Goal: Task Accomplishment & Management: Complete application form

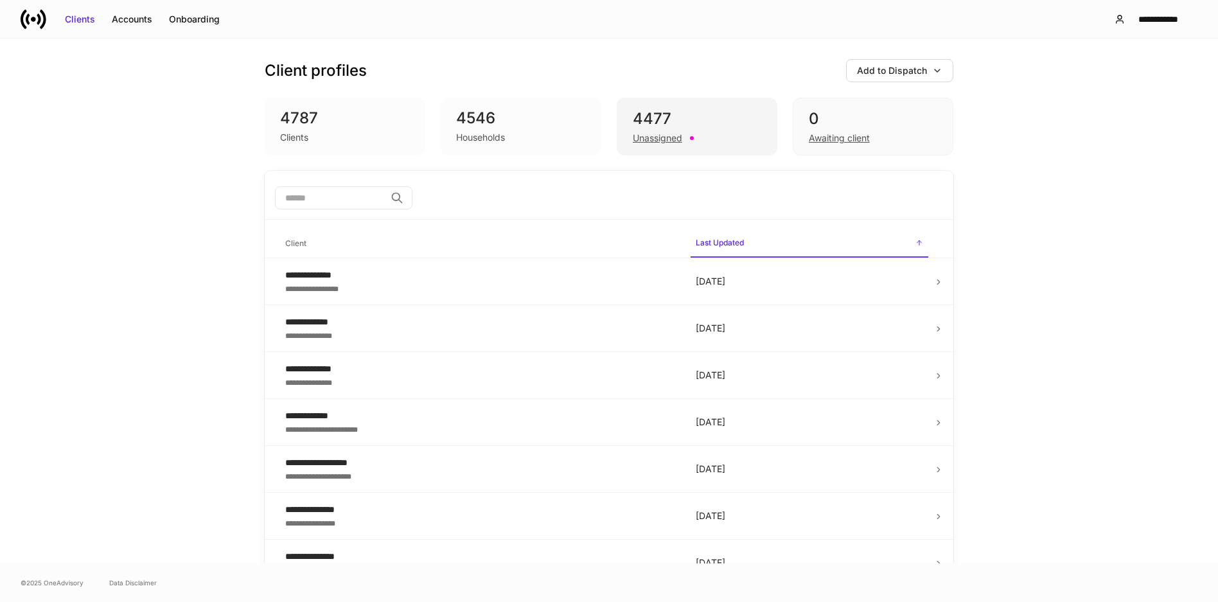
click at [662, 137] on div "Unassigned" at bounding box center [657, 138] width 49 height 13
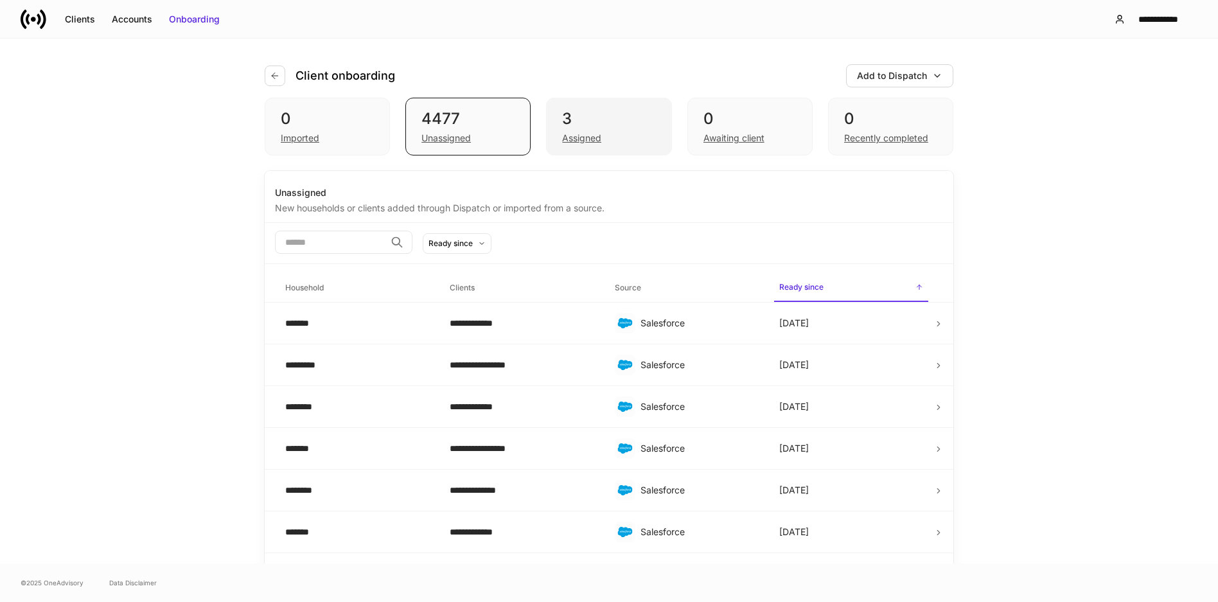
click at [567, 137] on div "Assigned" at bounding box center [581, 138] width 39 height 13
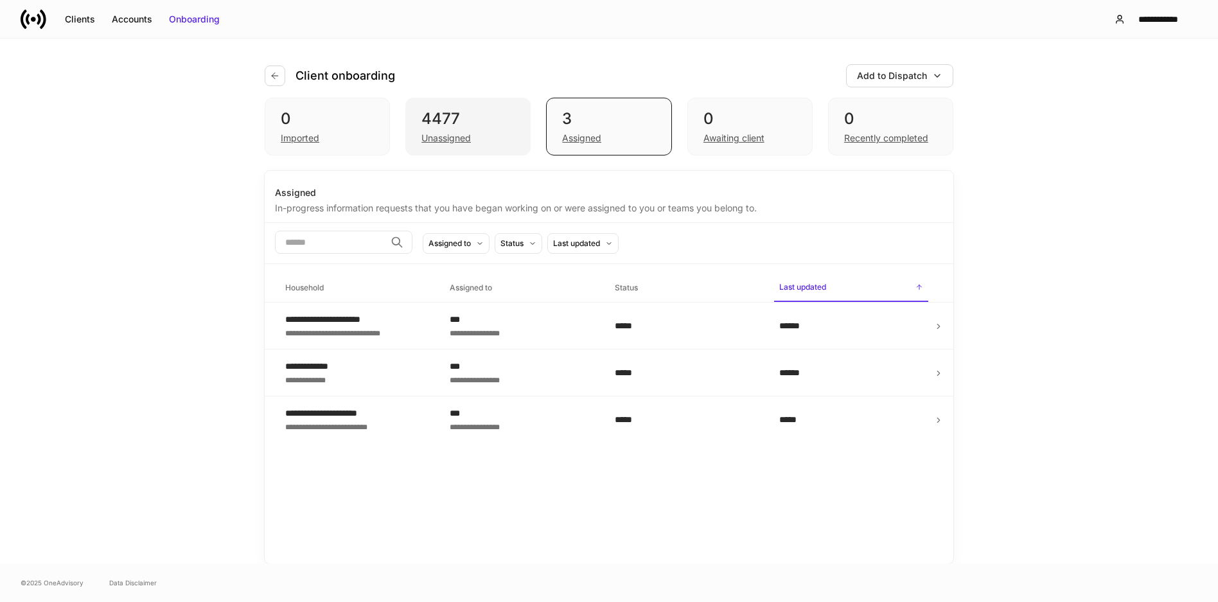
click at [457, 135] on div "Unassigned" at bounding box center [445, 138] width 49 height 13
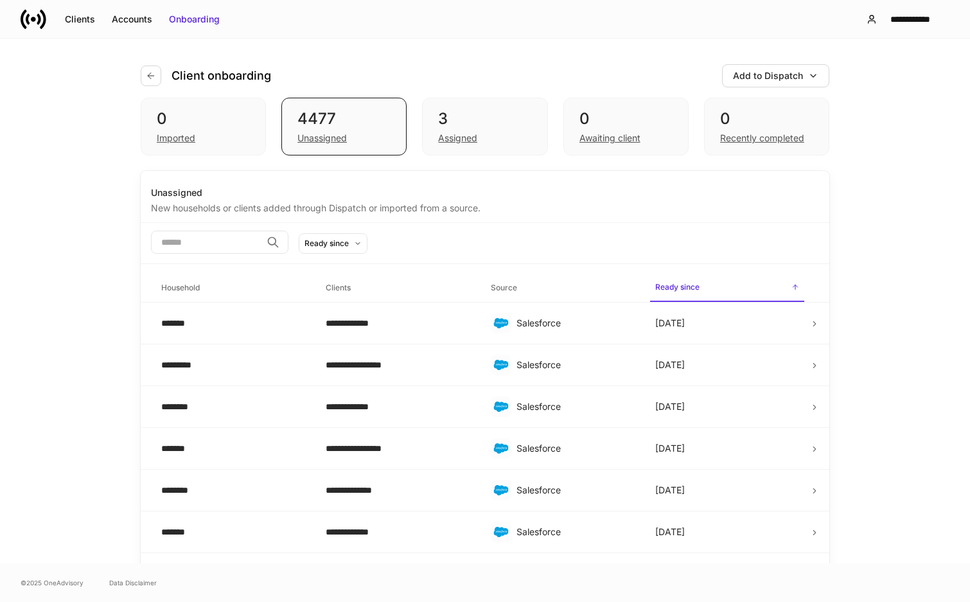
click at [609, 137] on div "Awaiting client" at bounding box center [609, 138] width 61 height 13
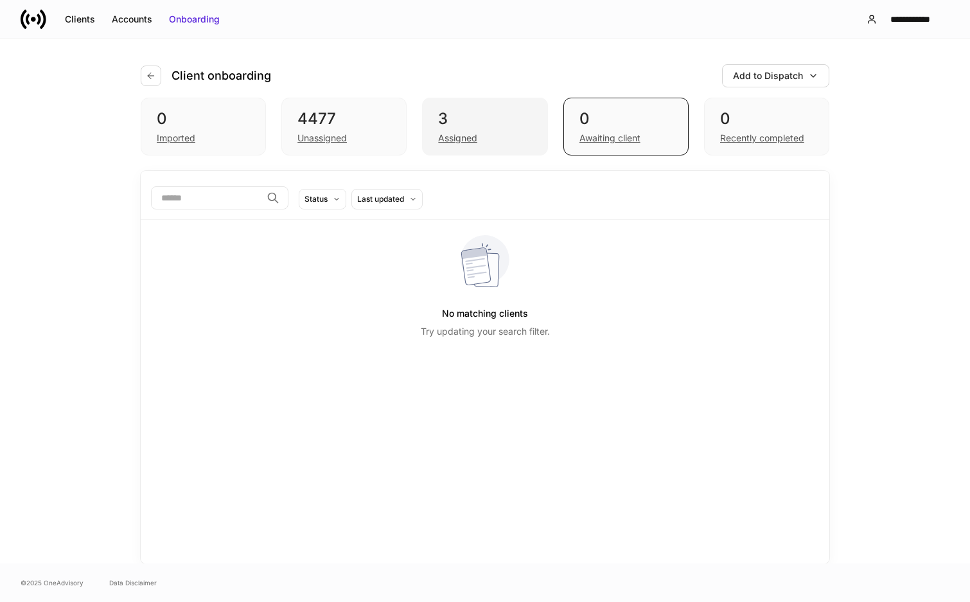
click at [471, 139] on div "Assigned" at bounding box center [457, 138] width 39 height 13
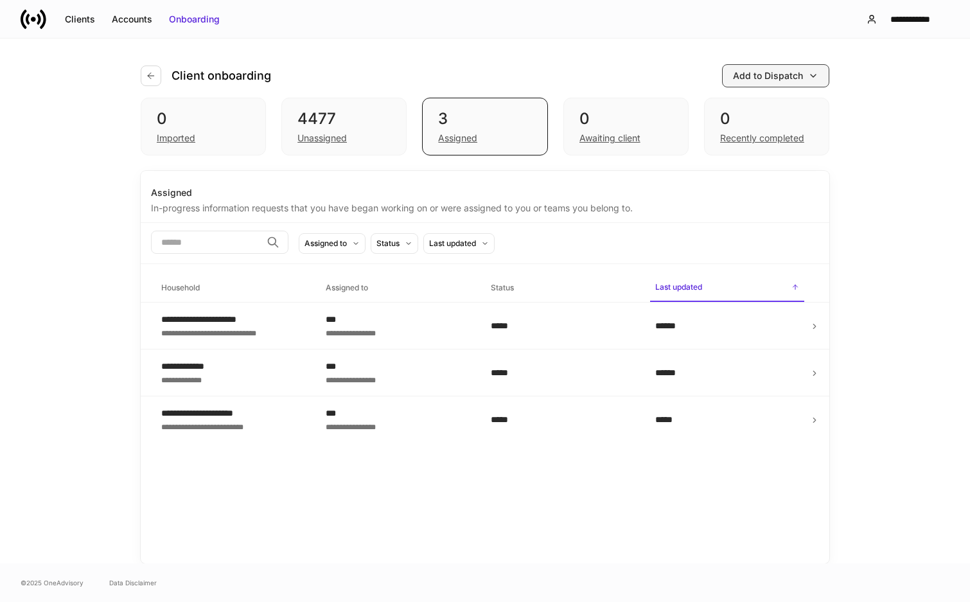
click at [792, 78] on div "Add to Dispatch" at bounding box center [768, 75] width 70 height 13
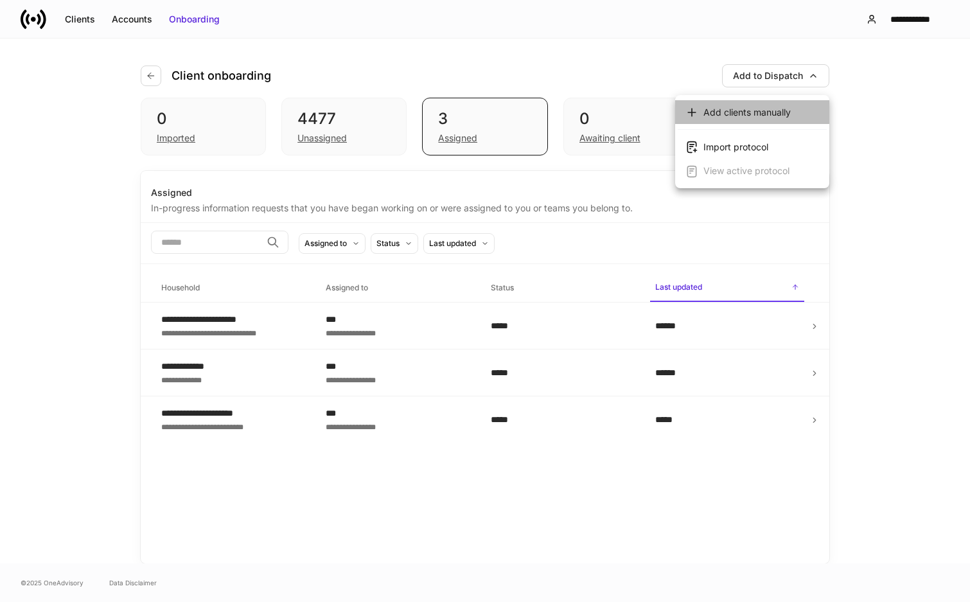
click at [770, 115] on div "Add clients manually" at bounding box center [746, 112] width 87 height 13
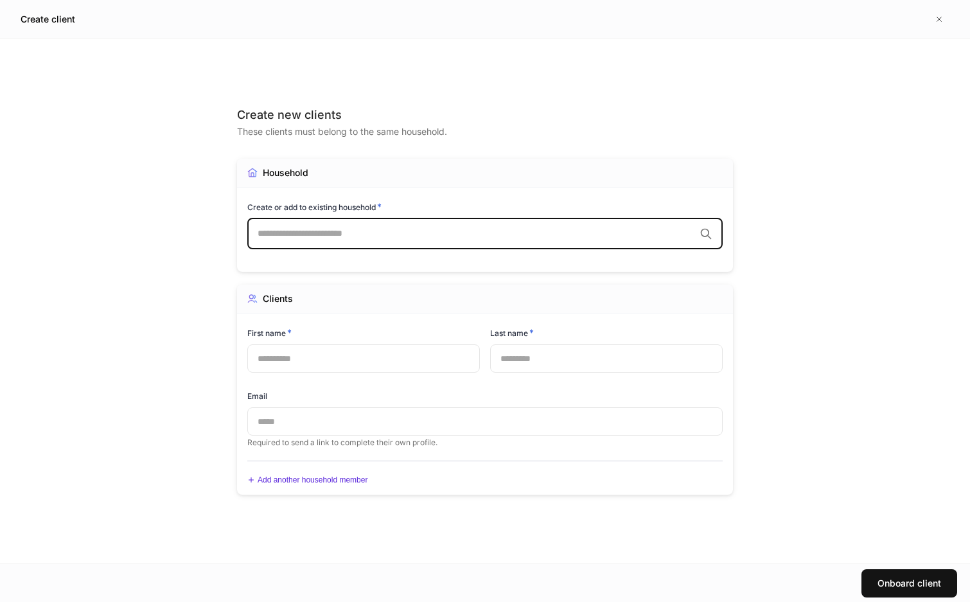
click at [439, 238] on input "text" at bounding box center [476, 233] width 437 height 13
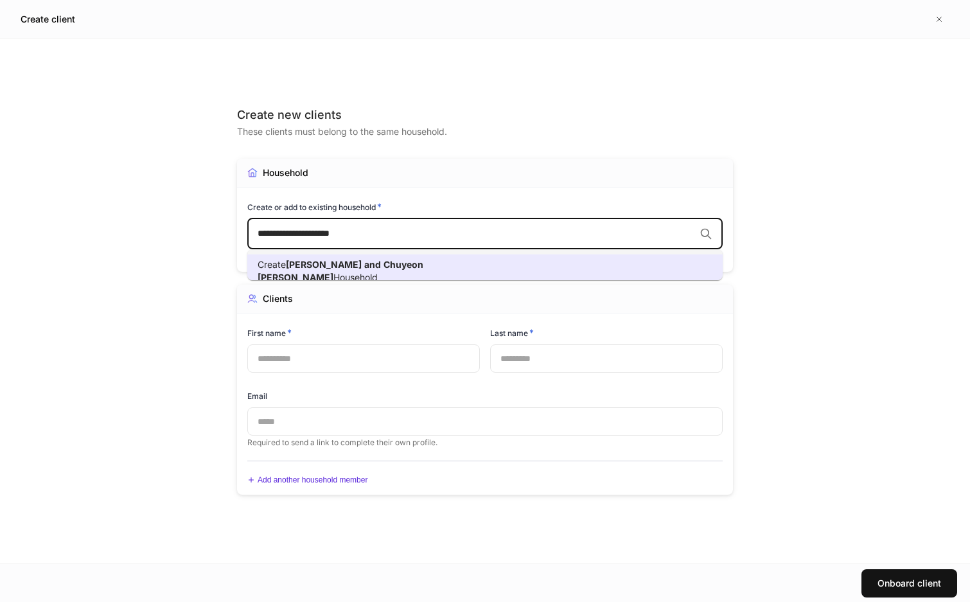
type input "**********"
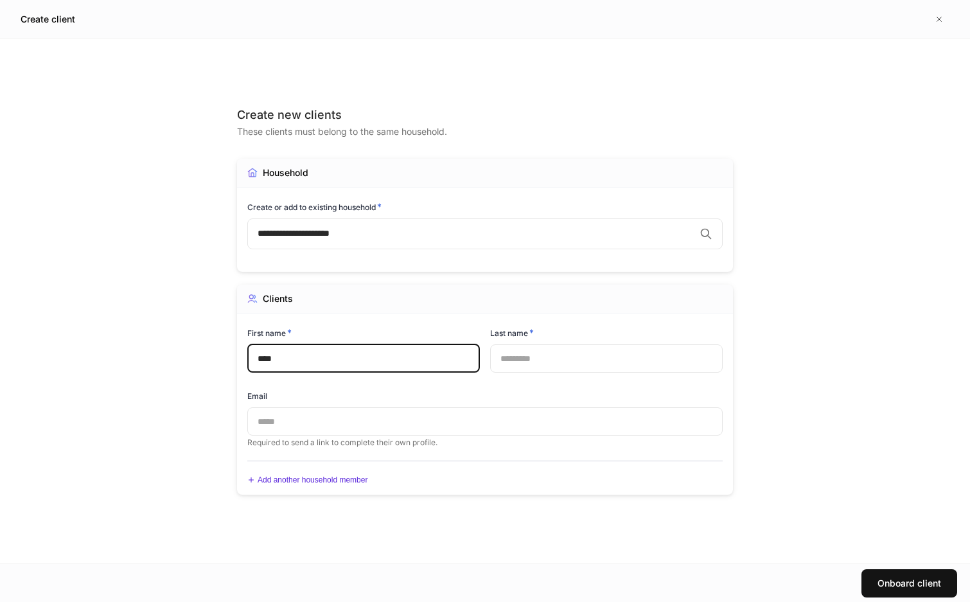
type input "****"
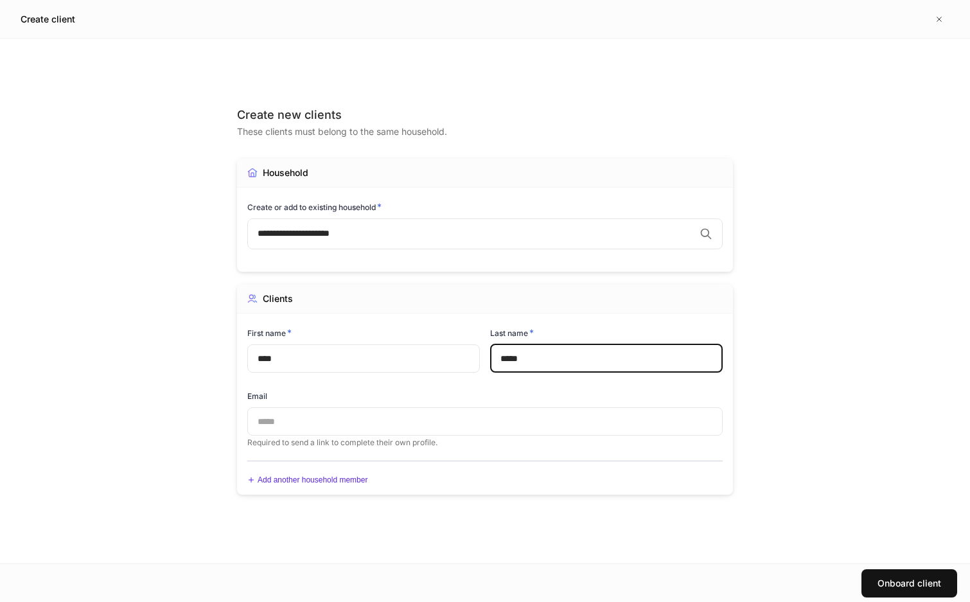
type input "*****"
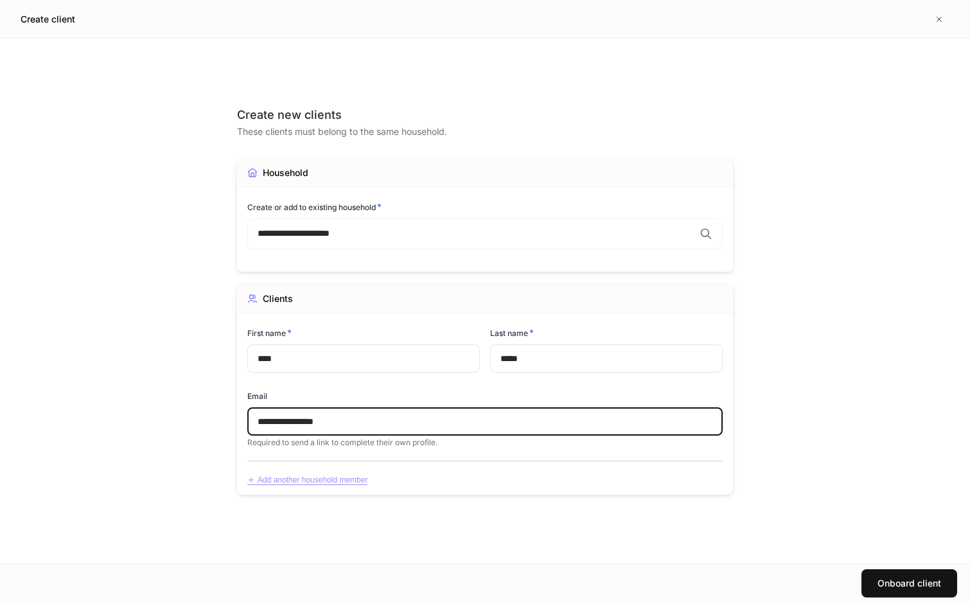
type input "**********"
click at [357, 480] on div "Add another household member" at bounding box center [307, 480] width 120 height 10
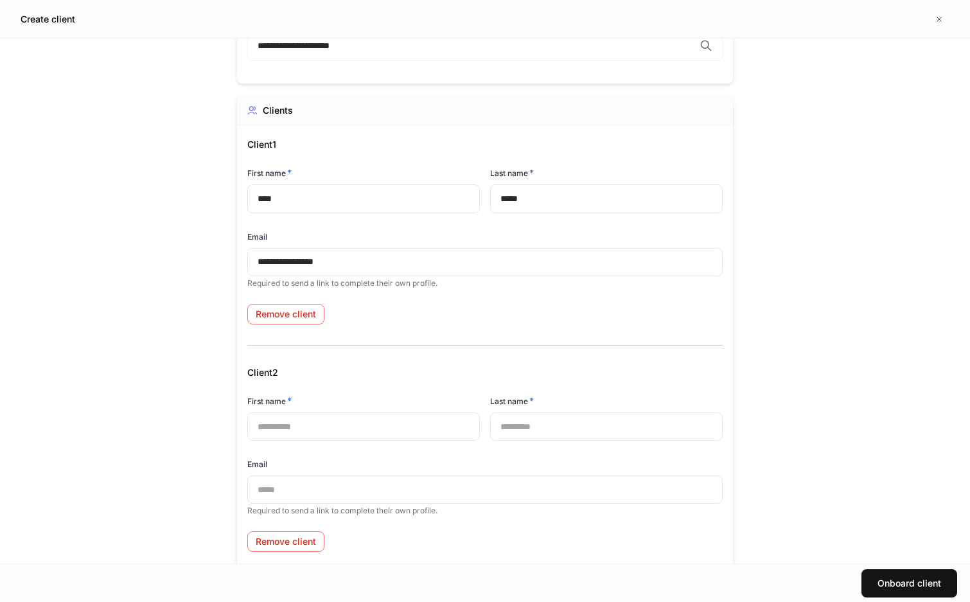
scroll to position [193, 0]
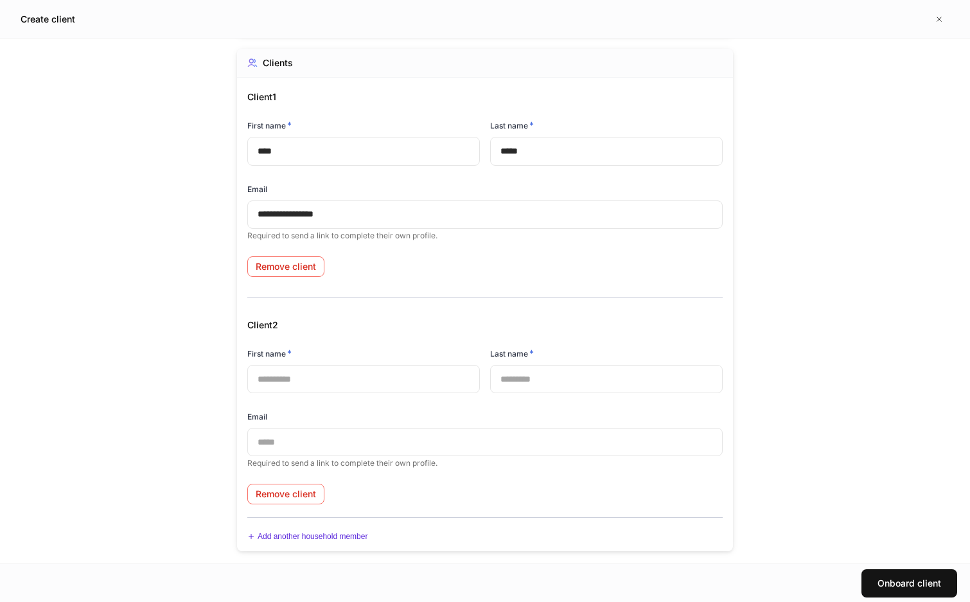
click at [382, 373] on input "text" at bounding box center [363, 379] width 233 height 28
type input "********"
type input "*****"
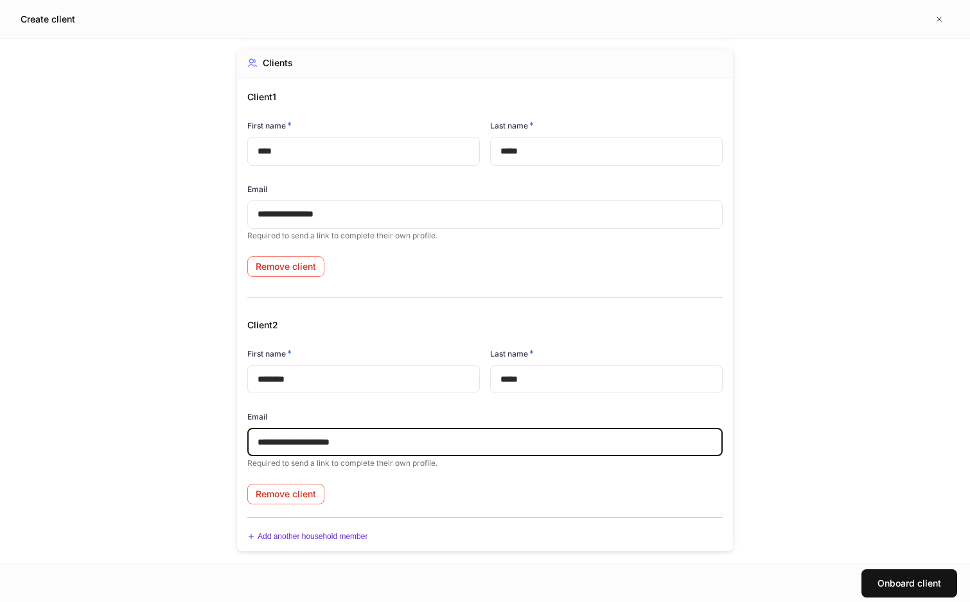
type input "**********"
click at [678, 489] on div "Remove client" at bounding box center [480, 486] width 486 height 36
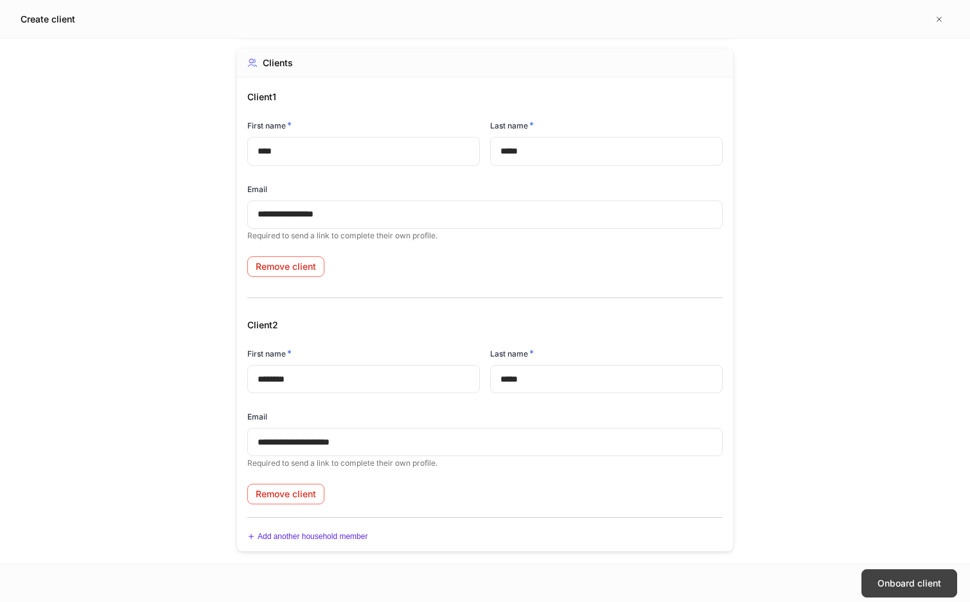
click at [906, 577] on div "Onboard client" at bounding box center [909, 583] width 64 height 13
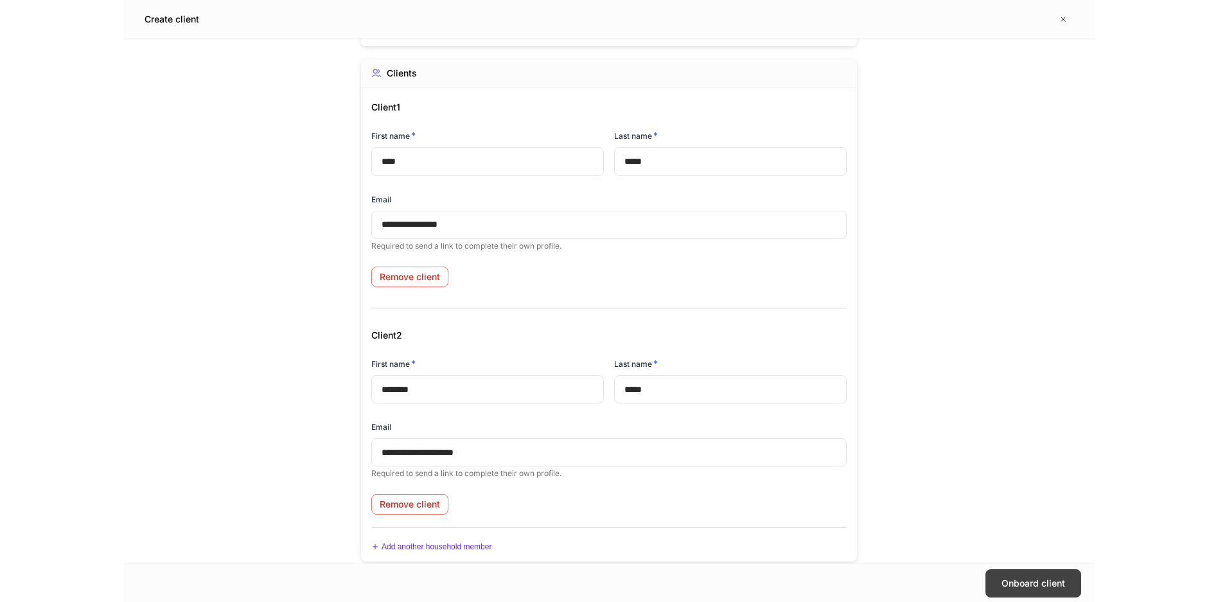
scroll to position [203, 0]
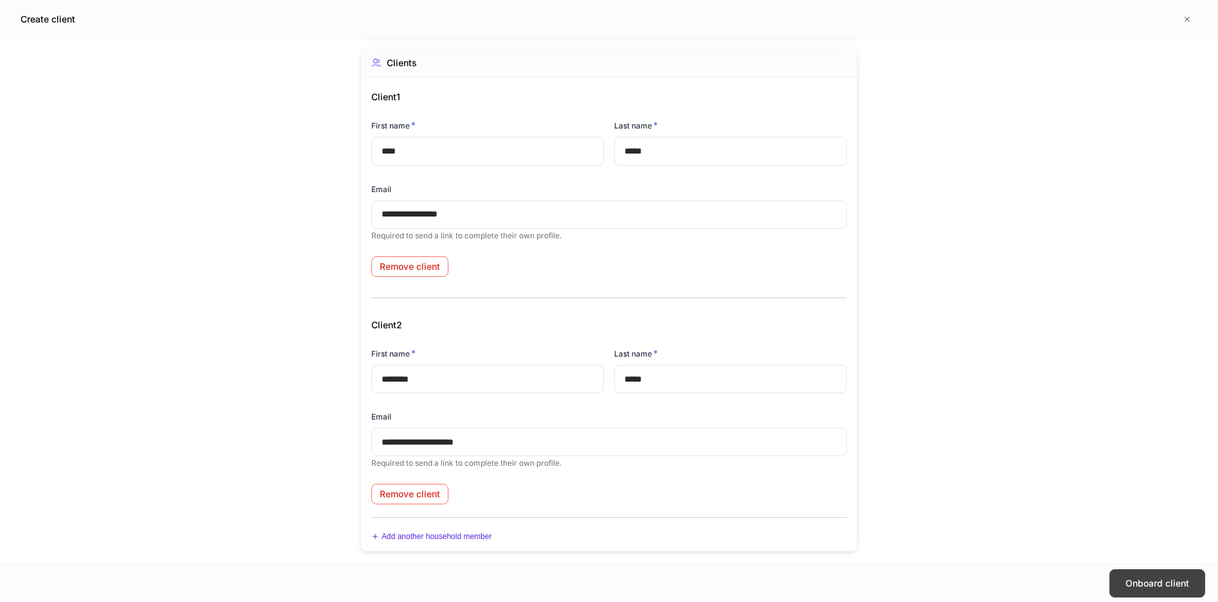
click at [969, 579] on div "Onboard client" at bounding box center [1157, 583] width 64 height 13
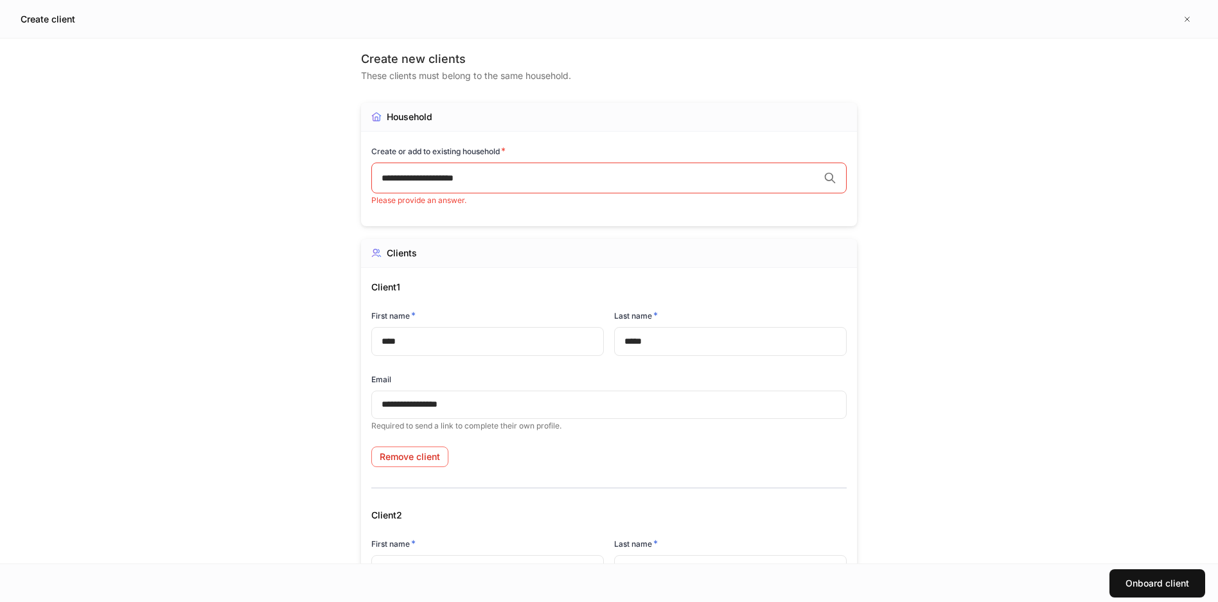
scroll to position [0, 0]
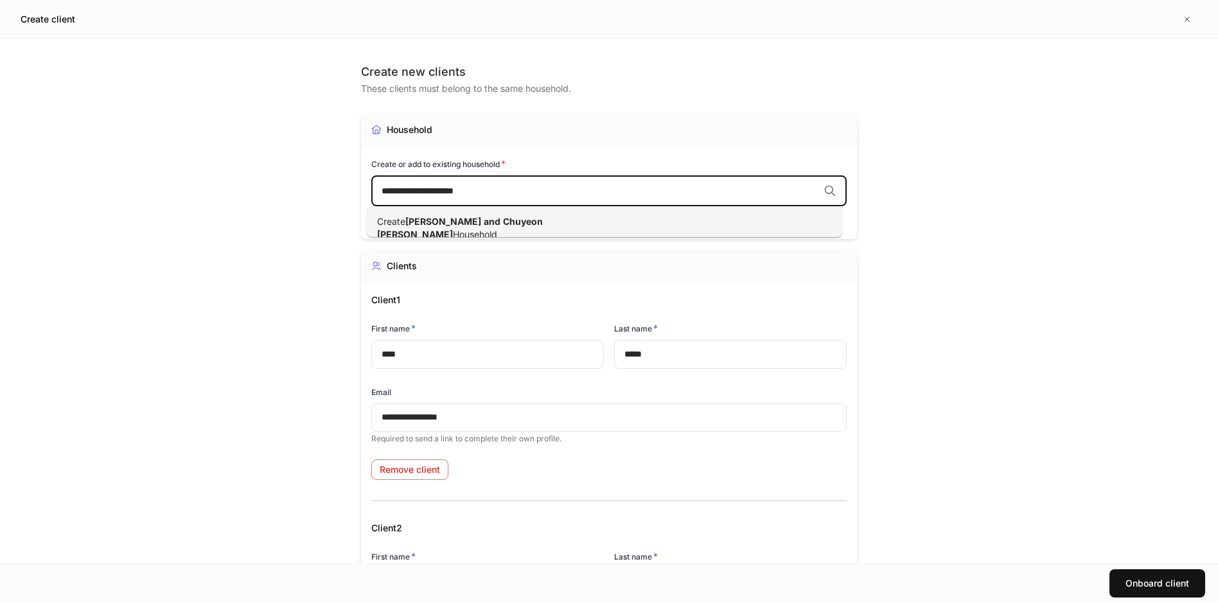
click at [583, 188] on input "**********" at bounding box center [600, 190] width 437 height 13
click at [584, 222] on li "Create [PERSON_NAME] and [PERSON_NAME] Household" at bounding box center [604, 227] width 475 height 33
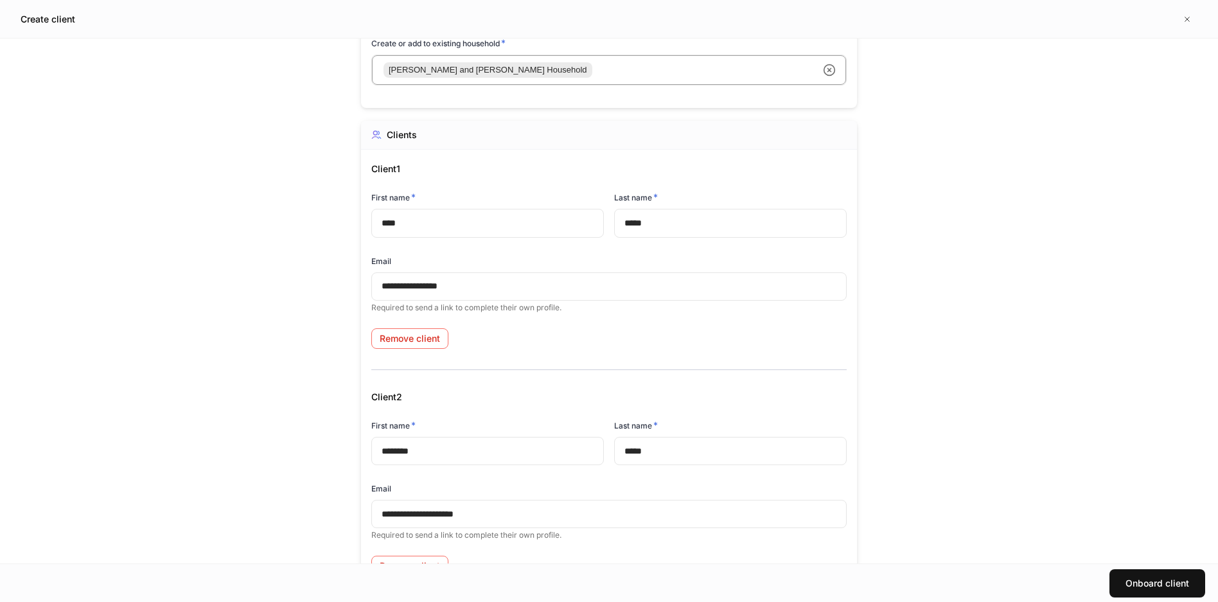
scroll to position [128, 0]
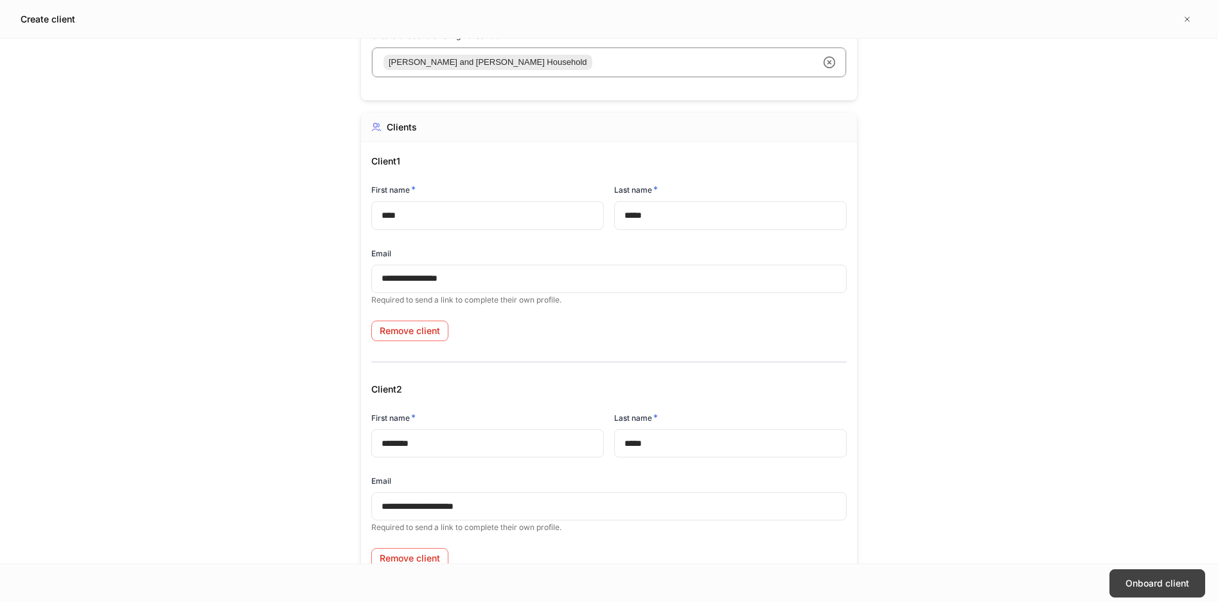
click at [969, 583] on div "Onboard client" at bounding box center [1157, 583] width 64 height 13
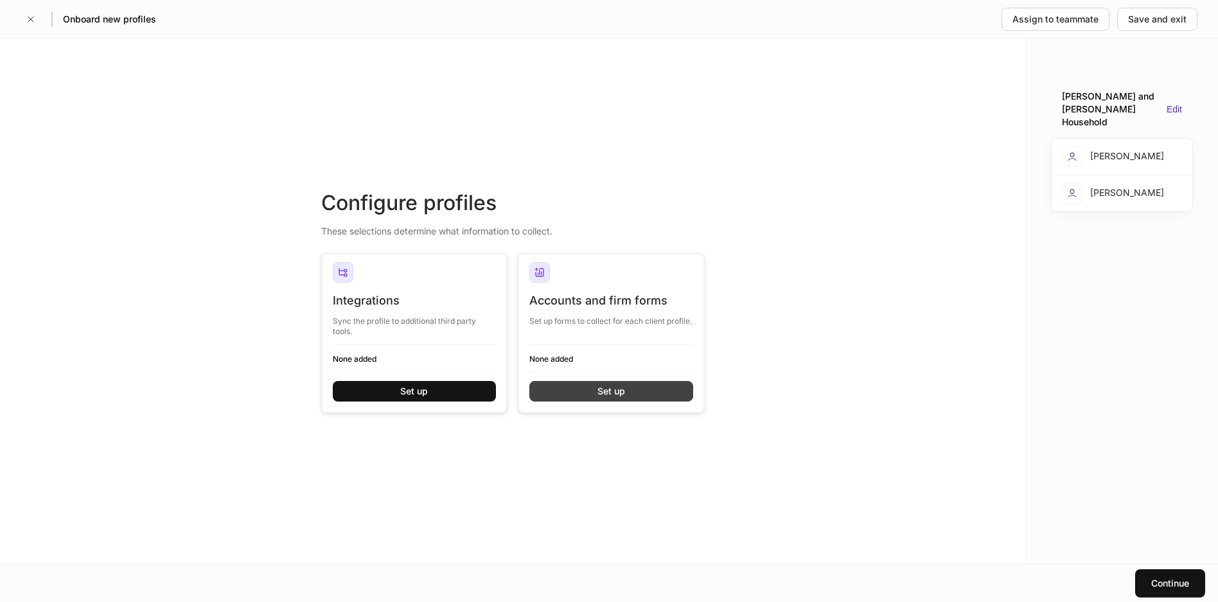
click at [628, 387] on button "Set up" at bounding box center [611, 391] width 164 height 21
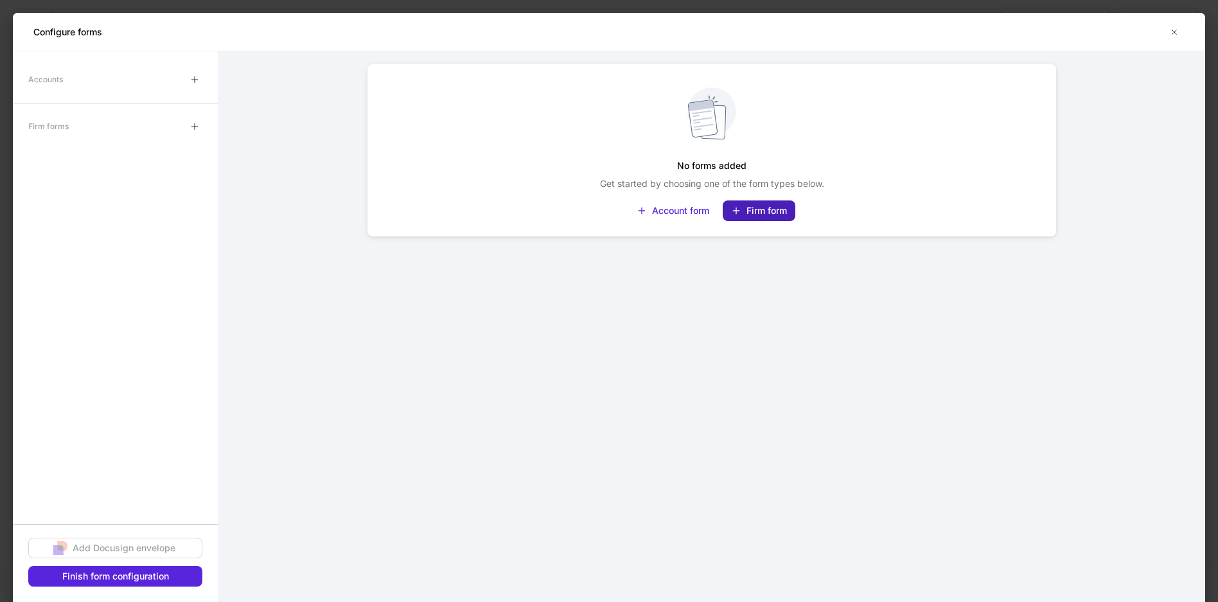
click at [757, 209] on div "Firm form" at bounding box center [766, 210] width 40 height 13
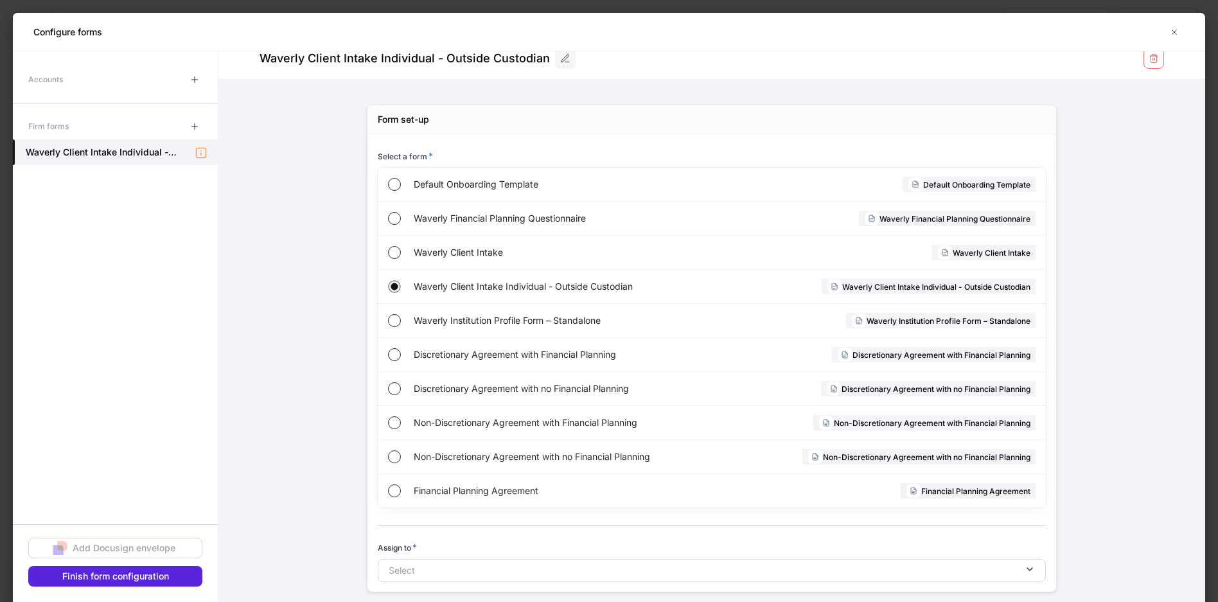
scroll to position [44, 0]
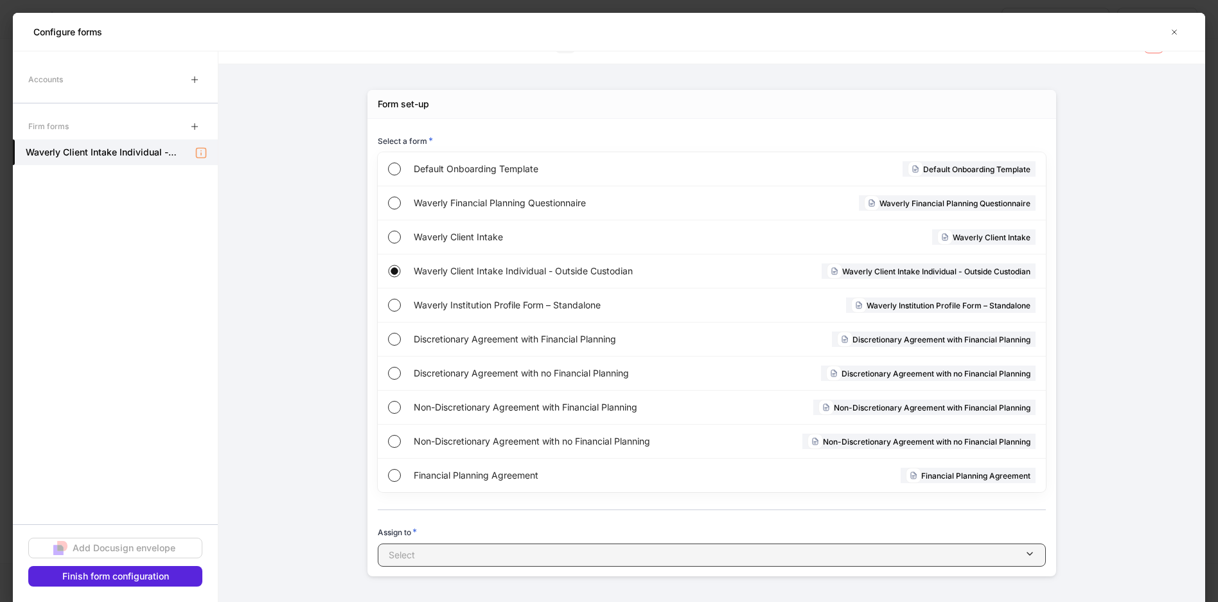
click at [836, 556] on div "button" at bounding box center [720, 555] width 610 height 13
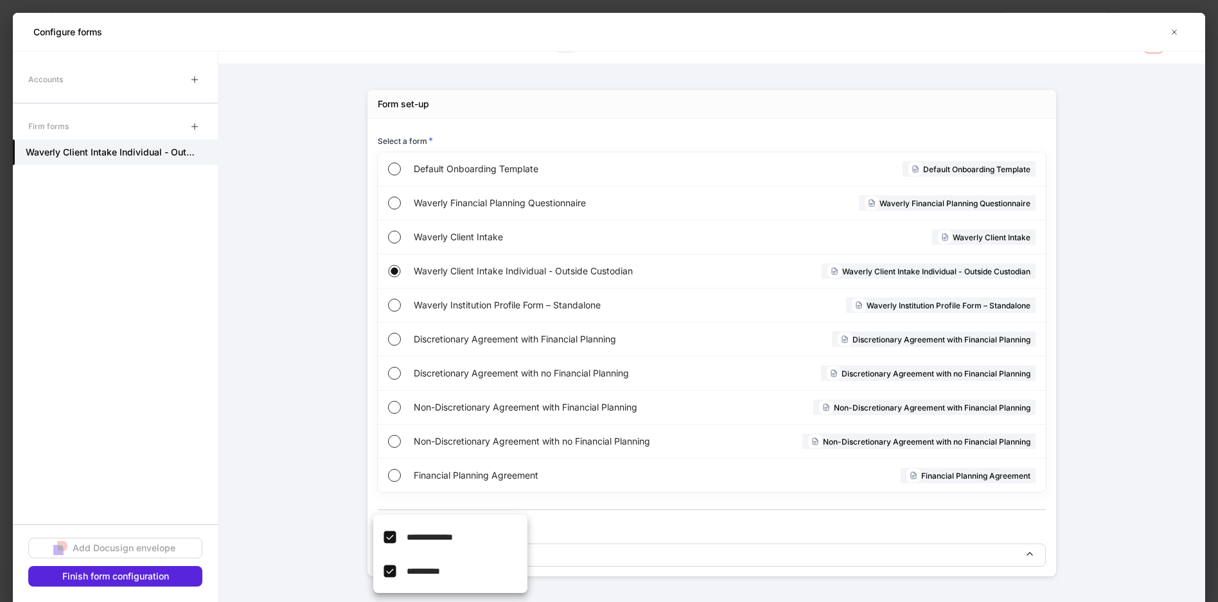
click at [969, 403] on div at bounding box center [609, 301] width 1218 height 602
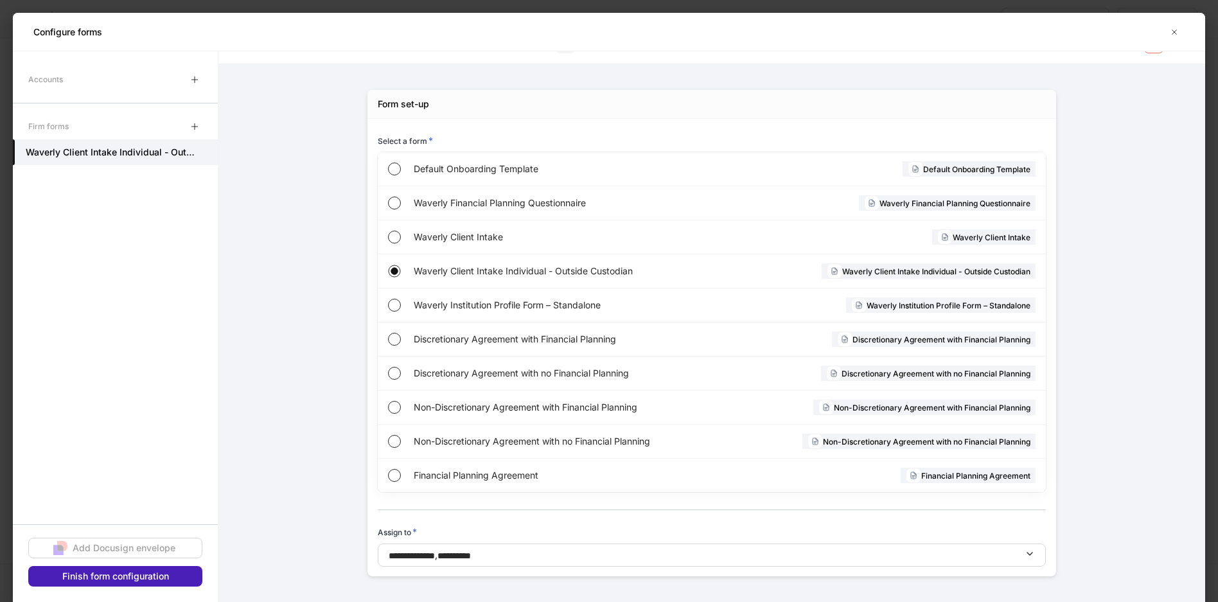
click at [142, 575] on div "Finish form configuration" at bounding box center [115, 576] width 107 height 13
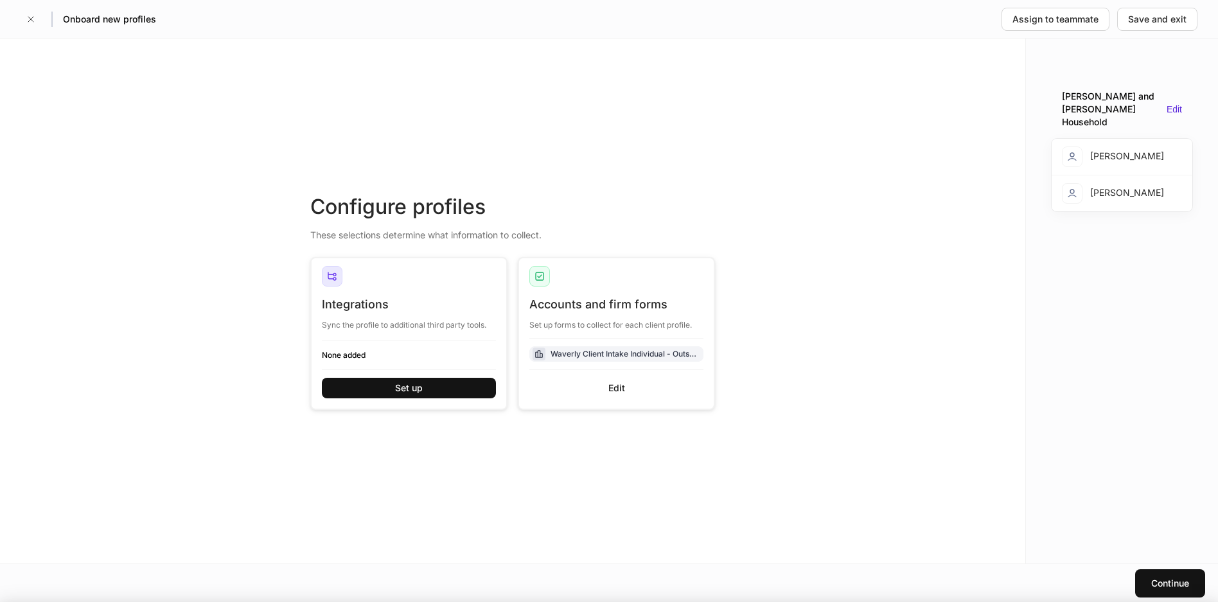
scroll to position [31, 0]
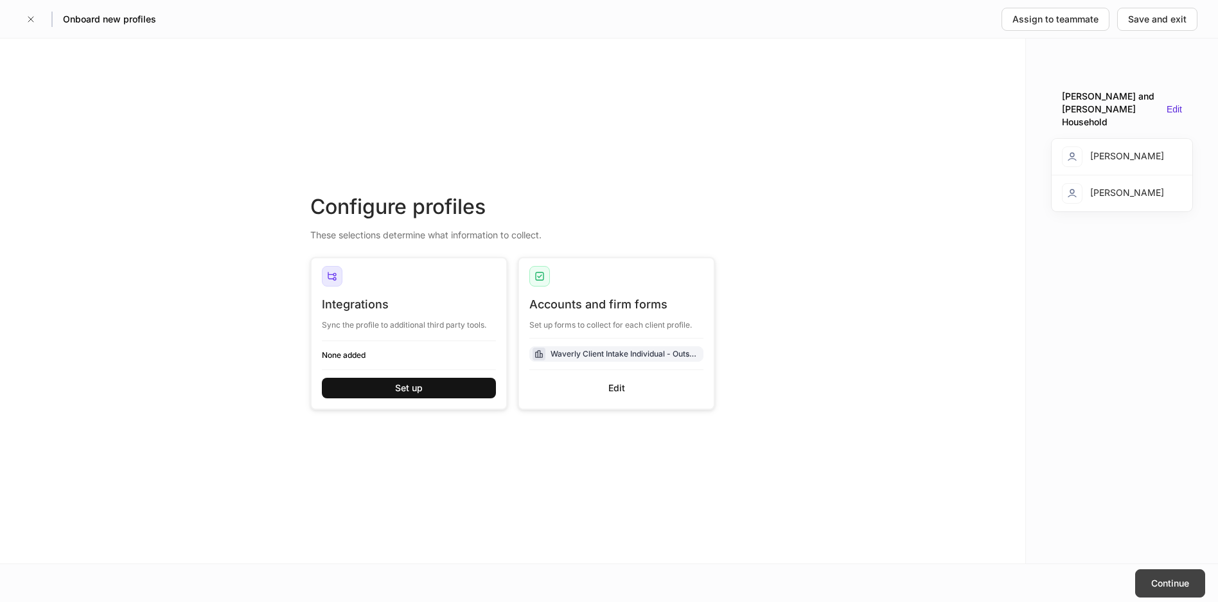
click at [969, 580] on div "Continue" at bounding box center [1170, 583] width 38 height 13
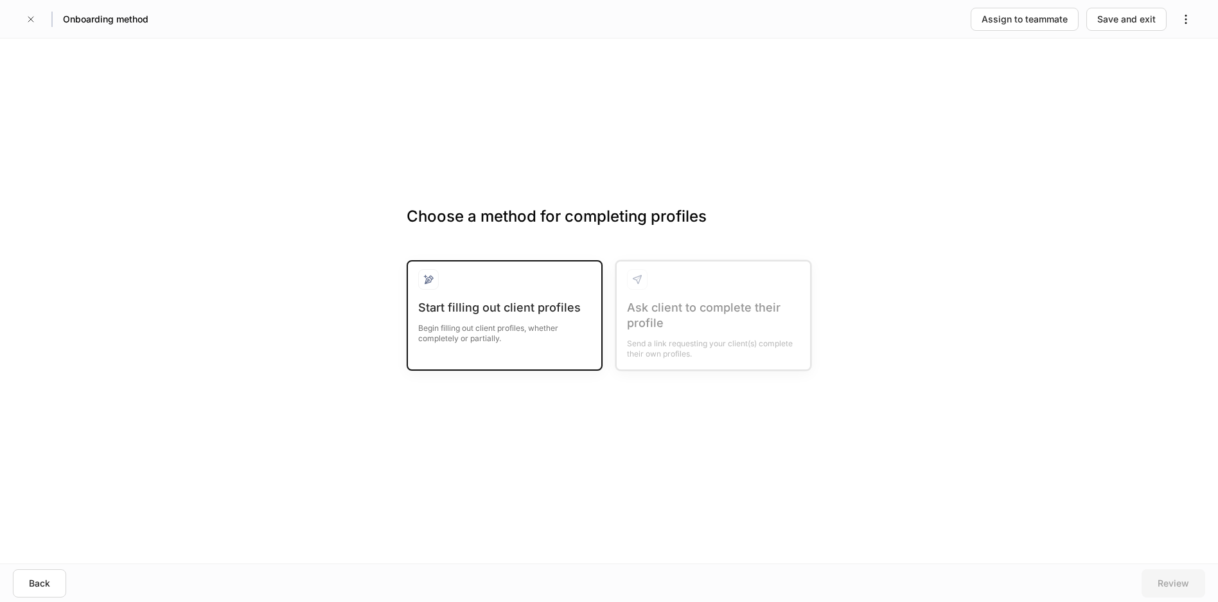
click at [540, 324] on div "Begin filling out client profiles, whether completely or partially." at bounding box center [504, 329] width 173 height 28
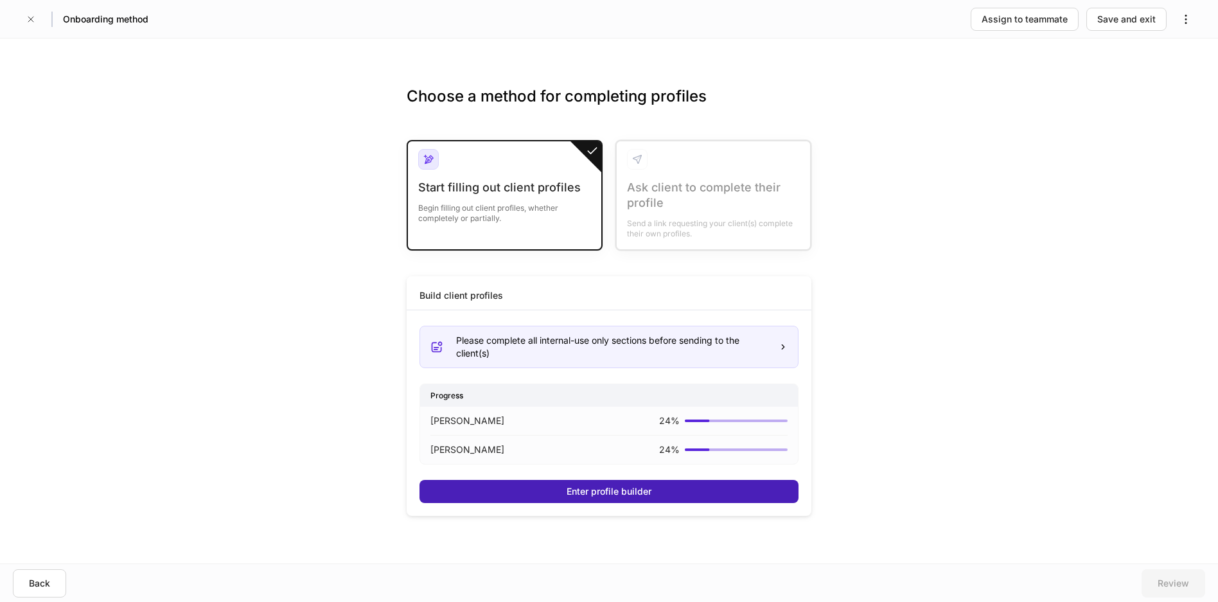
click at [626, 495] on div "Enter profile builder" at bounding box center [609, 491] width 85 height 13
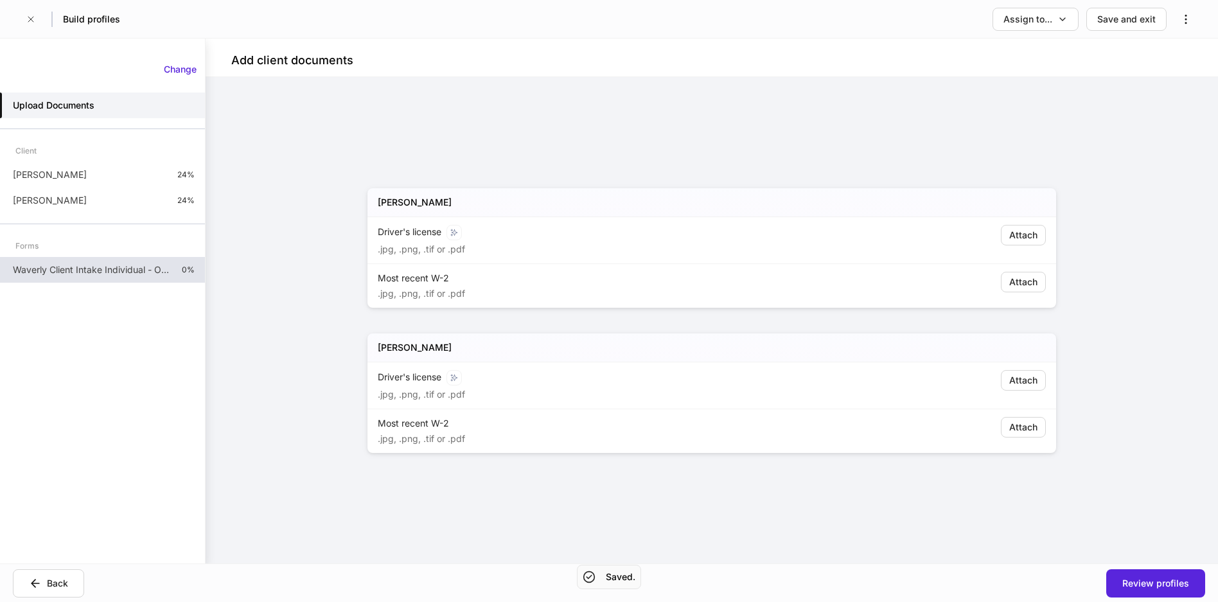
click at [112, 274] on p "Waverly Client Intake Individual - Outside Custodian" at bounding box center [92, 269] width 159 height 13
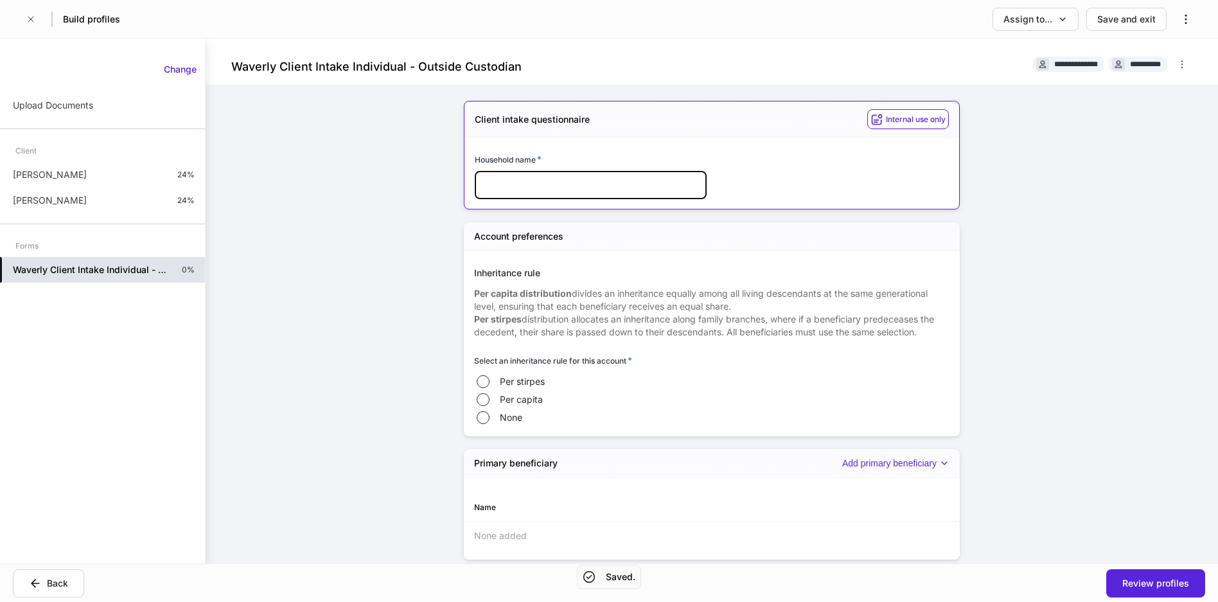
click at [572, 185] on input "text" at bounding box center [591, 185] width 232 height 28
type input "**********"
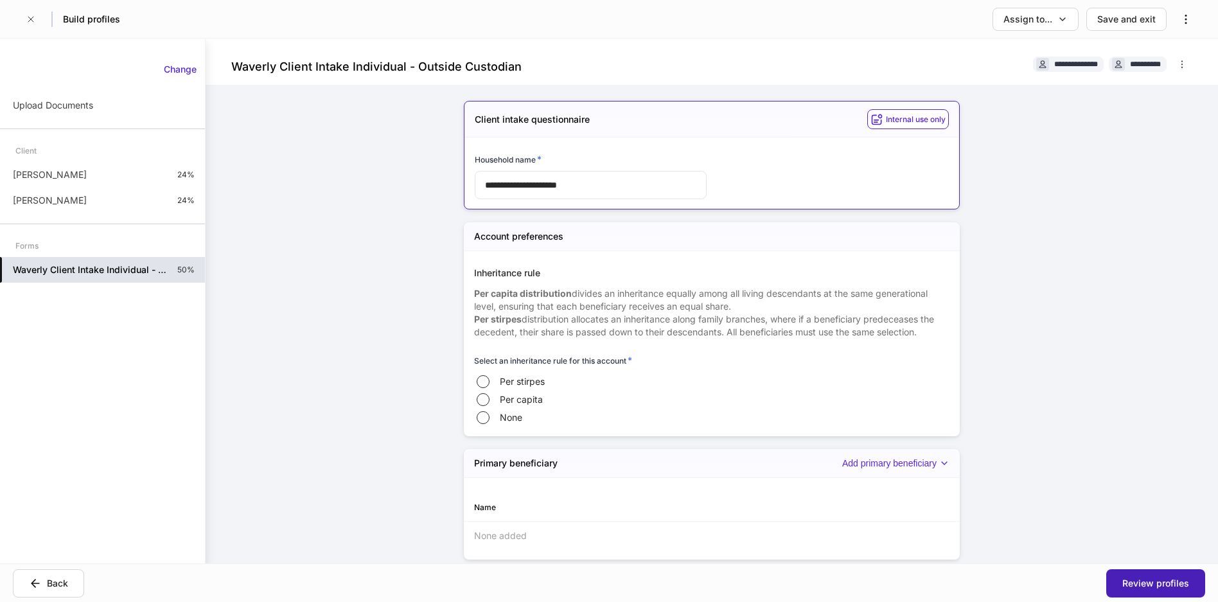
click at [969, 583] on div "Review profiles" at bounding box center [1155, 583] width 67 height 13
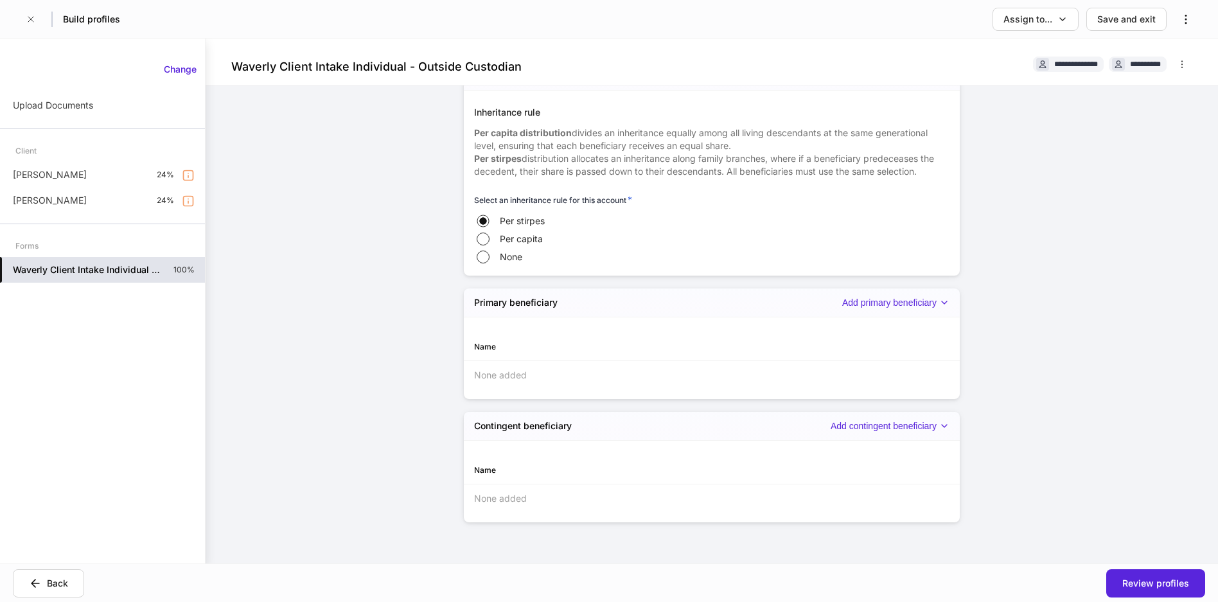
scroll to position [161, 0]
click at [969, 579] on div "Review profiles" at bounding box center [1155, 583] width 67 height 13
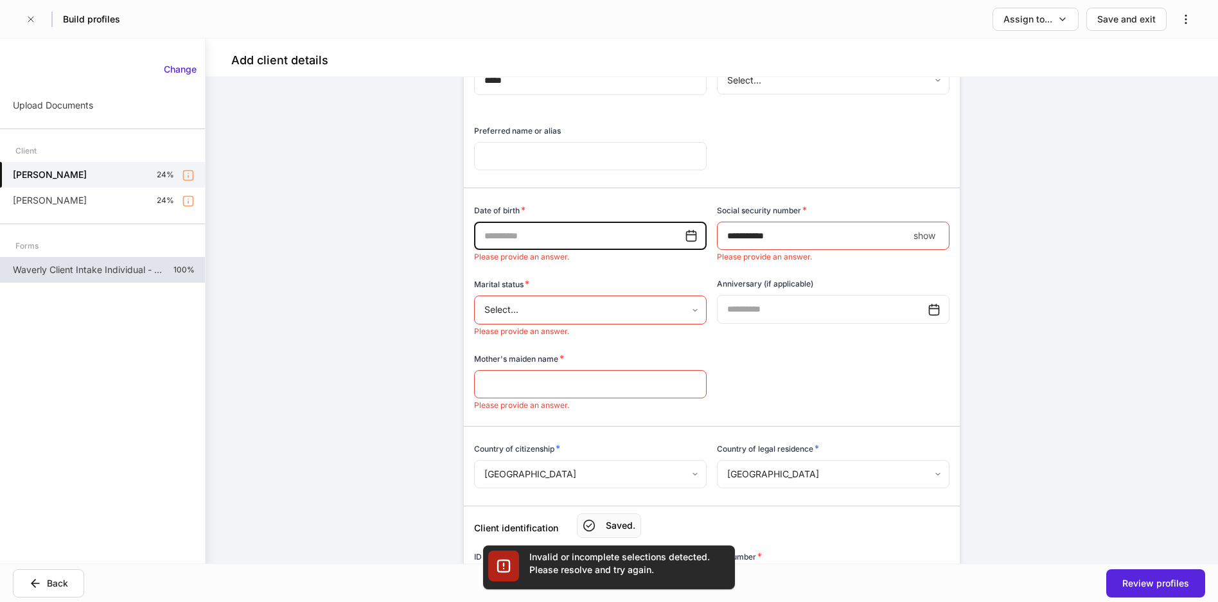
scroll to position [286, 0]
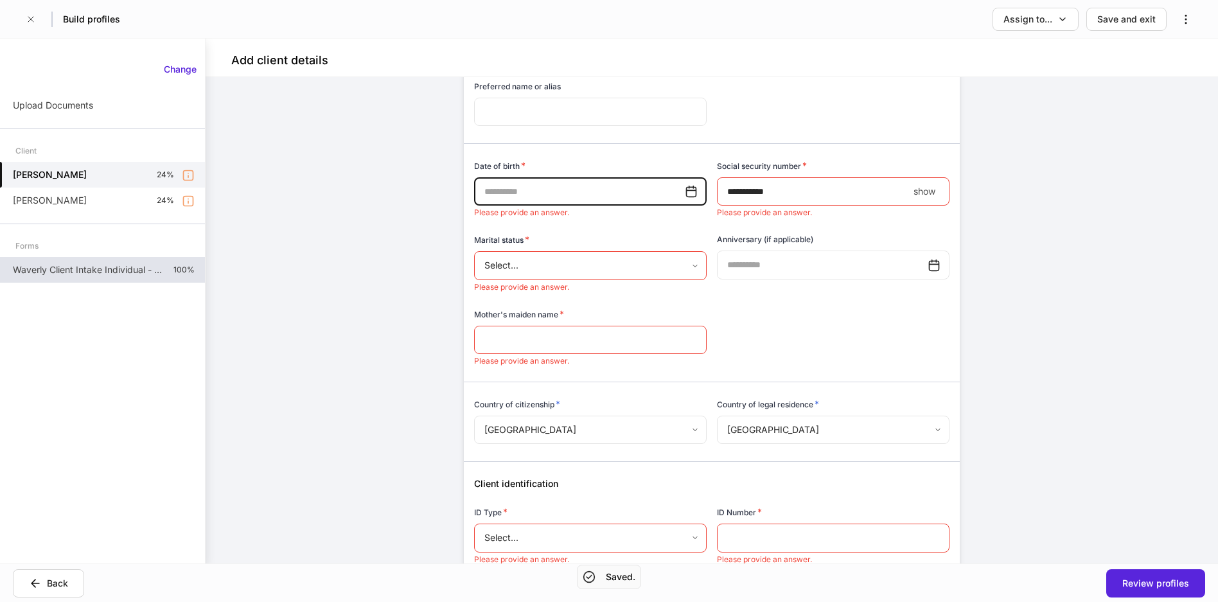
click at [670, 264] on body "Build profiles Assign to... Save and exit Add client details Auto-complete this…" at bounding box center [609, 301] width 1218 height 602
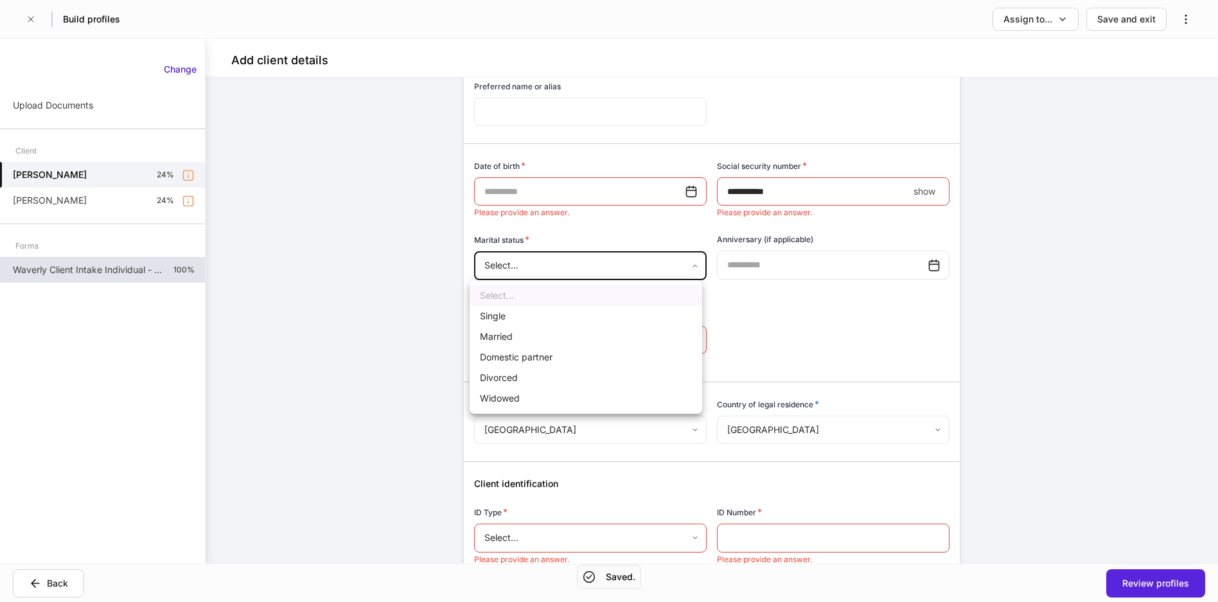
click at [552, 339] on li "Married" at bounding box center [586, 336] width 233 height 21
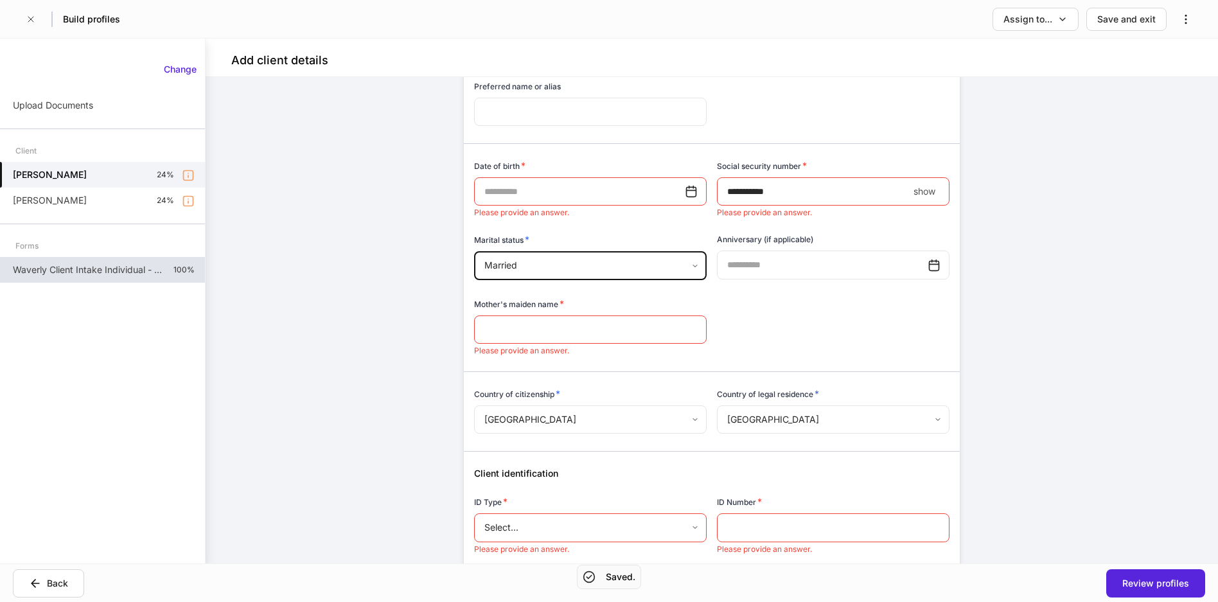
type input "*******"
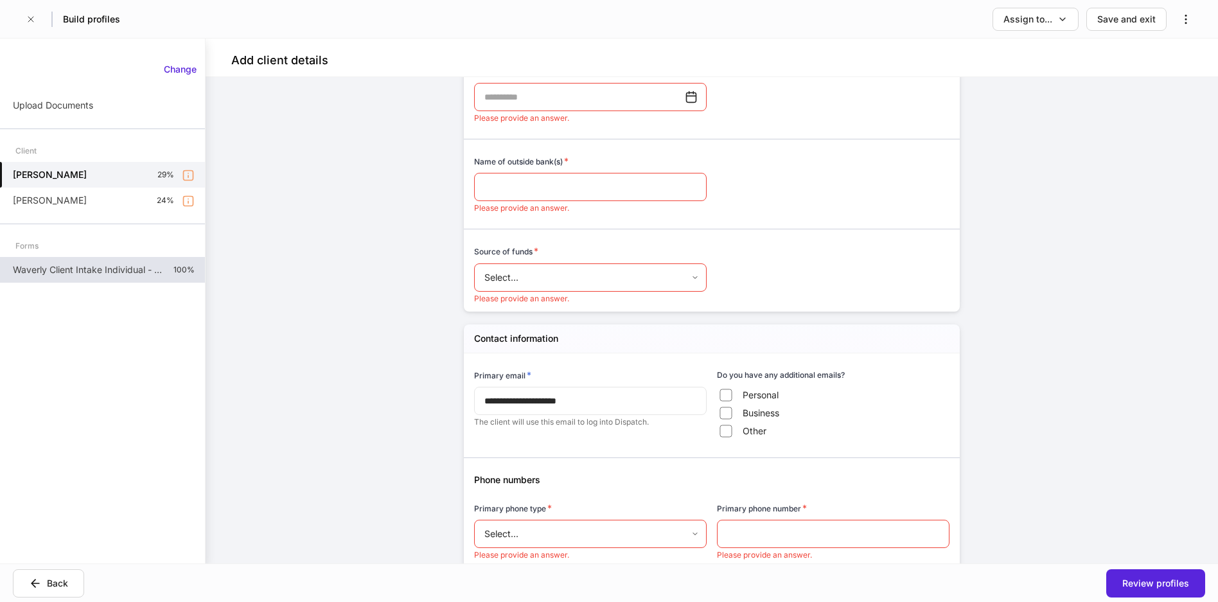
scroll to position [929, 0]
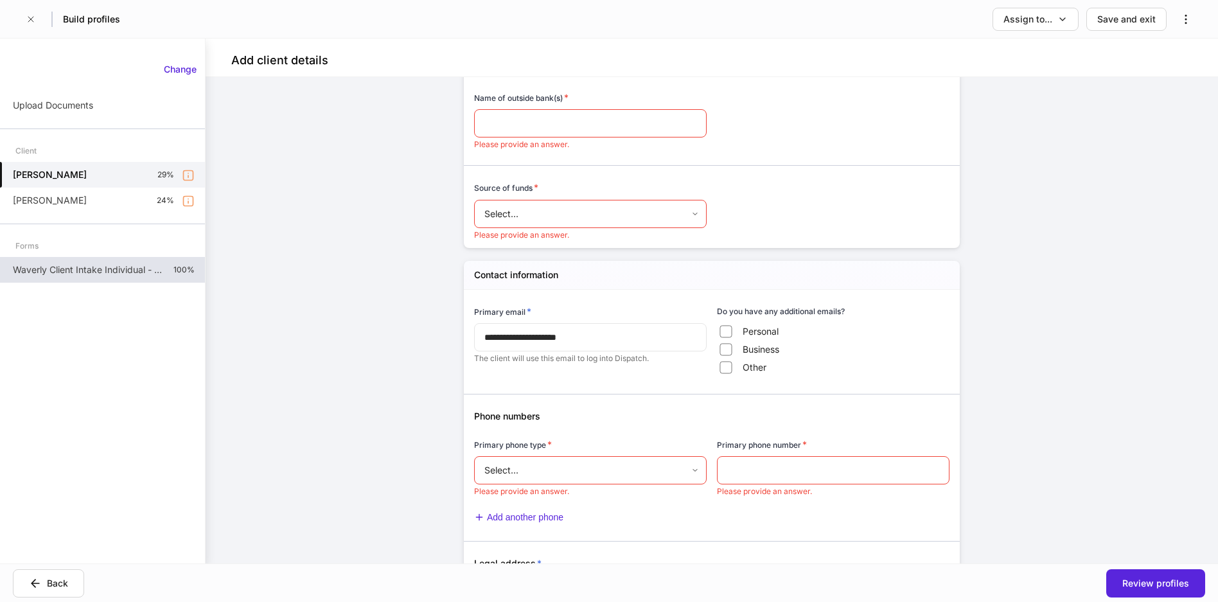
click at [669, 218] on body "Build profiles Assign to... Save and exit Add client details Auto-complete this…" at bounding box center [609, 301] width 1218 height 602
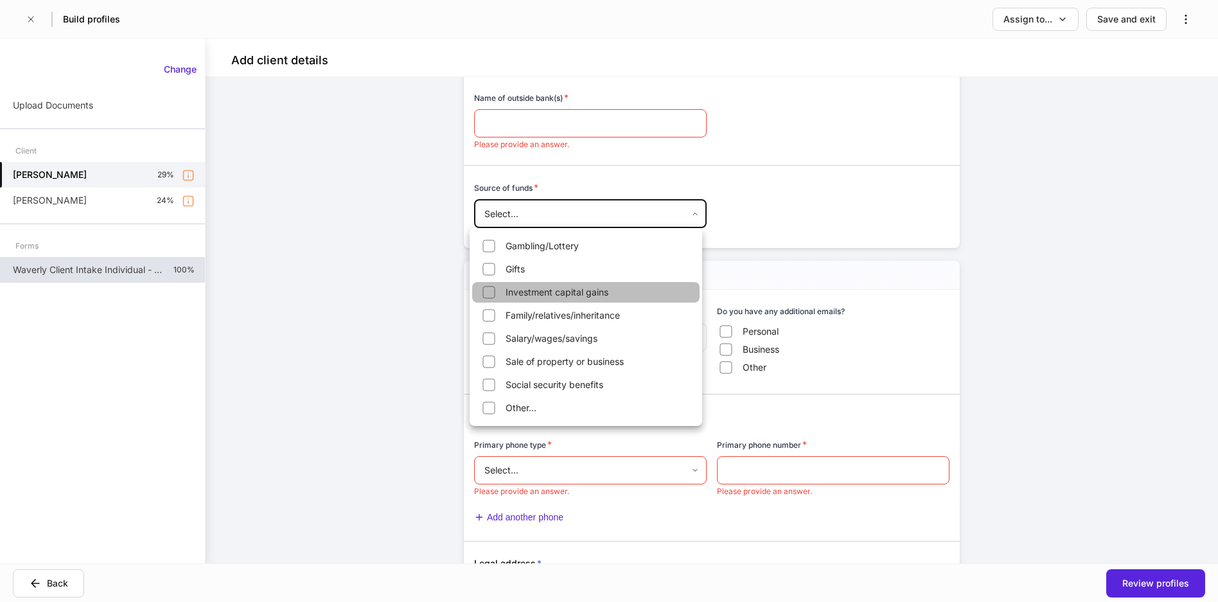
click at [552, 292] on li "Investment capital gains" at bounding box center [585, 292] width 227 height 21
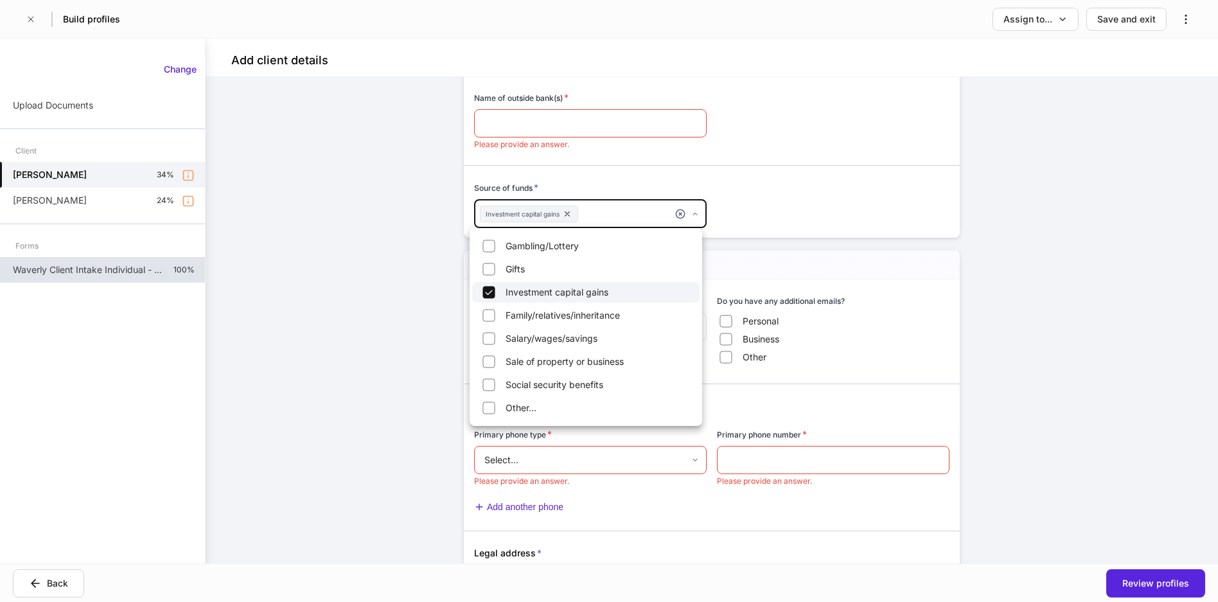
click at [567, 320] on li "Family/relatives/inheritance" at bounding box center [585, 315] width 227 height 21
type input "**********"
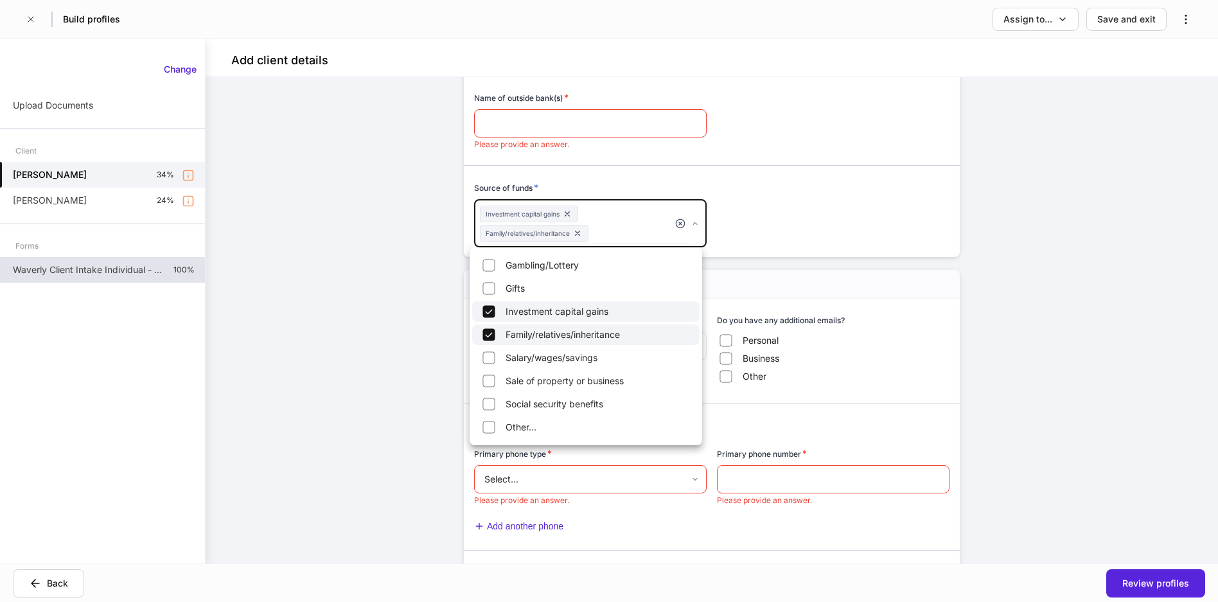
click at [969, 459] on div at bounding box center [609, 301] width 1218 height 602
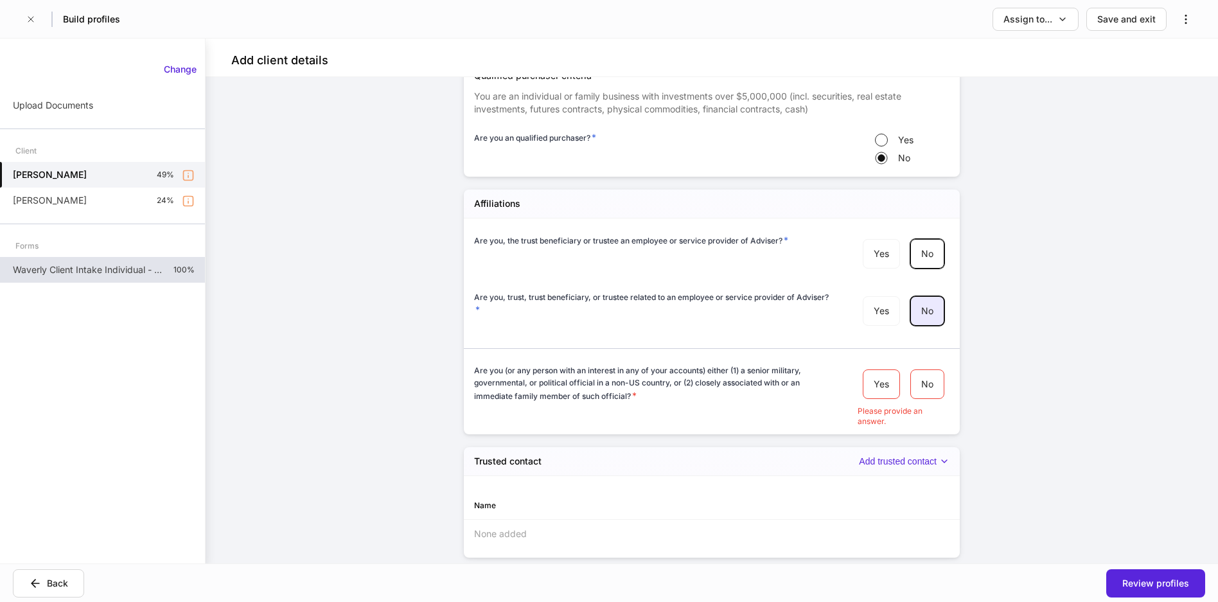
scroll to position [2269, 0]
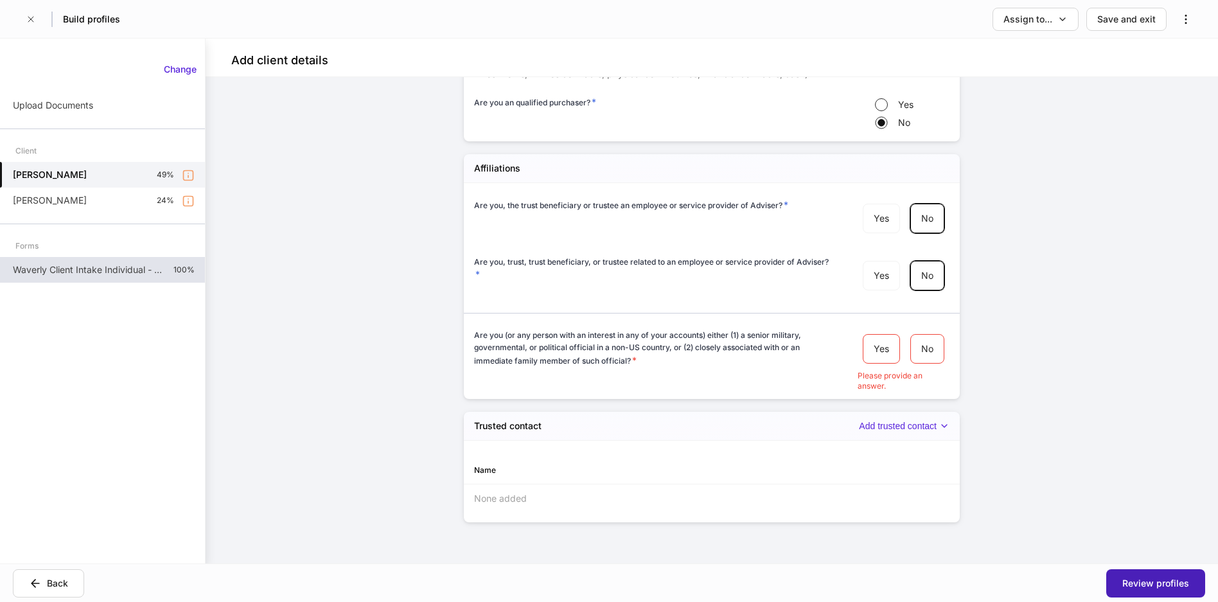
click at [969, 585] on div "Review profiles" at bounding box center [1155, 583] width 67 height 13
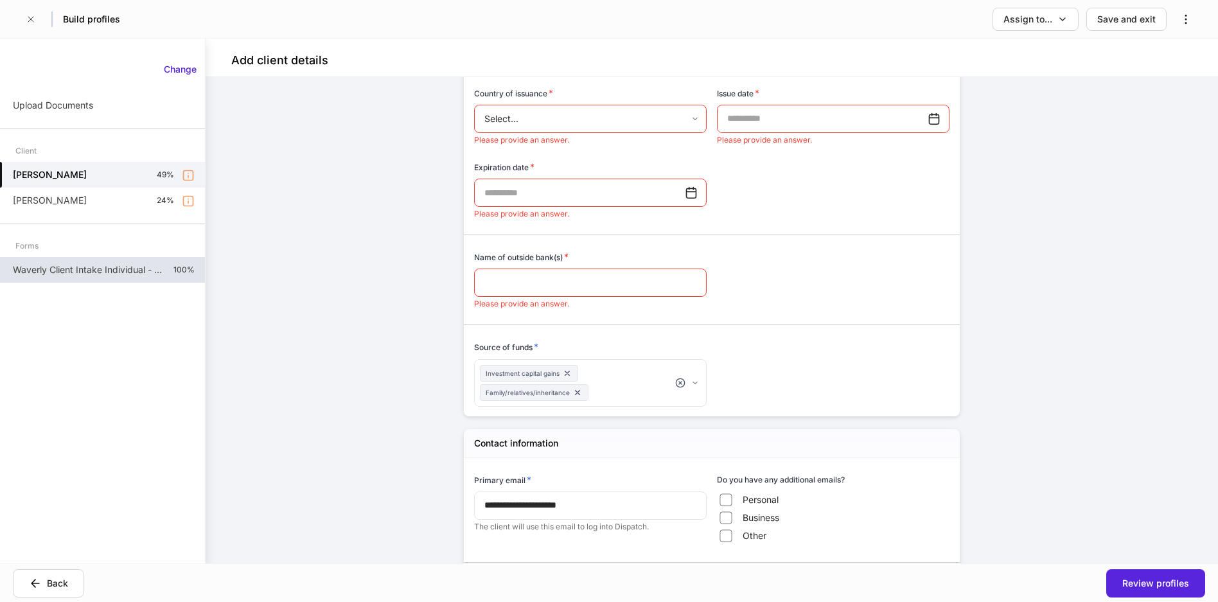
scroll to position [800, 0]
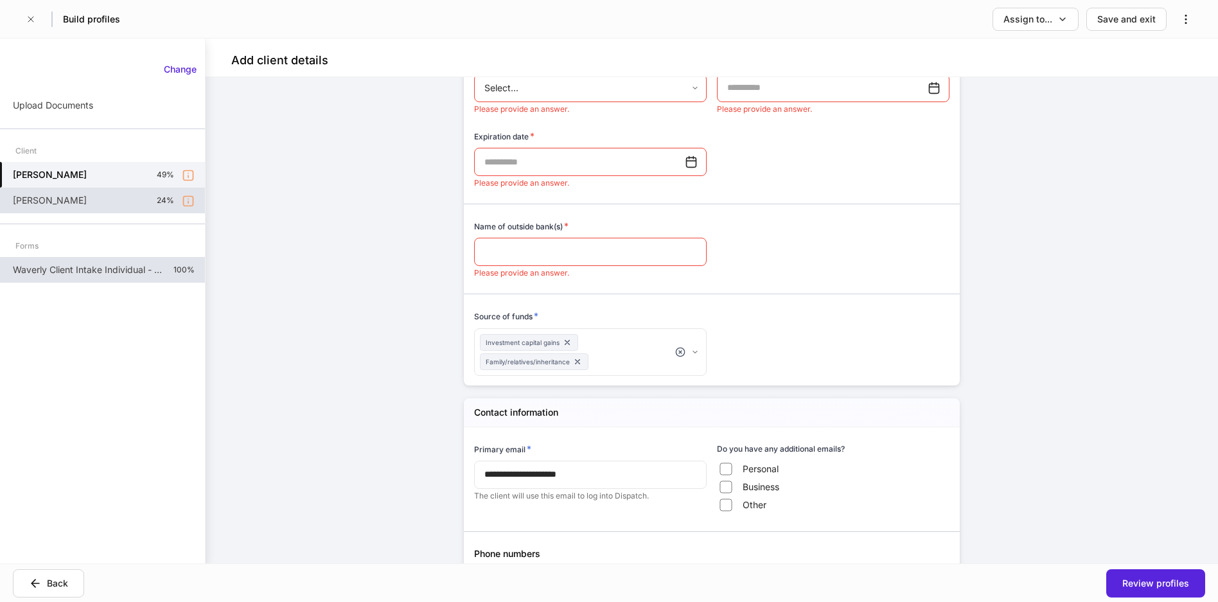
click at [84, 200] on div "[PERSON_NAME] 24%" at bounding box center [102, 201] width 205 height 26
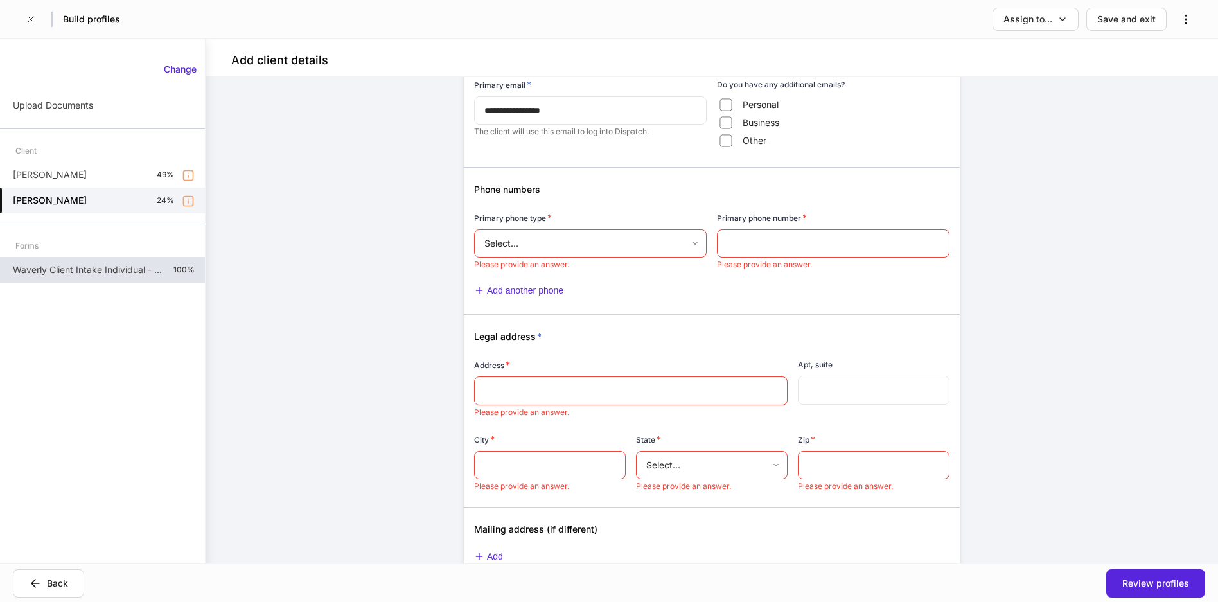
scroll to position [1186, 0]
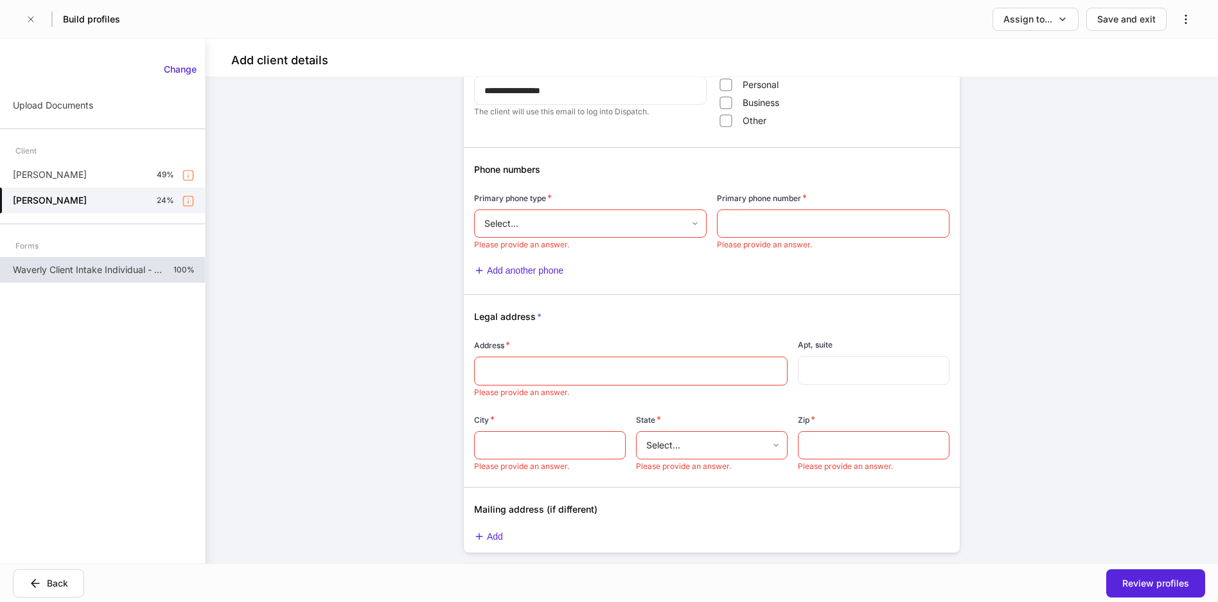
click at [627, 220] on body "Build profiles Assign to... Save and exit Add client details Auto-complete this…" at bounding box center [609, 301] width 1218 height 602
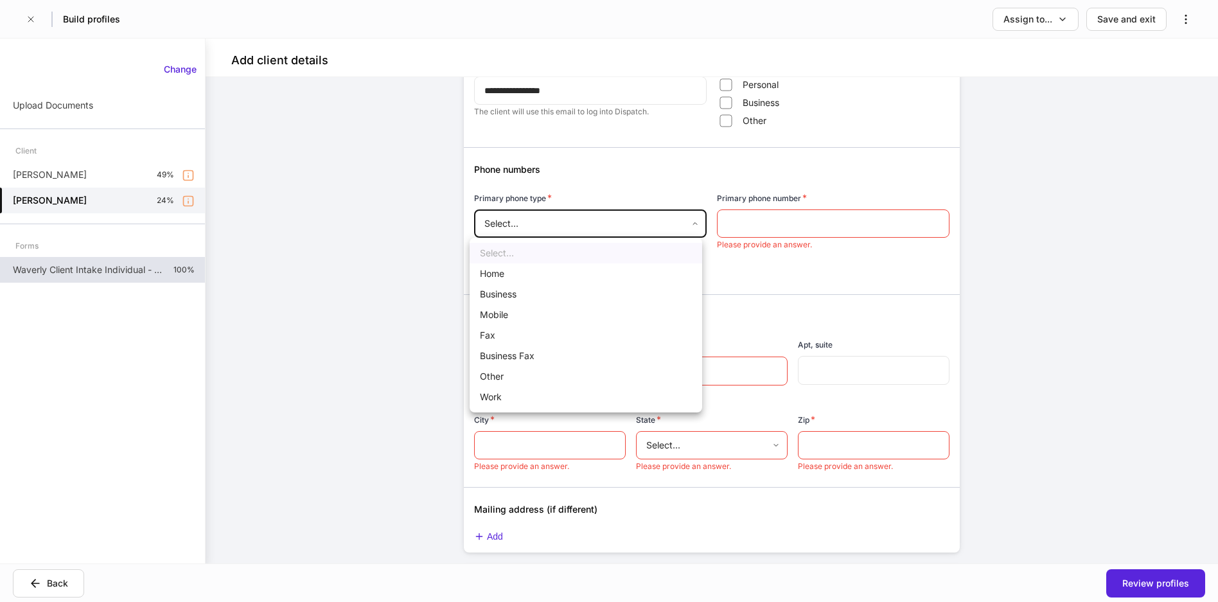
click at [527, 293] on li "Business" at bounding box center [586, 294] width 233 height 21
type input "*"
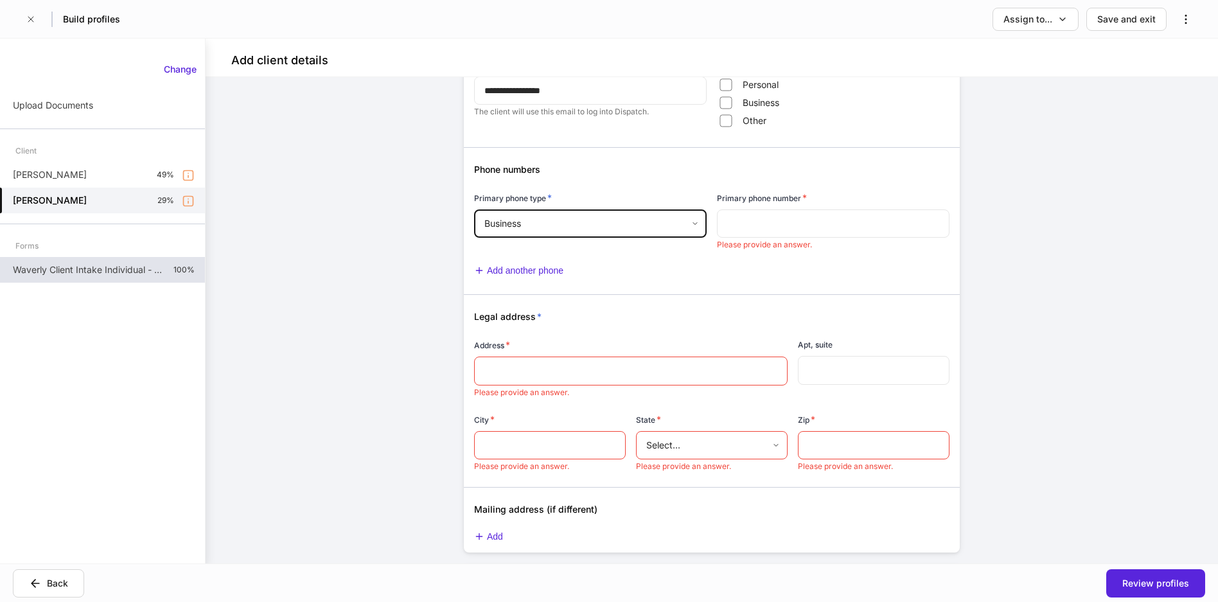
click at [779, 222] on input "text" at bounding box center [833, 223] width 233 height 28
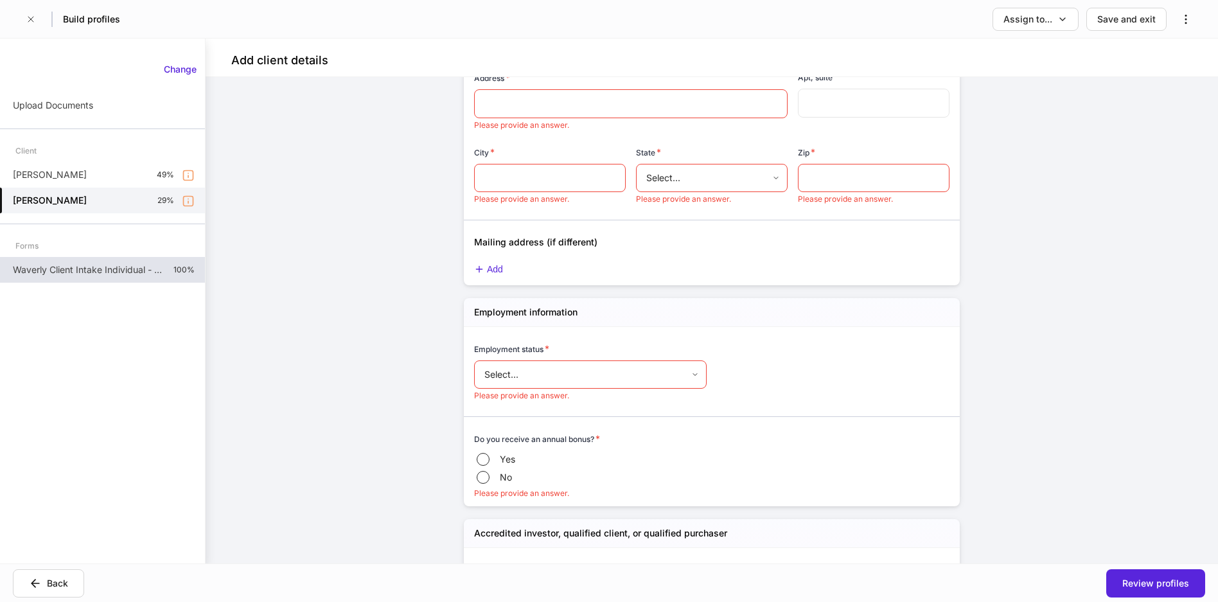
scroll to position [1507, 0]
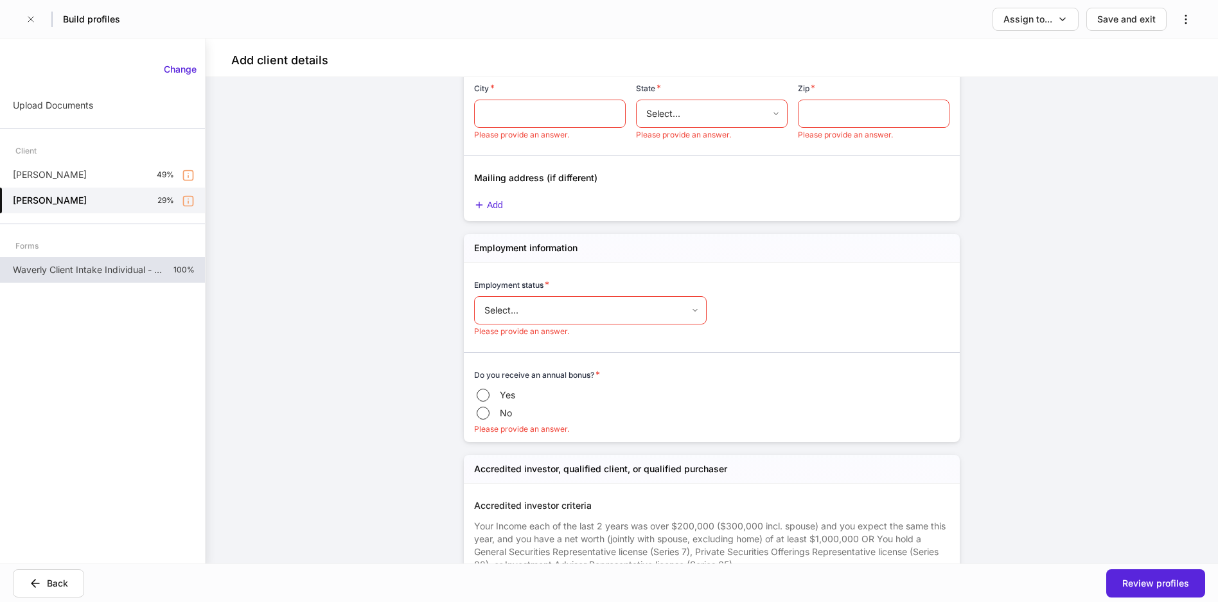
type input "**********"
click at [616, 306] on body "Build profiles Assign to... Save and exit Add client details Auto-complete this…" at bounding box center [609, 301] width 1218 height 602
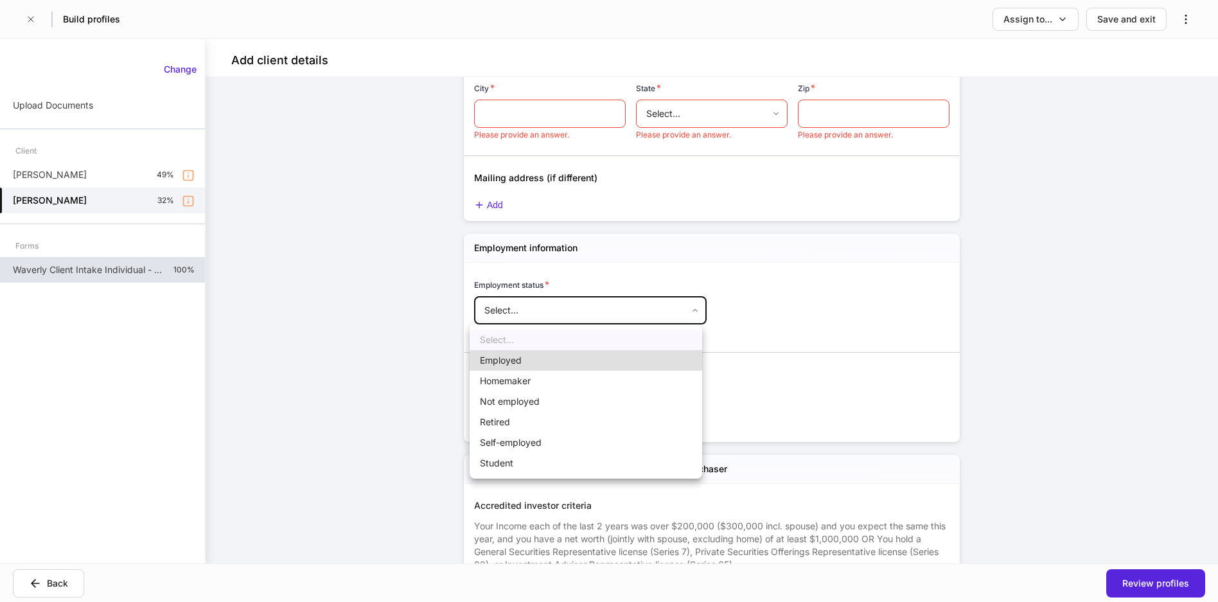
click at [530, 360] on li "Employed" at bounding box center [586, 360] width 233 height 21
type input "*"
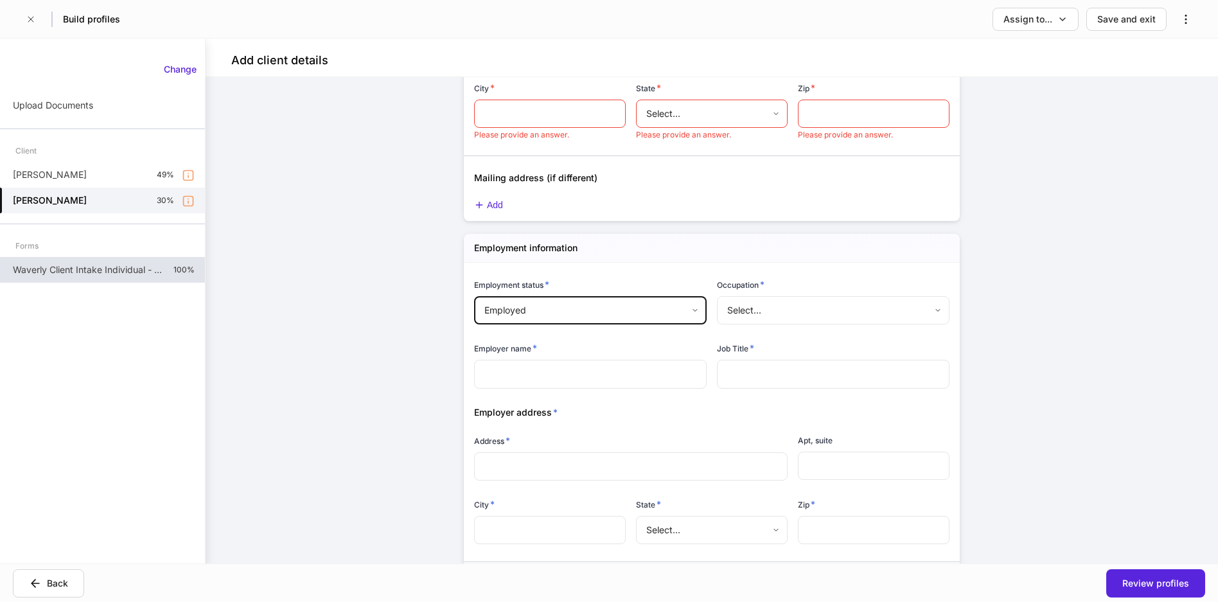
click at [640, 371] on input "text" at bounding box center [590, 374] width 233 height 28
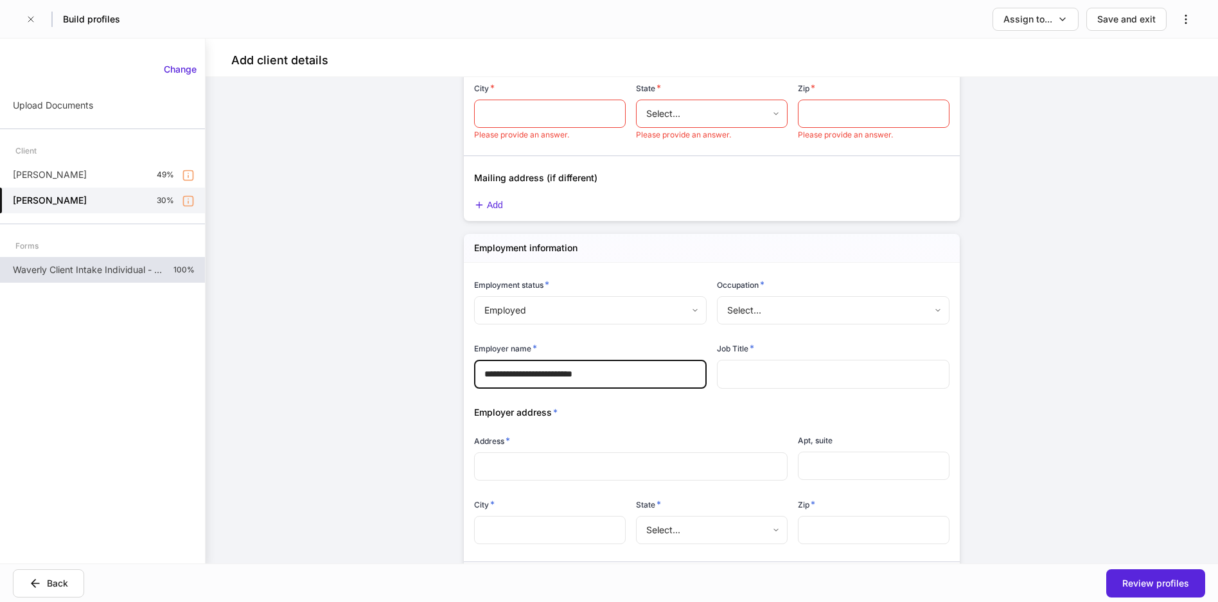
type input "**********"
click at [872, 311] on body "Build profiles Assign to... Save and exit Add client details Auto-complete this…" at bounding box center [609, 301] width 1218 height 602
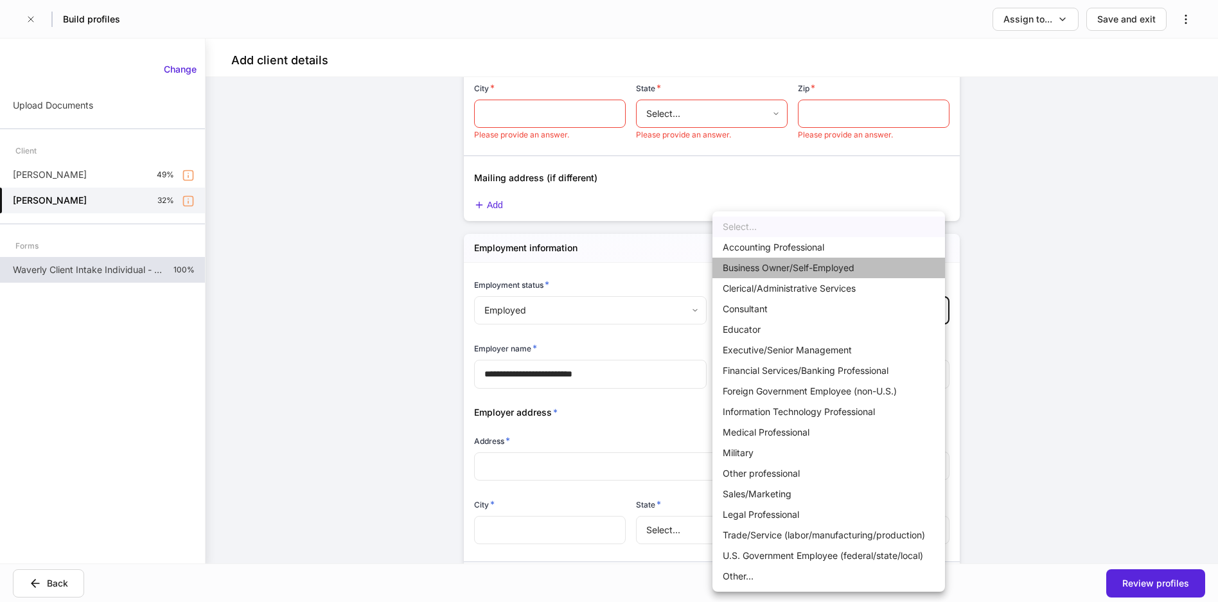
click at [865, 267] on li "Business Owner/Self-Employed" at bounding box center [828, 268] width 233 height 21
type input "**********"
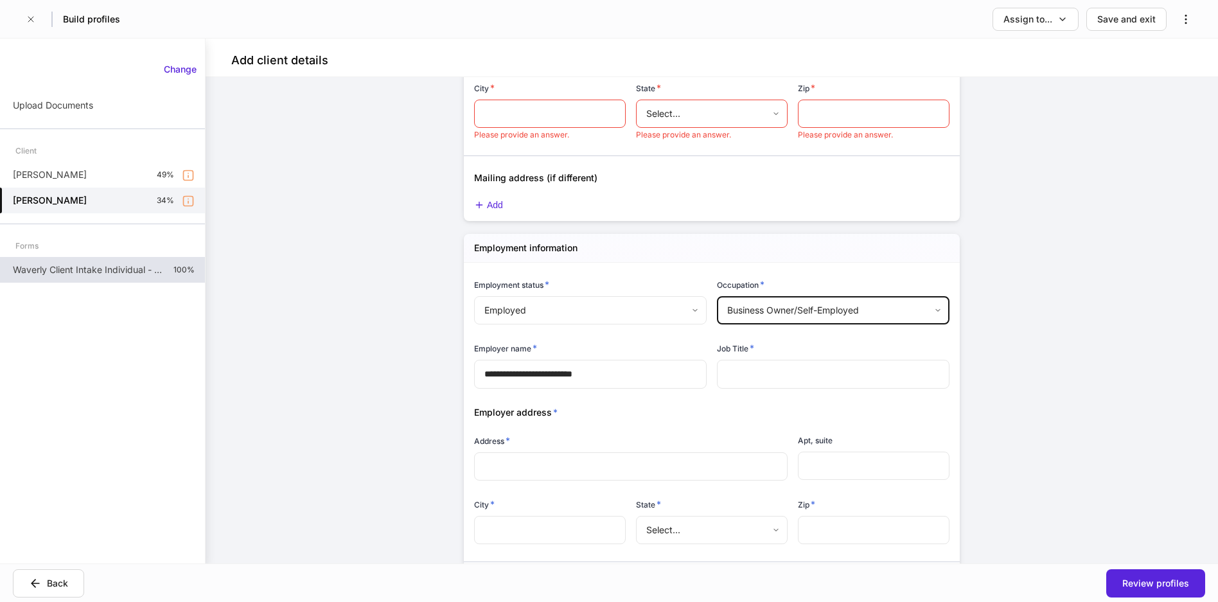
click at [843, 374] on input "text" at bounding box center [833, 374] width 233 height 28
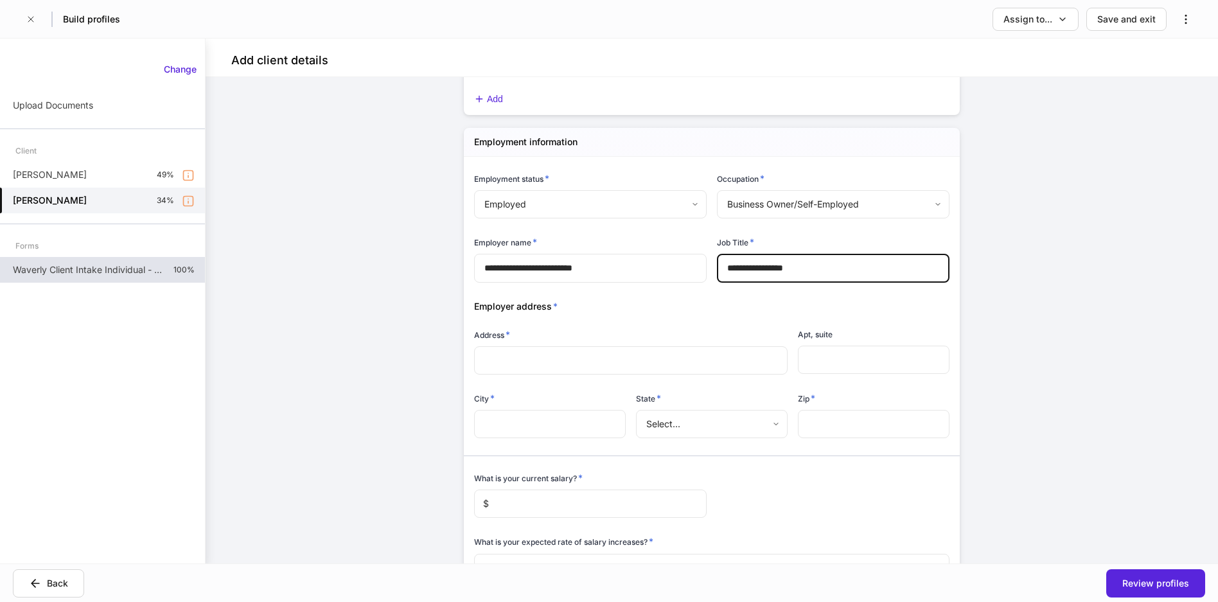
scroll to position [1635, 0]
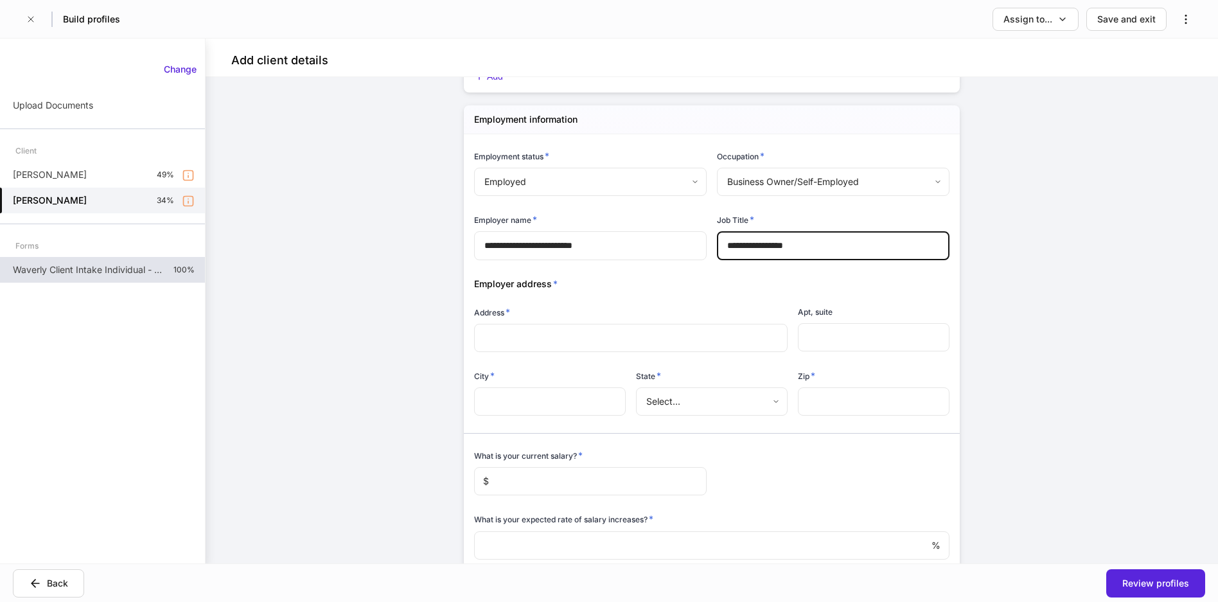
type input "**********"
click at [710, 339] on input "text" at bounding box center [630, 337] width 293 height 13
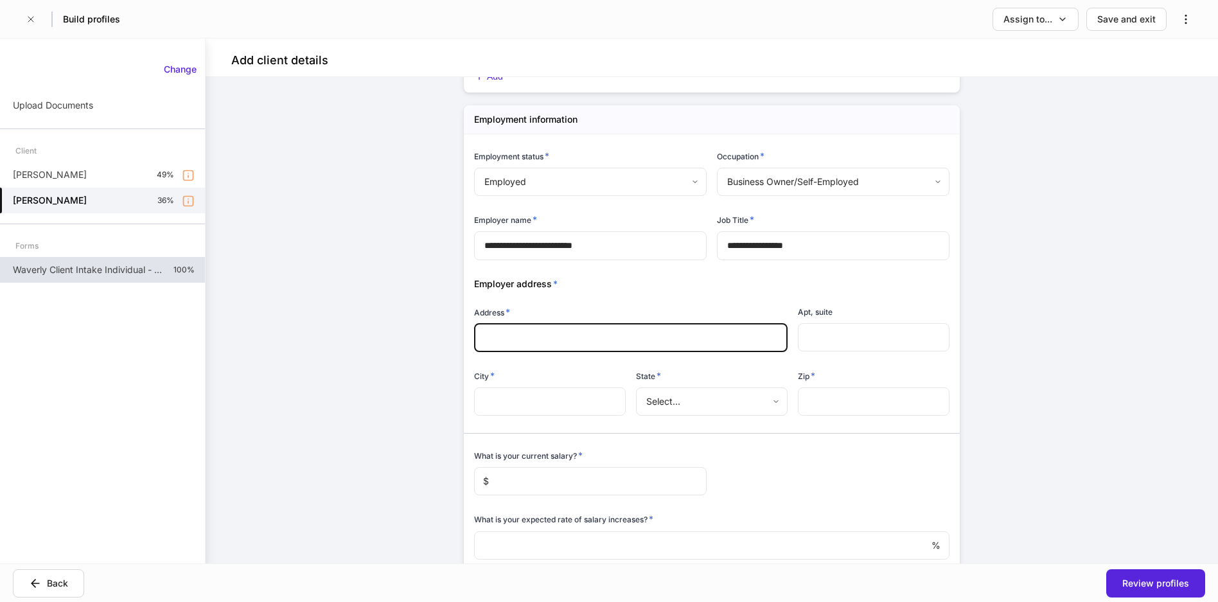
click at [637, 344] on input "text" at bounding box center [630, 337] width 293 height 13
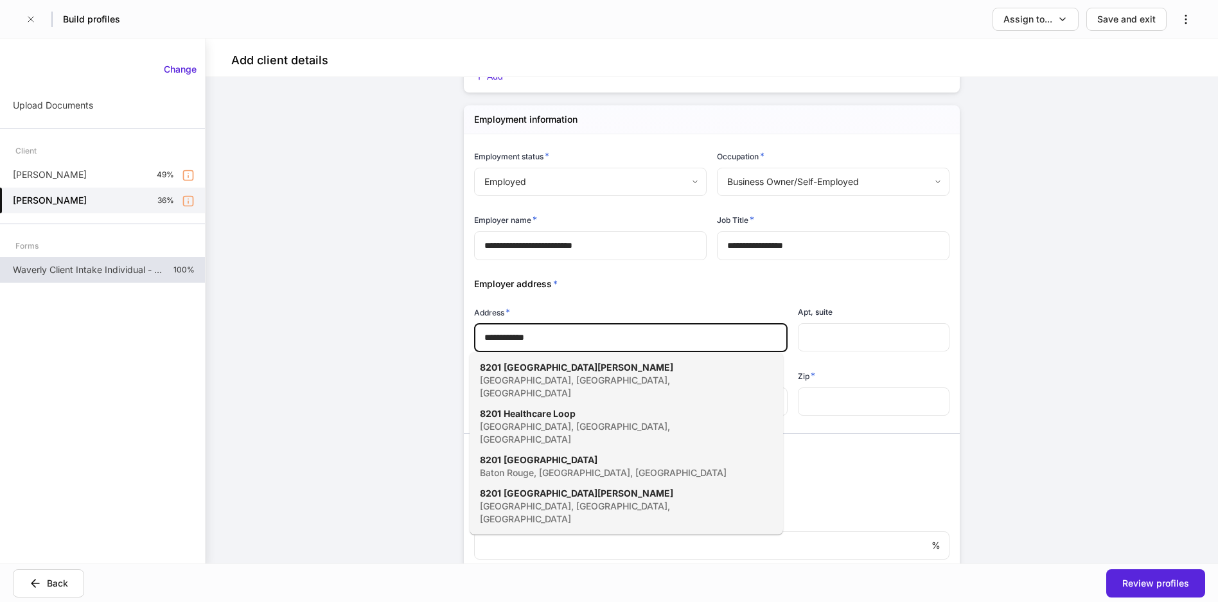
click at [598, 376] on div "[GEOGRAPHIC_DATA], [GEOGRAPHIC_DATA], [GEOGRAPHIC_DATA]" at bounding box center [612, 387] width 265 height 26
type input "**********"
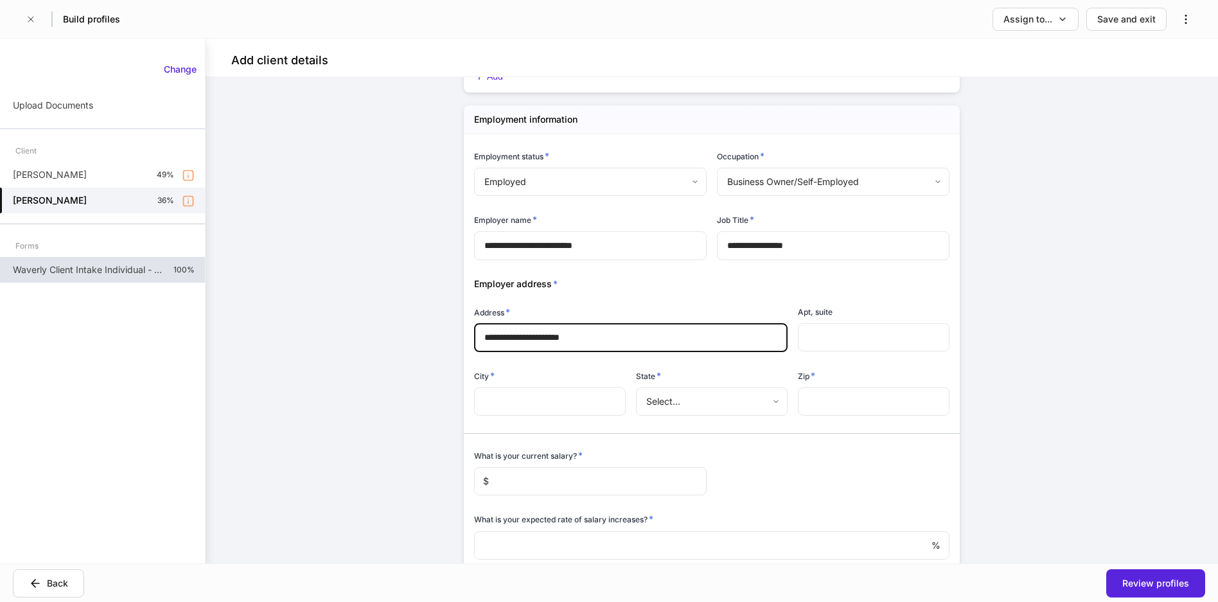
type input "*****"
type input "*"
type input "*****"
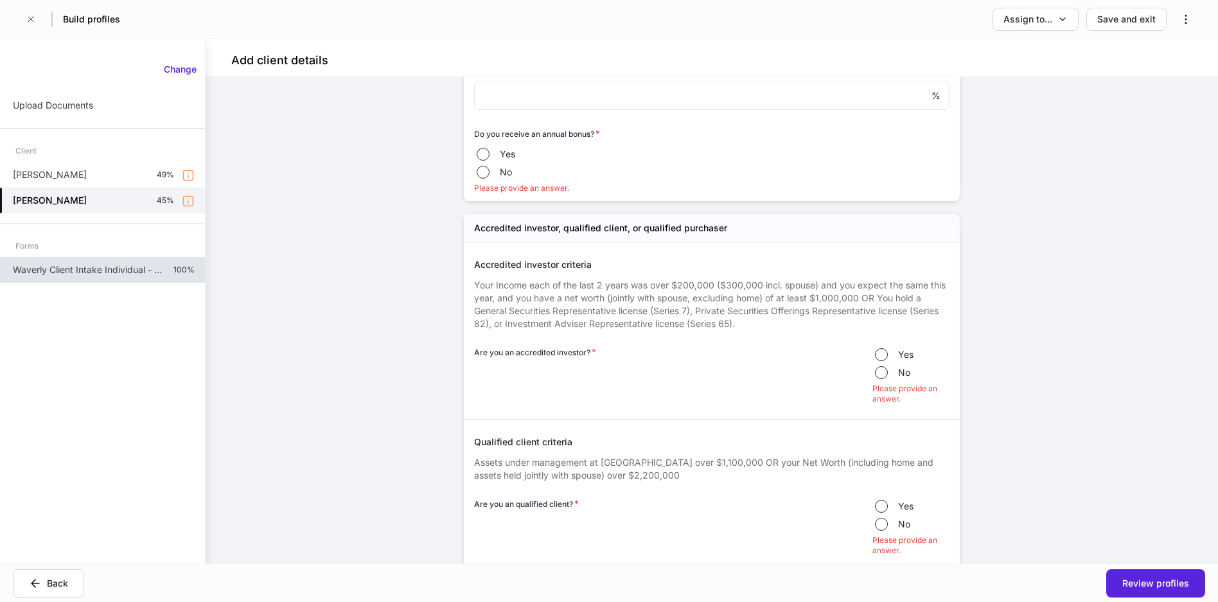
scroll to position [2149, 0]
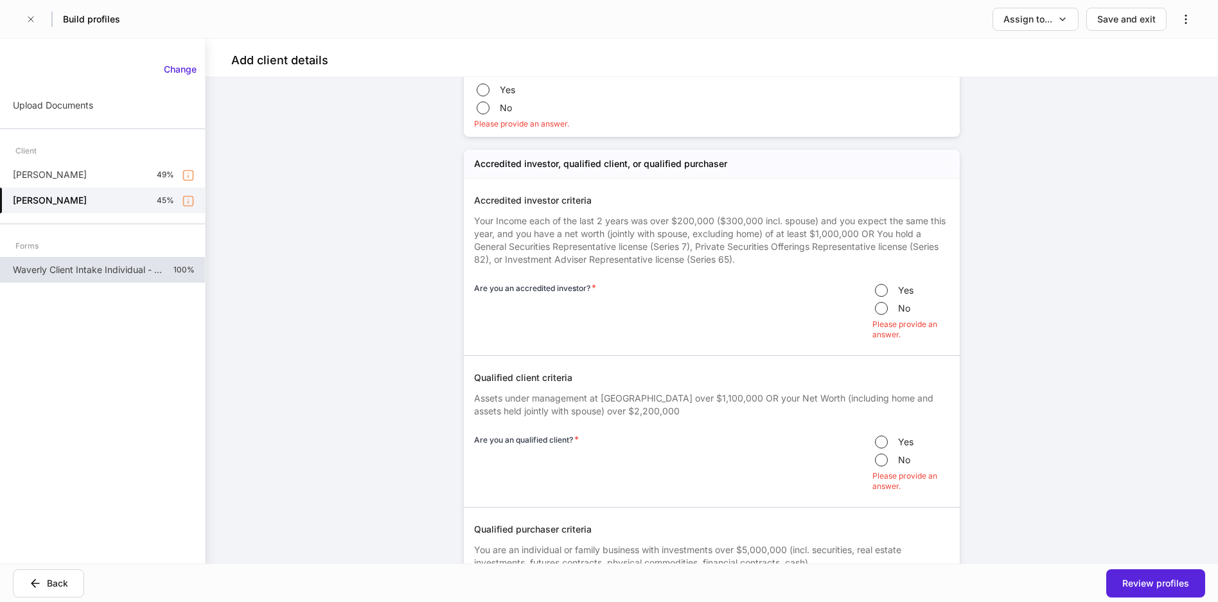
type input "**********"
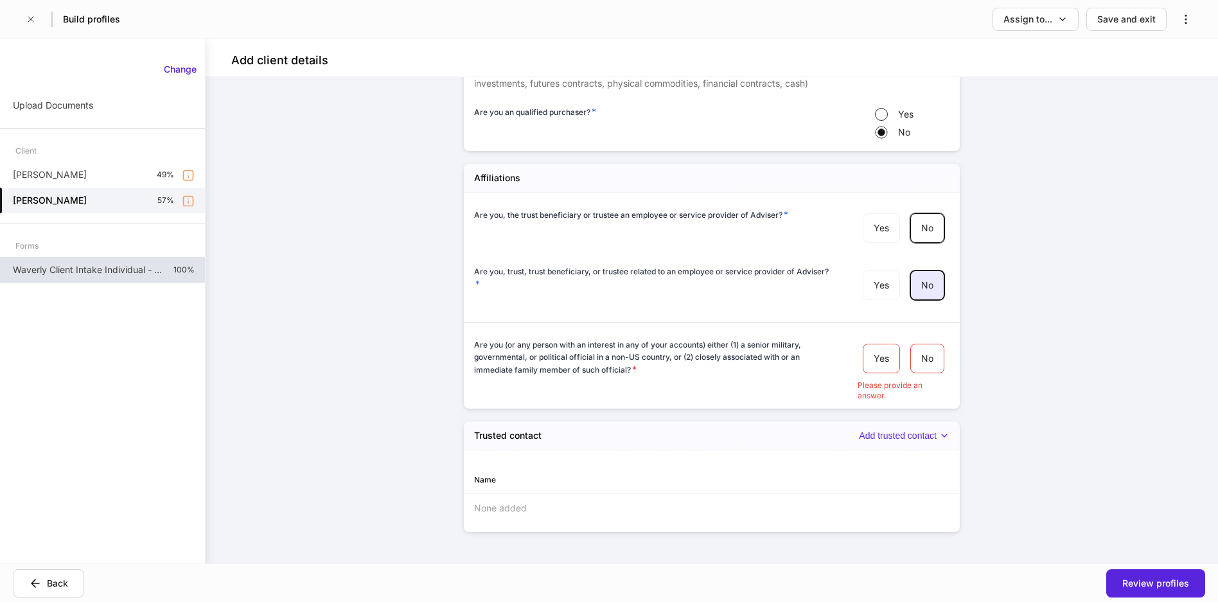
scroll to position [2597, 0]
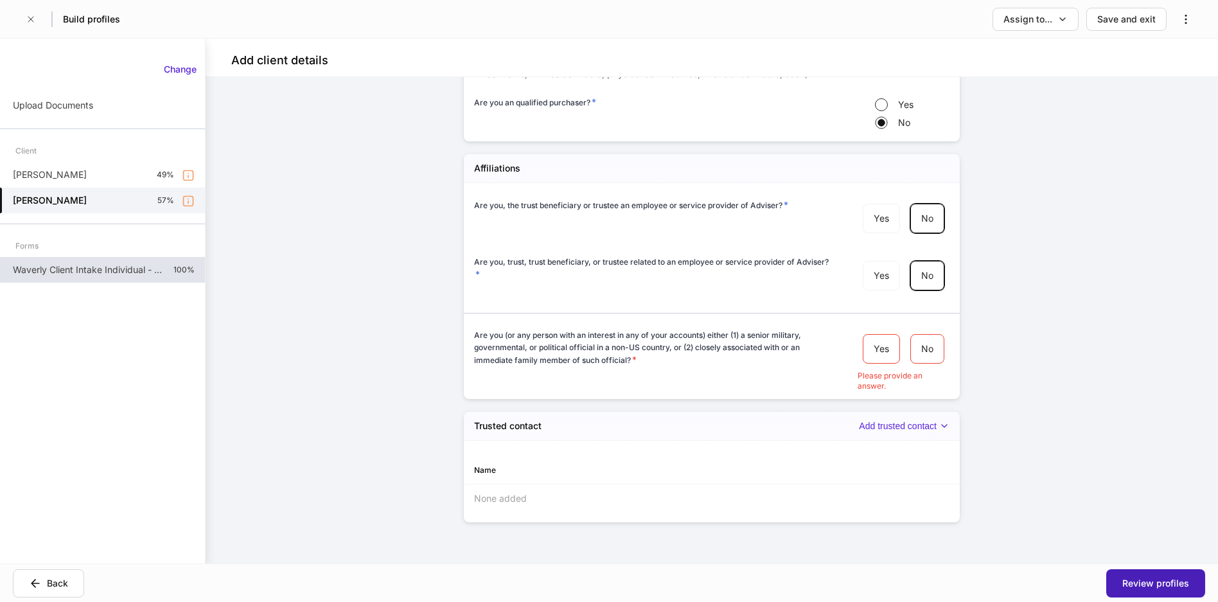
click at [969, 583] on div "Review profiles" at bounding box center [1155, 583] width 67 height 13
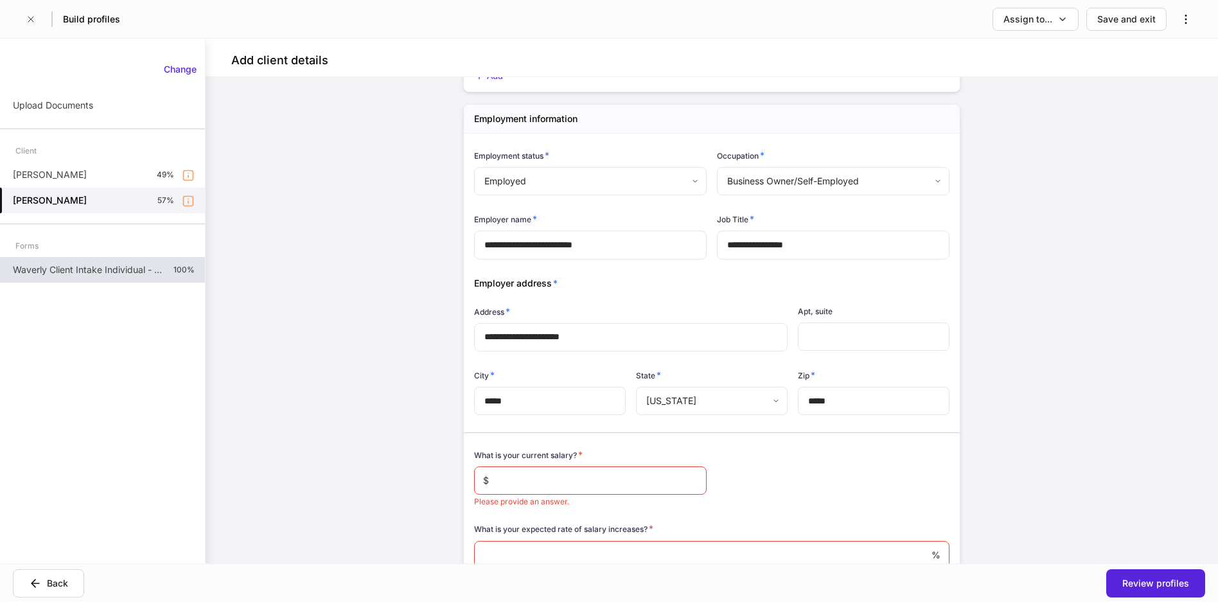
scroll to position [1700, 0]
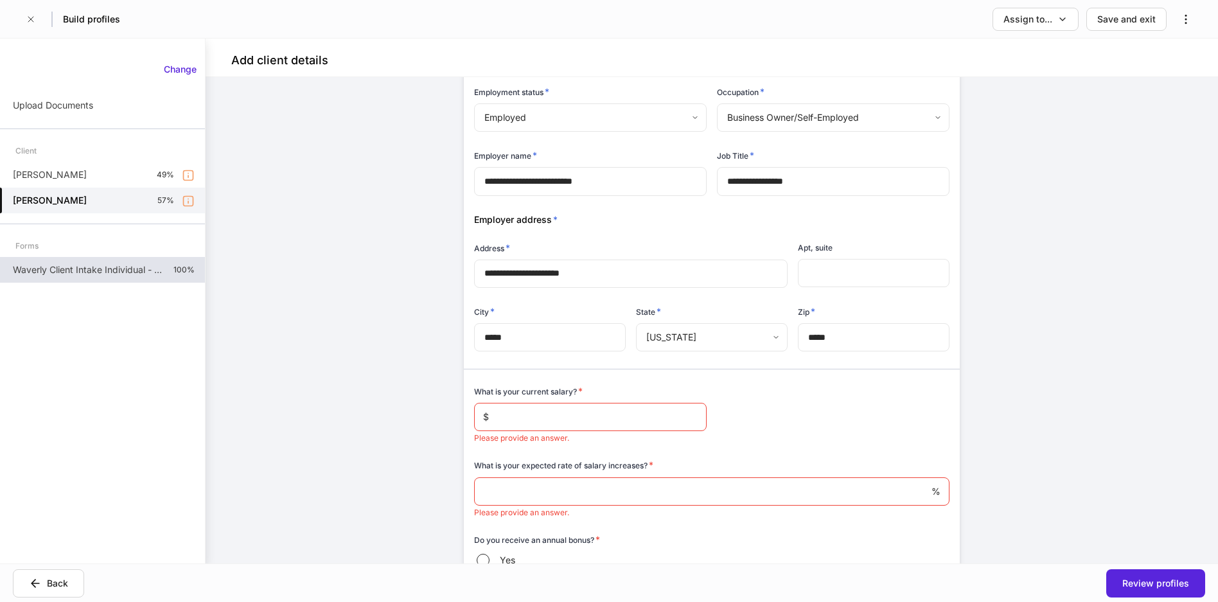
click at [139, 265] on p "Waverly Client Intake Individual - Outside Custodian" at bounding box center [88, 269] width 150 height 13
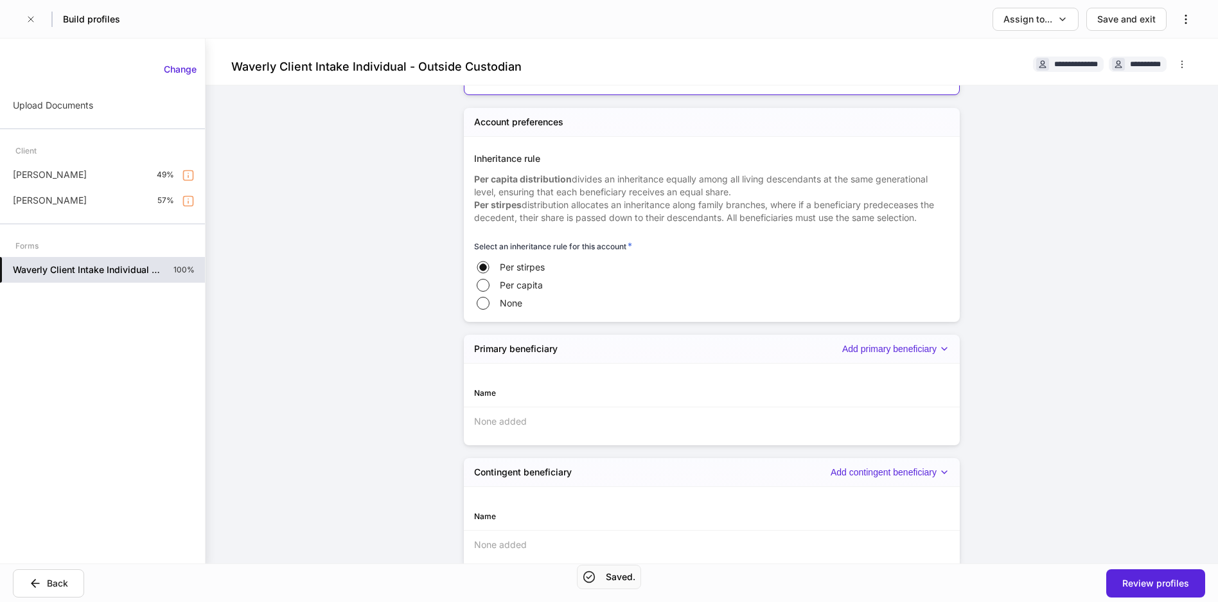
scroll to position [161, 0]
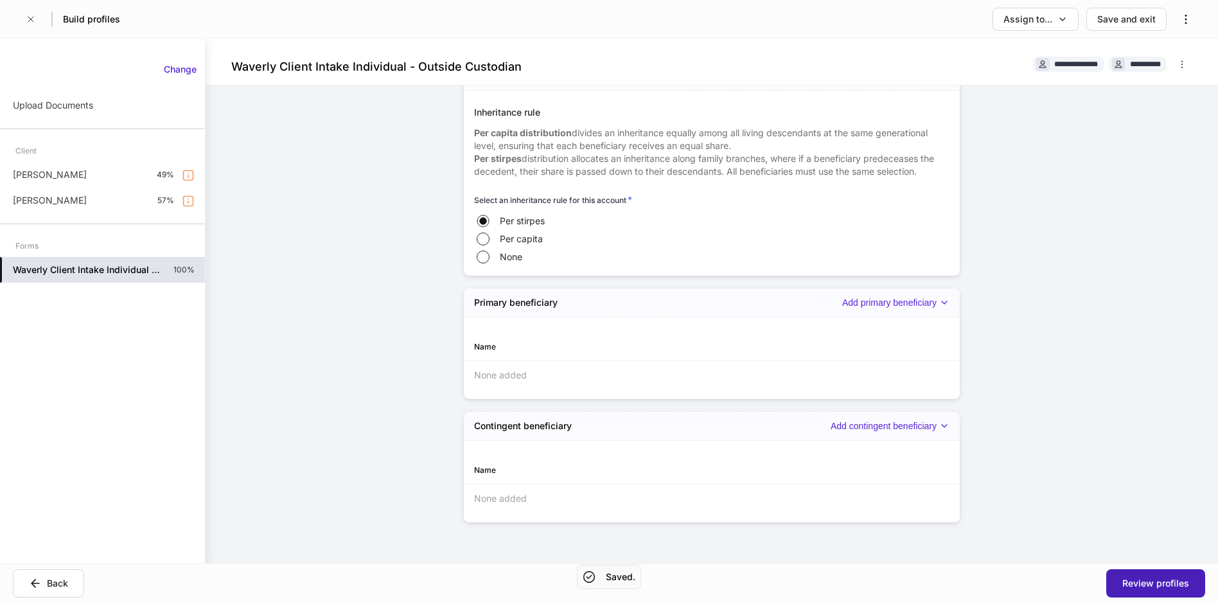
click at [969, 579] on div "Review profiles" at bounding box center [1155, 583] width 67 height 13
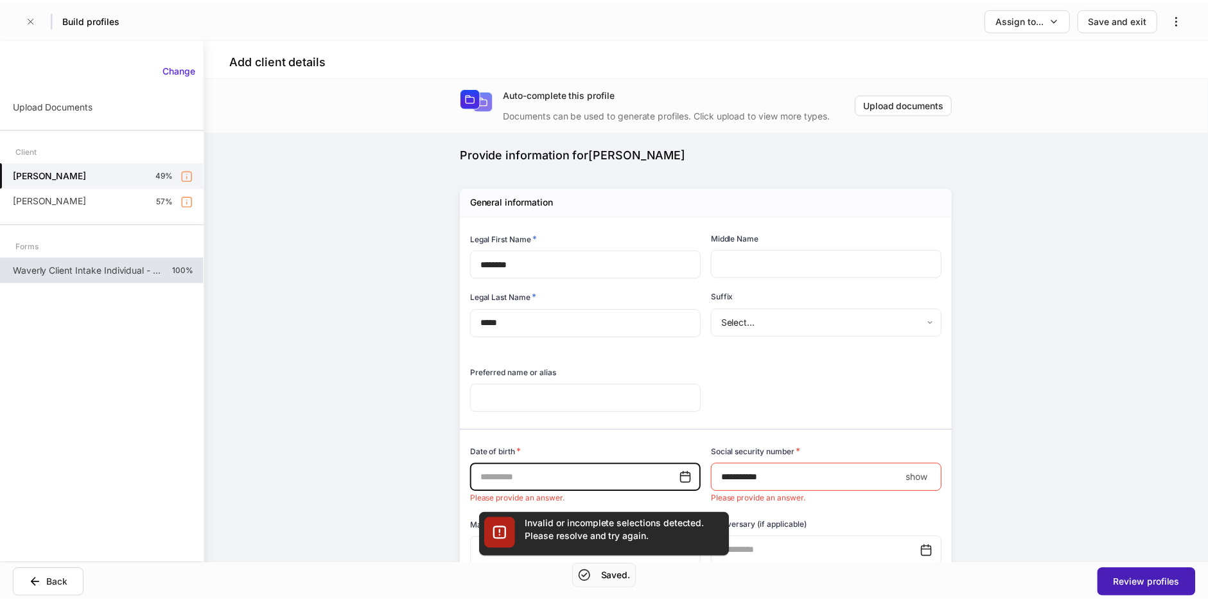
scroll to position [158, 0]
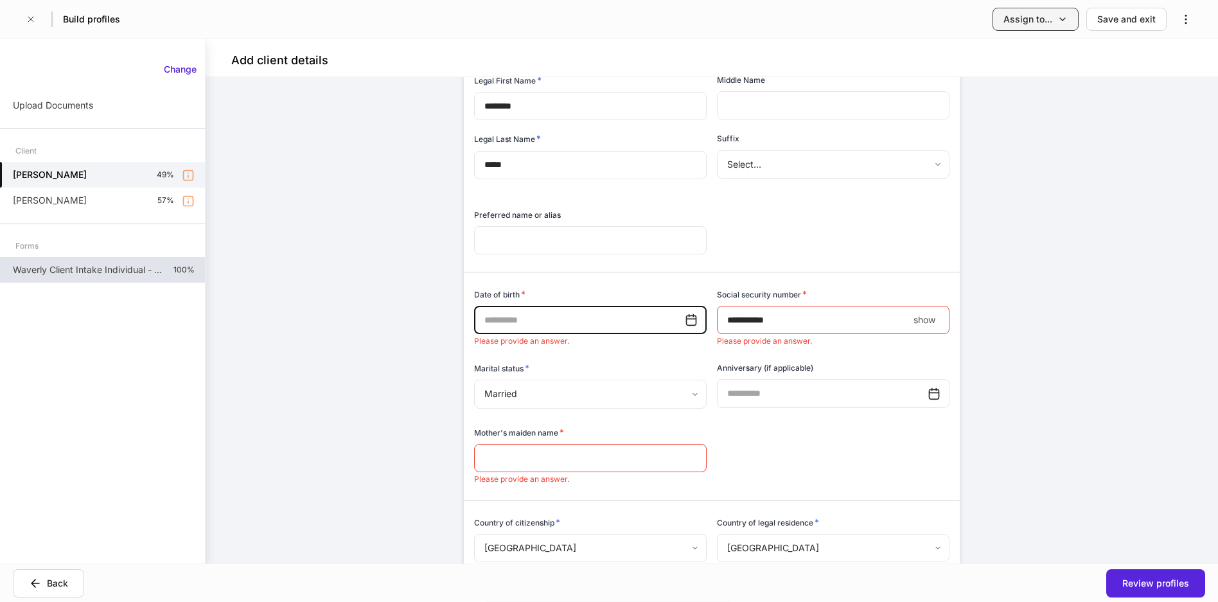
click at [969, 21] on div "Assign to..." at bounding box center [1027, 19] width 49 height 13
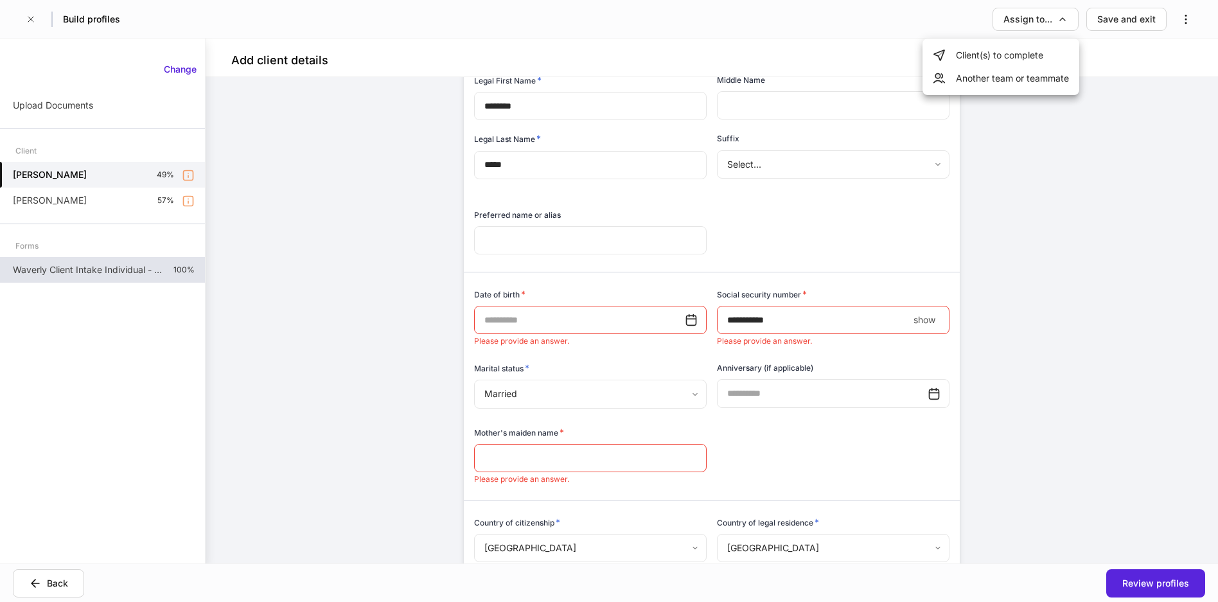
click at [969, 57] on li "Client(s) to complete" at bounding box center [1000, 55] width 157 height 23
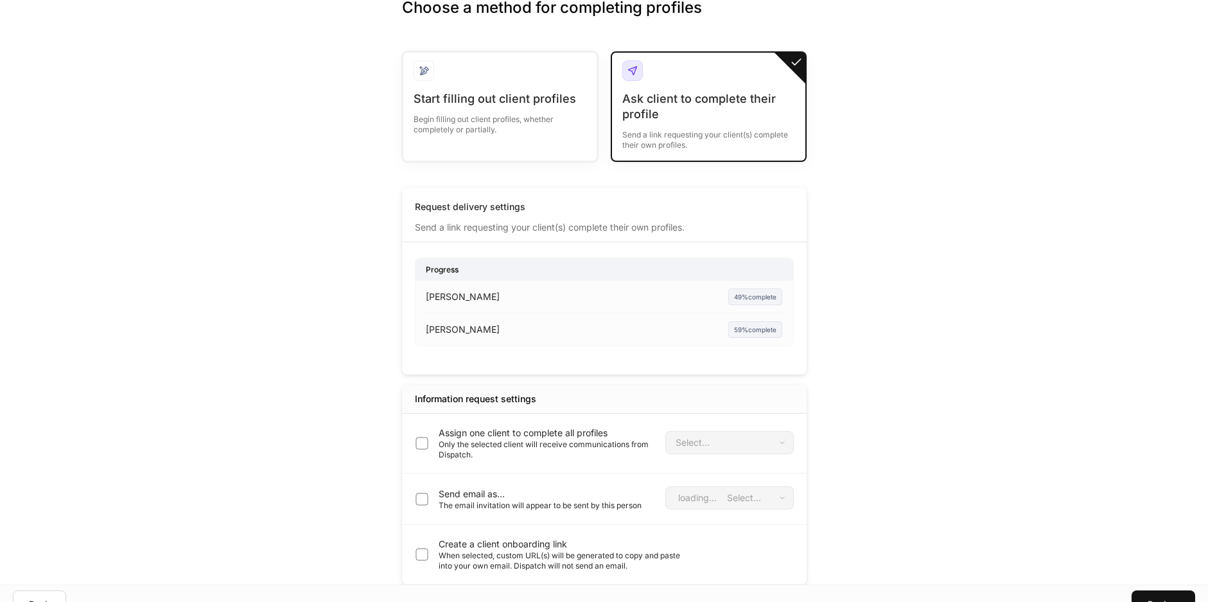
scroll to position [62, 0]
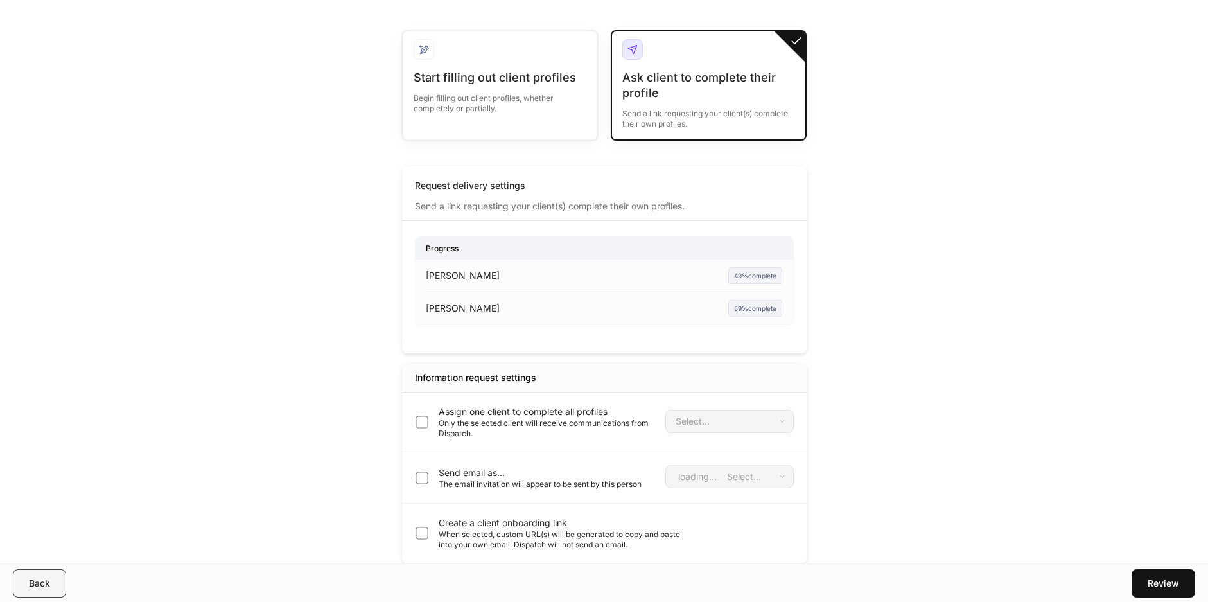
click at [40, 586] on div "Back" at bounding box center [39, 583] width 21 height 13
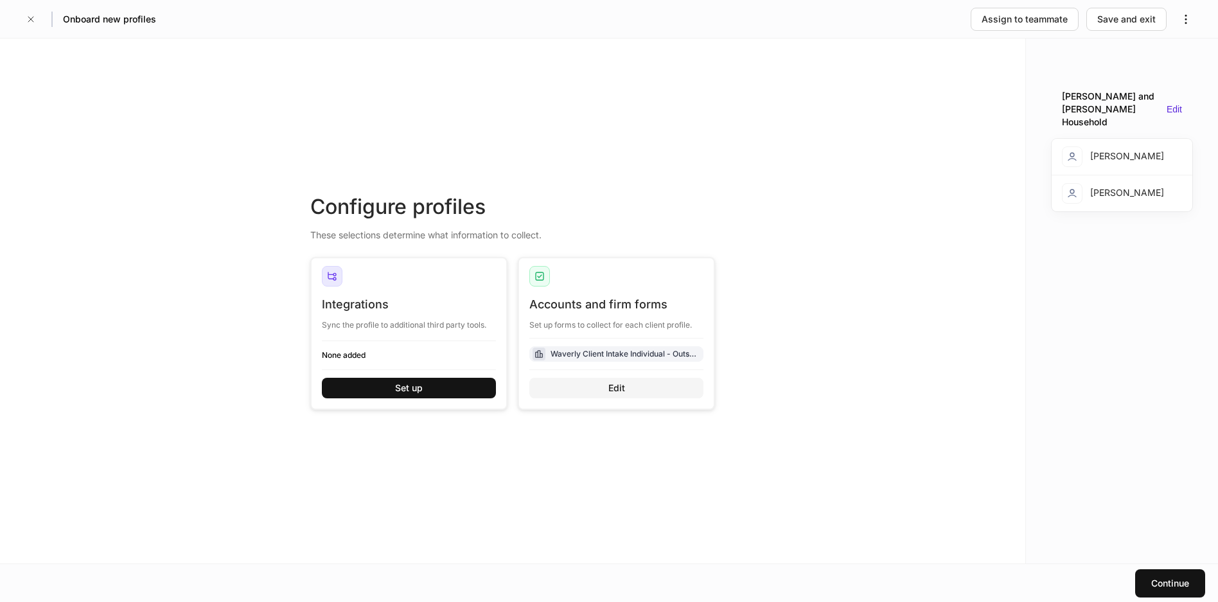
click at [624, 387] on div "Edit" at bounding box center [616, 388] width 17 height 13
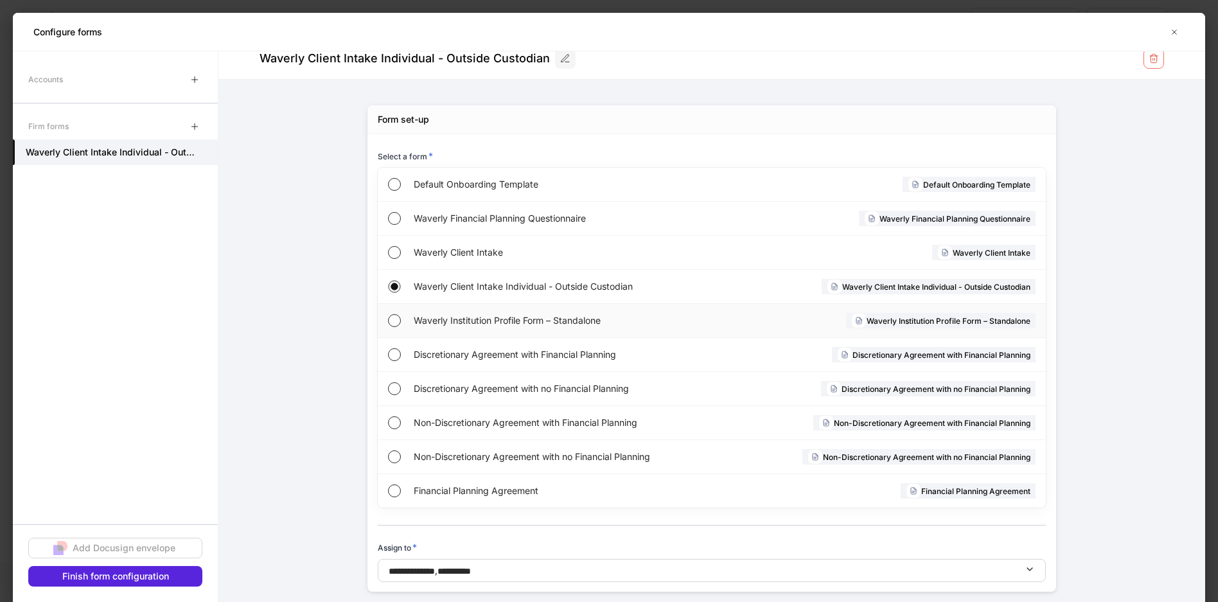
scroll to position [44, 0]
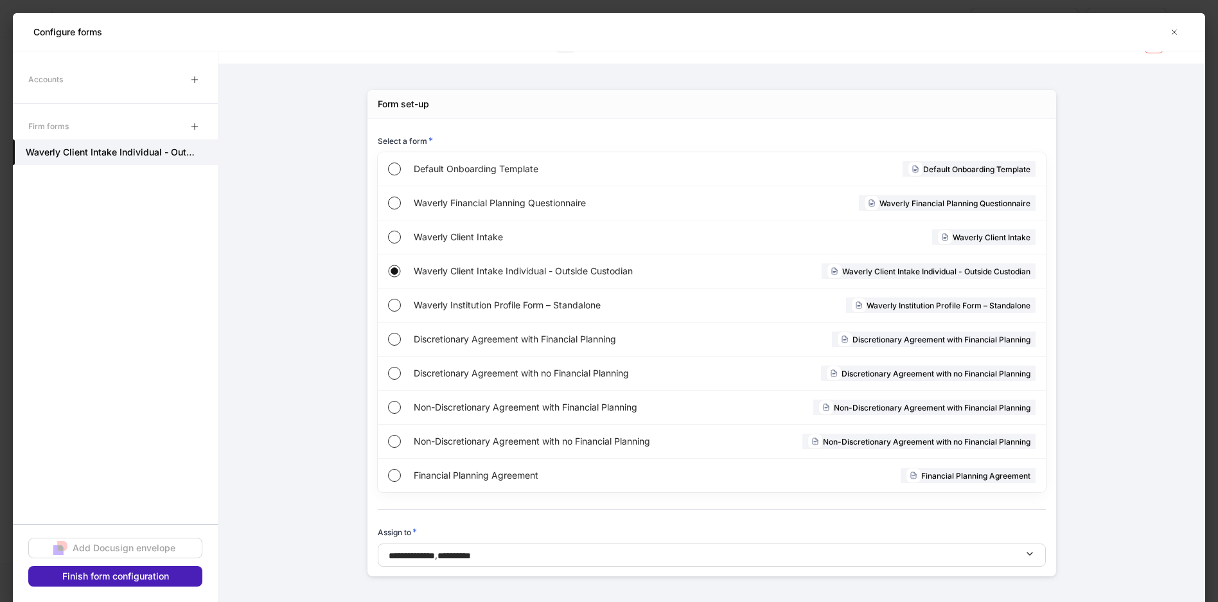
click at [164, 572] on div "Finish form configuration" at bounding box center [115, 576] width 107 height 13
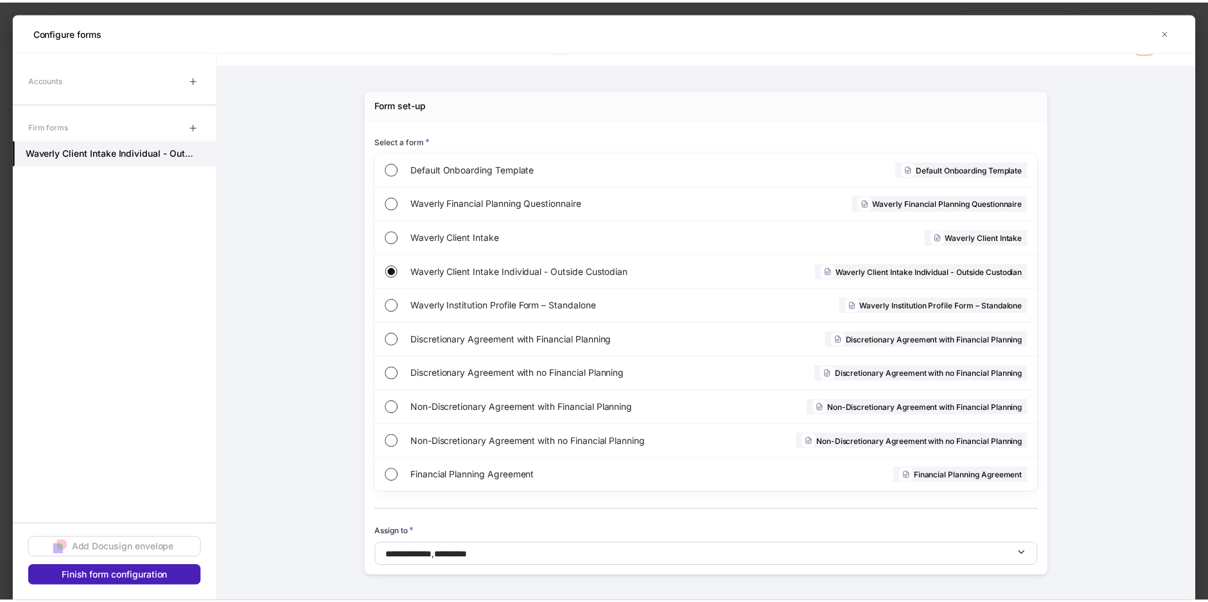
scroll to position [31, 0]
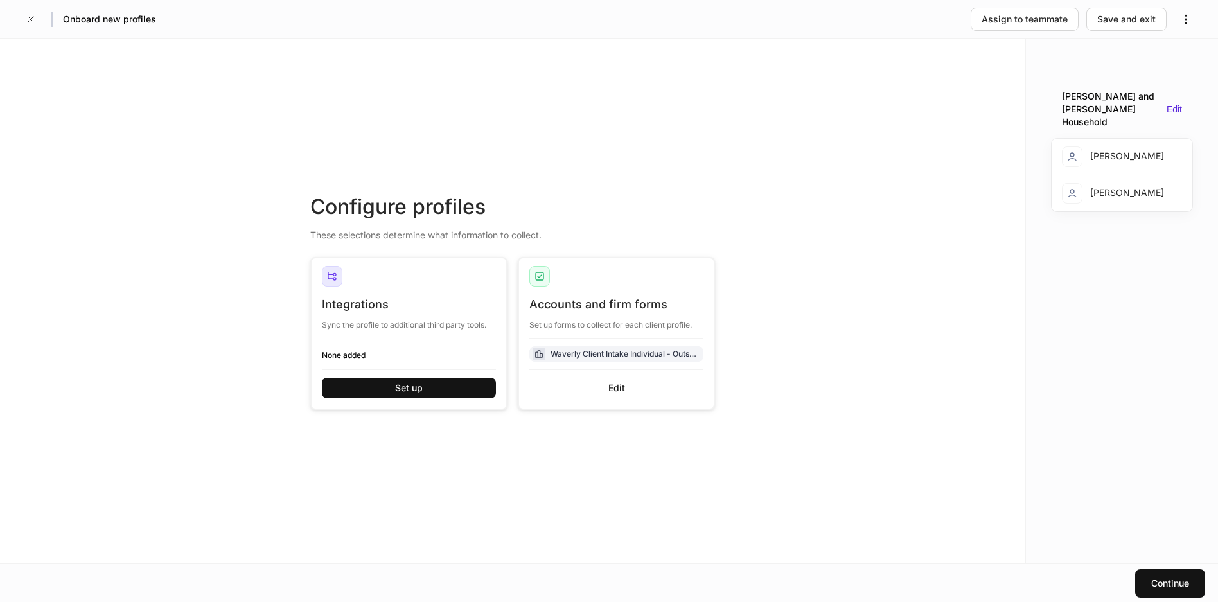
click at [969, 146] on div "[PERSON_NAME]" at bounding box center [1113, 156] width 102 height 21
click at [969, 104] on div "Edit" at bounding box center [1174, 109] width 15 height 11
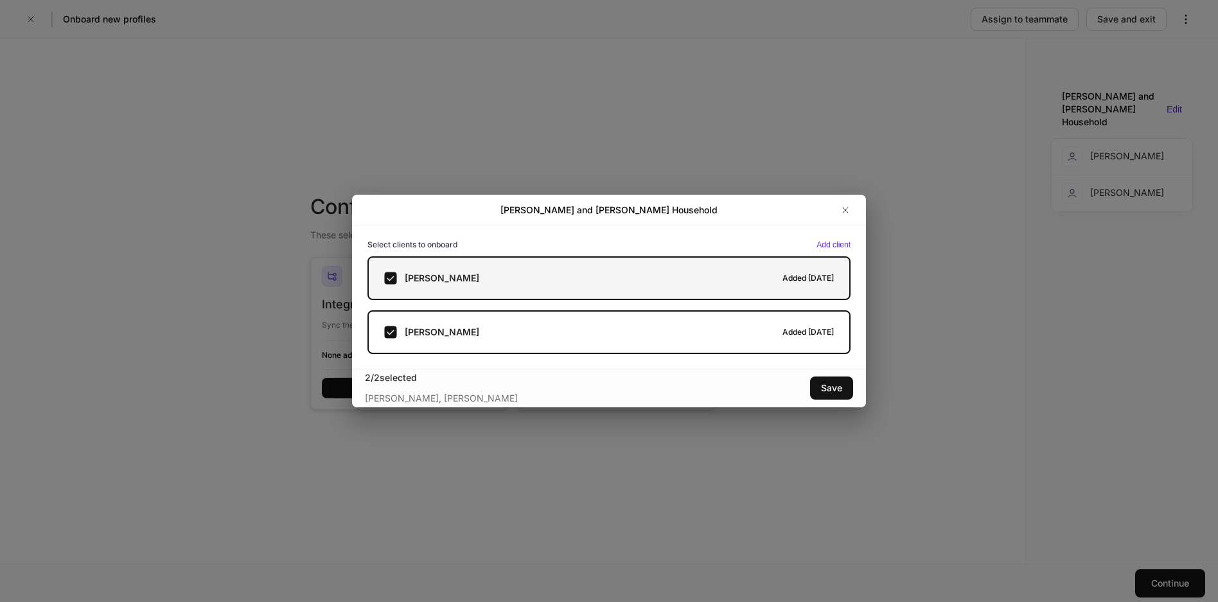
click at [674, 286] on label "[PERSON_NAME] Added [DATE]" at bounding box center [608, 278] width 483 height 44
click at [427, 278] on h5 "[PERSON_NAME]" at bounding box center [442, 278] width 75 height 13
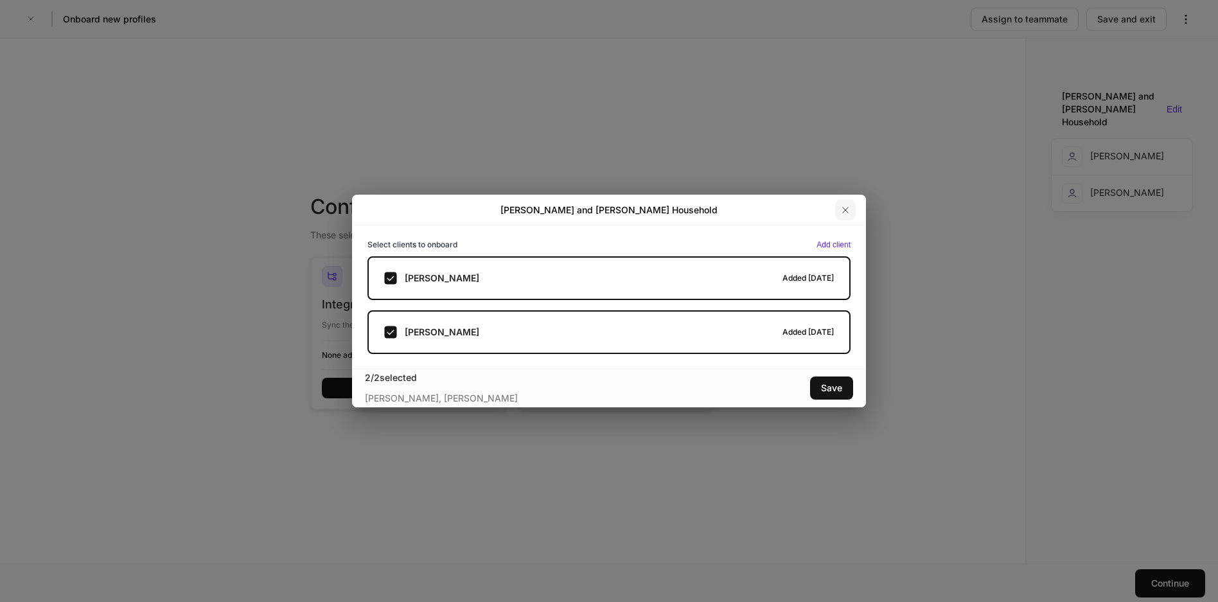
click at [846, 210] on icon "button" at bounding box center [845, 210] width 10 height 10
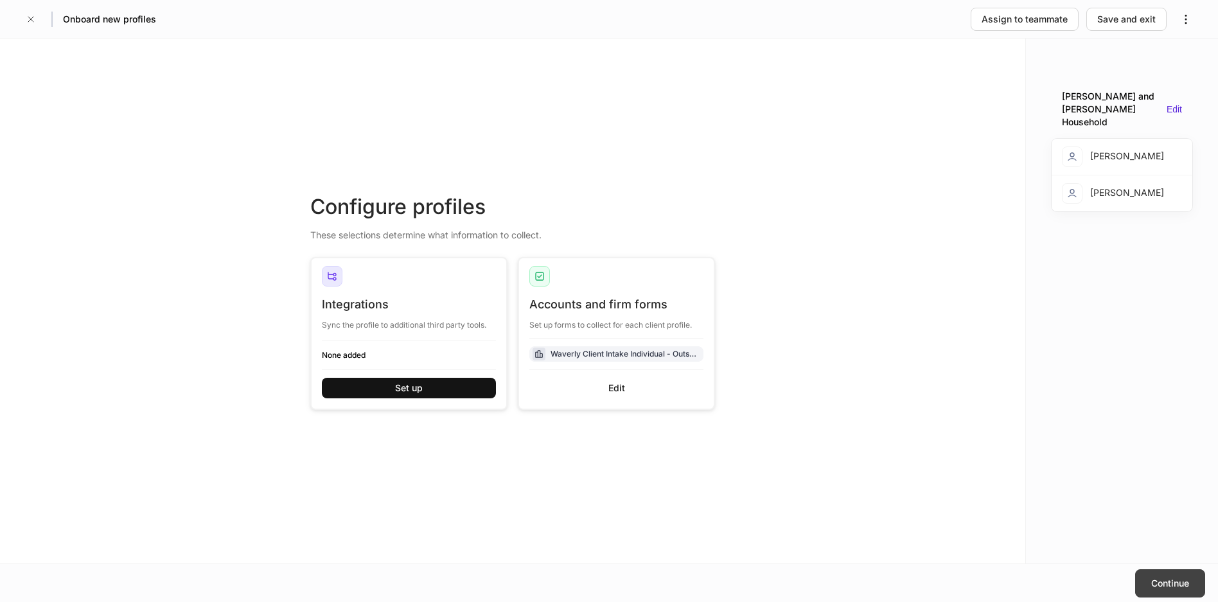
click at [969, 583] on div "Continue" at bounding box center [1170, 583] width 38 height 13
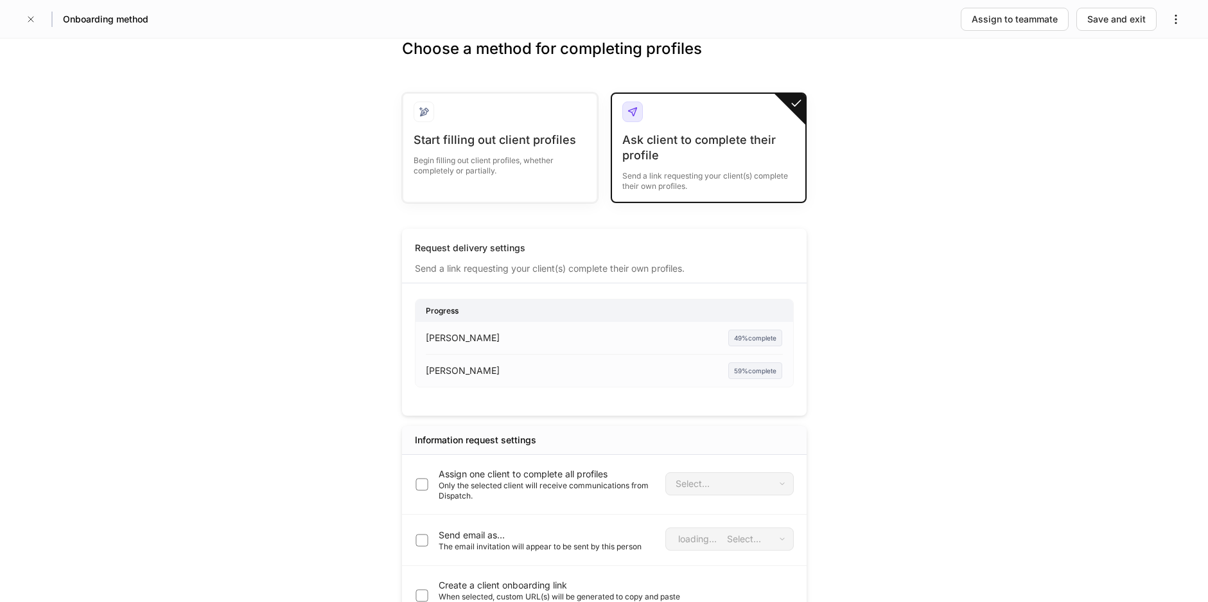
click at [582, 341] on div "[PERSON_NAME] 49% complete" at bounding box center [604, 338] width 357 height 17
click at [462, 338] on p "[PERSON_NAME]" at bounding box center [463, 337] width 74 height 13
click at [557, 338] on div "[PERSON_NAME]" at bounding box center [500, 337] width 149 height 13
click at [36, 18] on button "button" at bounding box center [31, 19] width 21 height 21
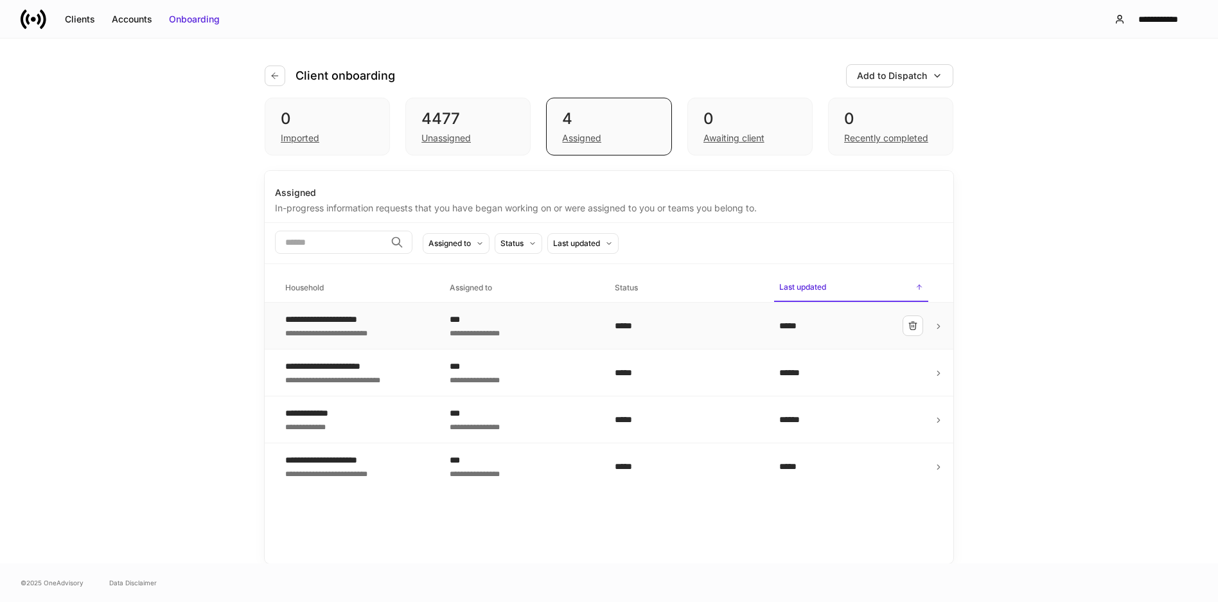
click at [481, 324] on div "***" at bounding box center [522, 319] width 144 height 13
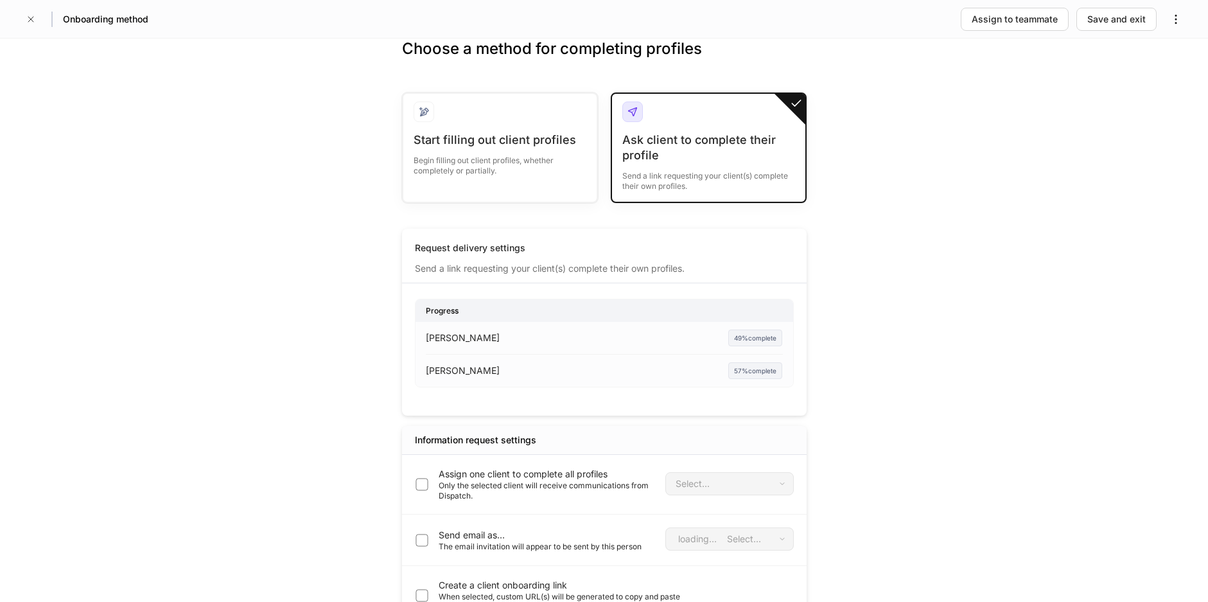
click at [498, 342] on p "[PERSON_NAME]" at bounding box center [463, 337] width 74 height 13
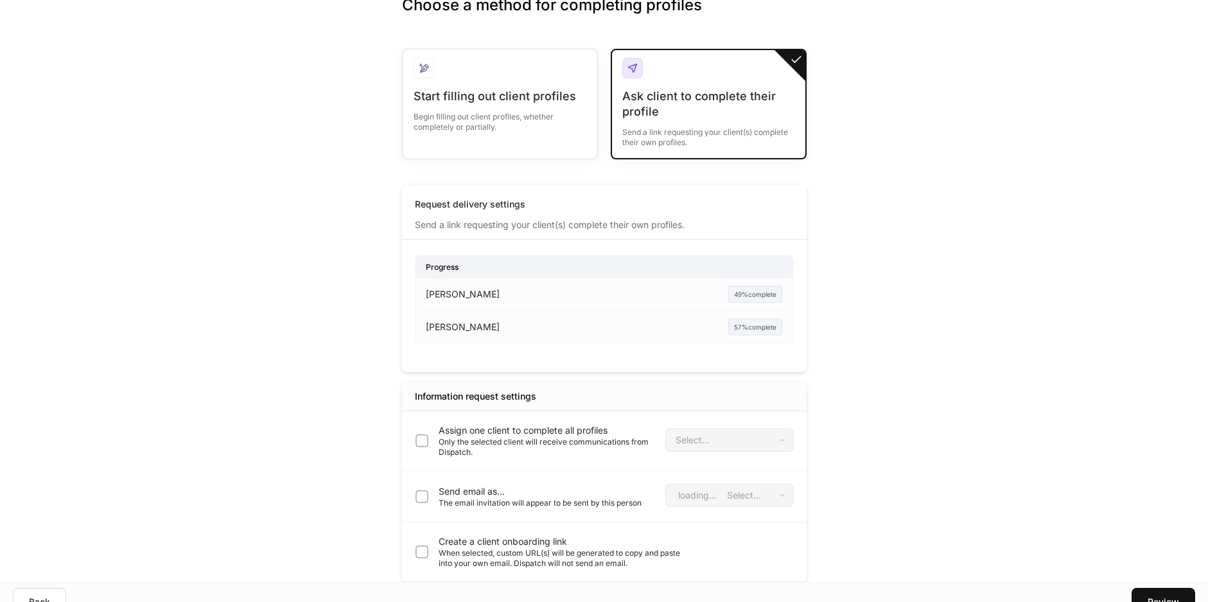
scroll to position [62, 0]
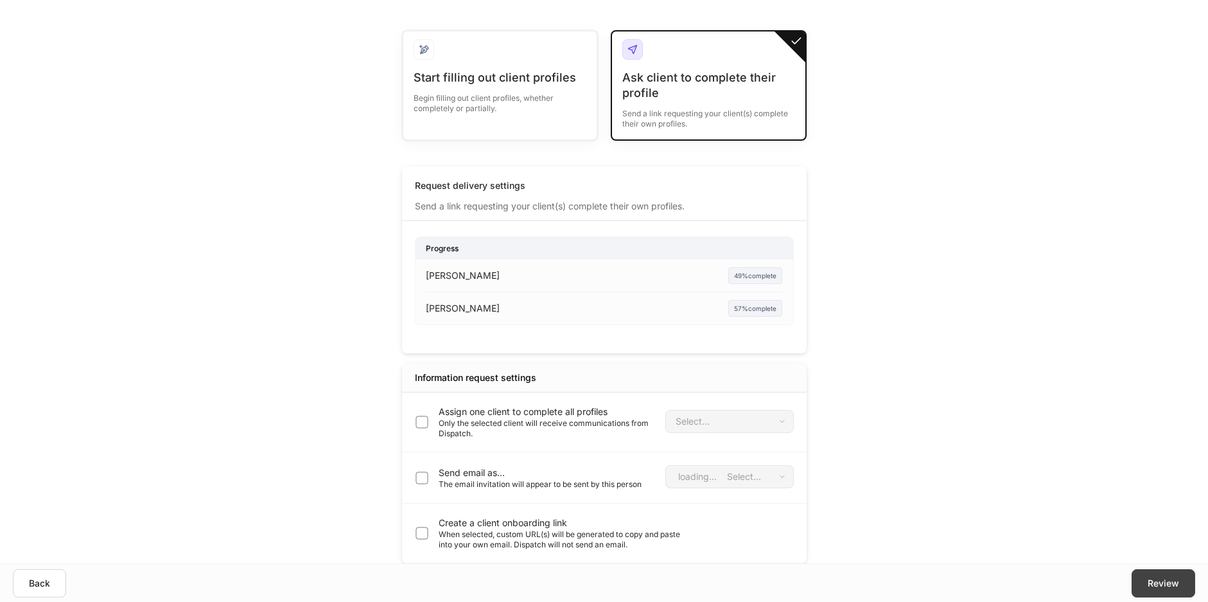
click at [969, 581] on div "Review" at bounding box center [1163, 583] width 31 height 13
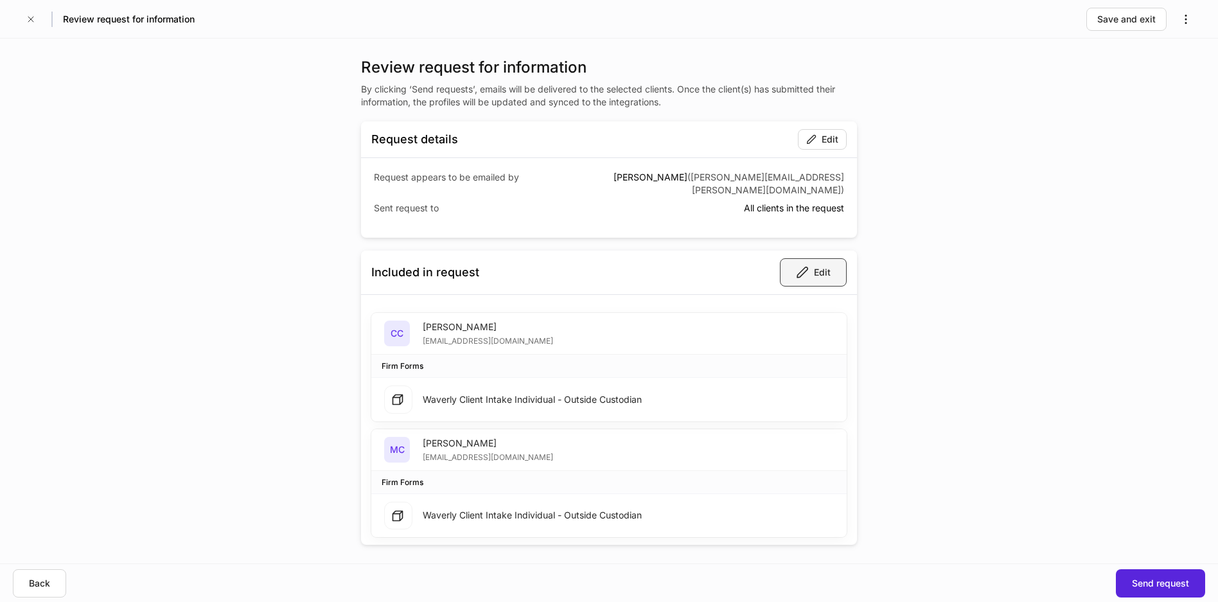
click at [810, 266] on div "Edit" at bounding box center [813, 272] width 35 height 13
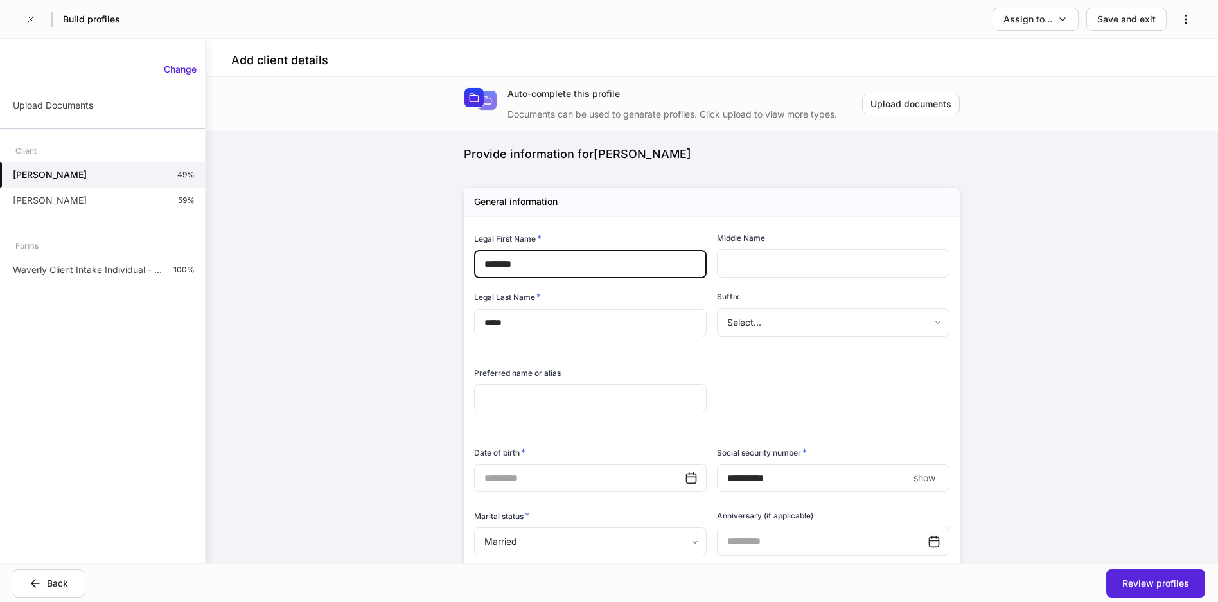
click at [502, 268] on input "********" at bounding box center [590, 264] width 233 height 28
type input "*******"
click at [969, 577] on div "Review profiles" at bounding box center [1155, 583] width 67 height 13
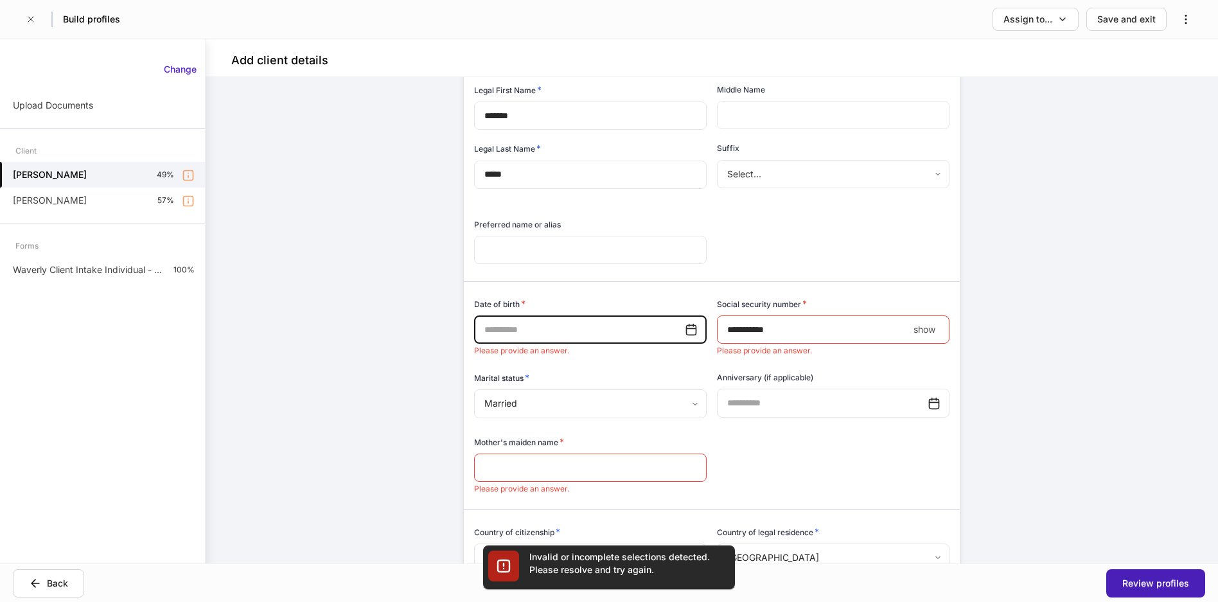
scroll to position [158, 0]
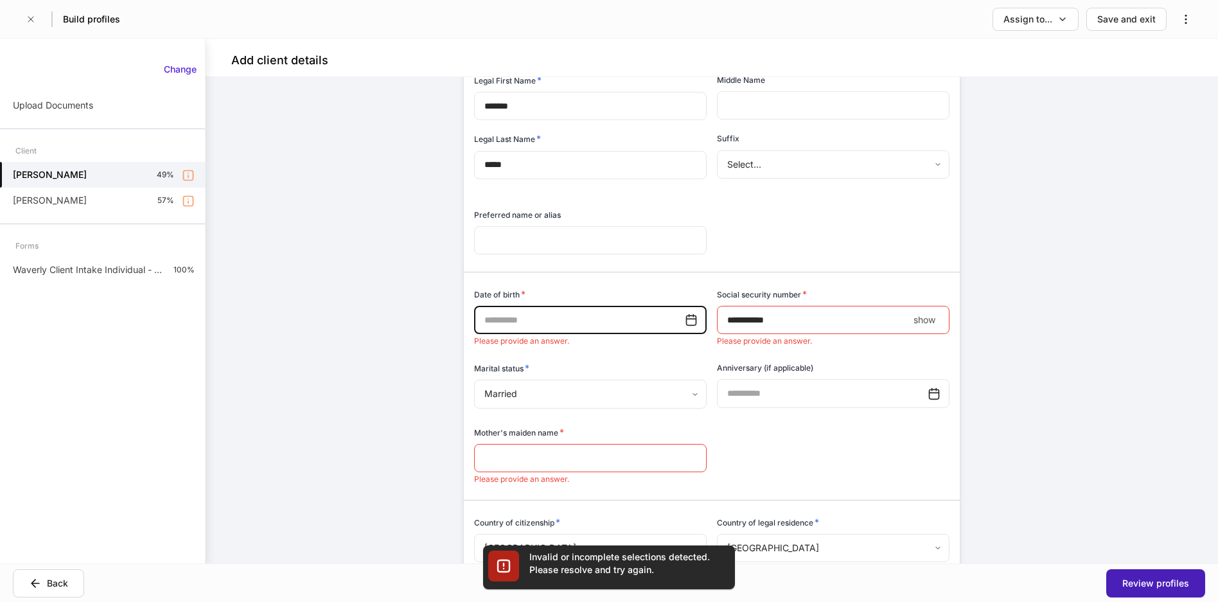
click at [969, 582] on div "Review profiles" at bounding box center [1155, 583] width 67 height 13
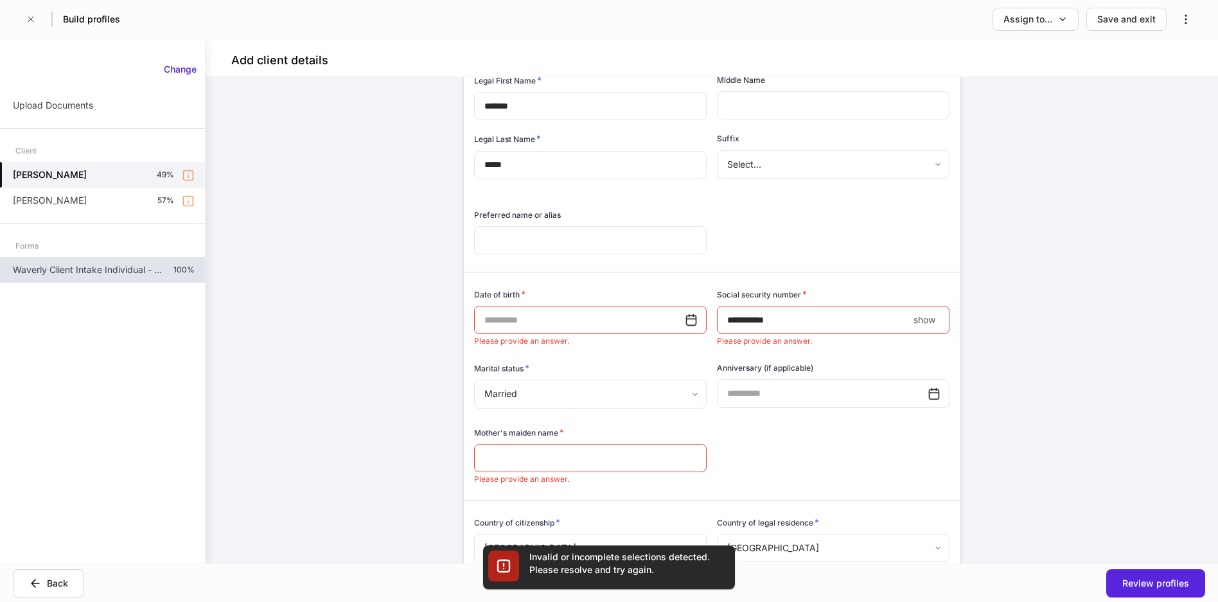
click at [117, 270] on p "Waverly Client Intake Individual - Outside Custodian" at bounding box center [88, 269] width 150 height 13
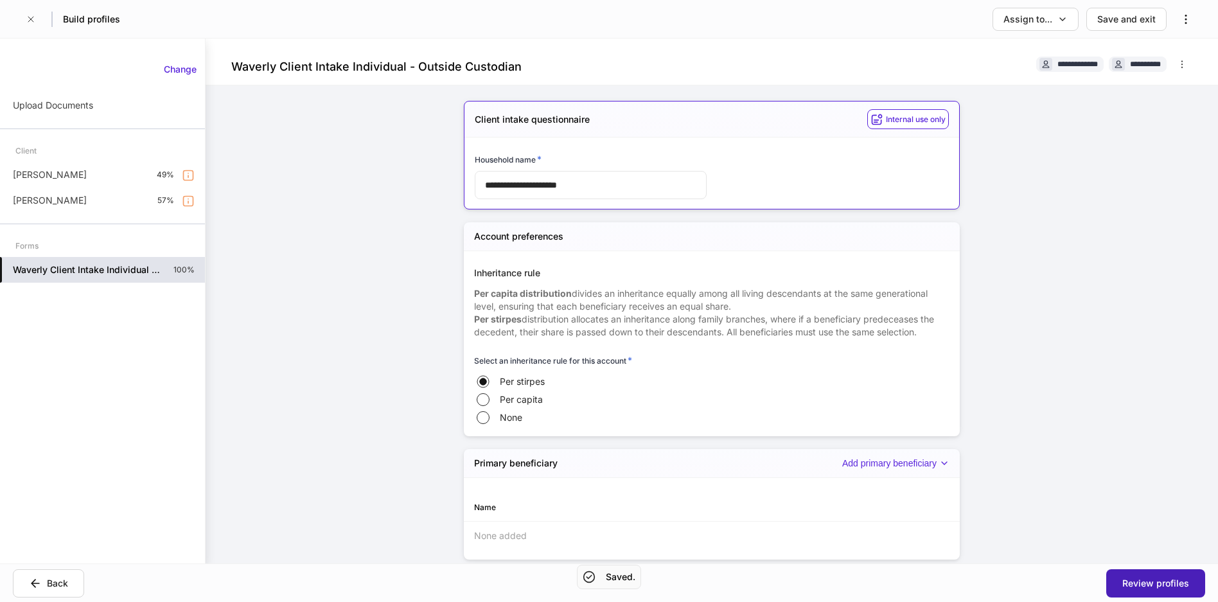
click at [969, 581] on div "Review profiles" at bounding box center [1155, 583] width 67 height 13
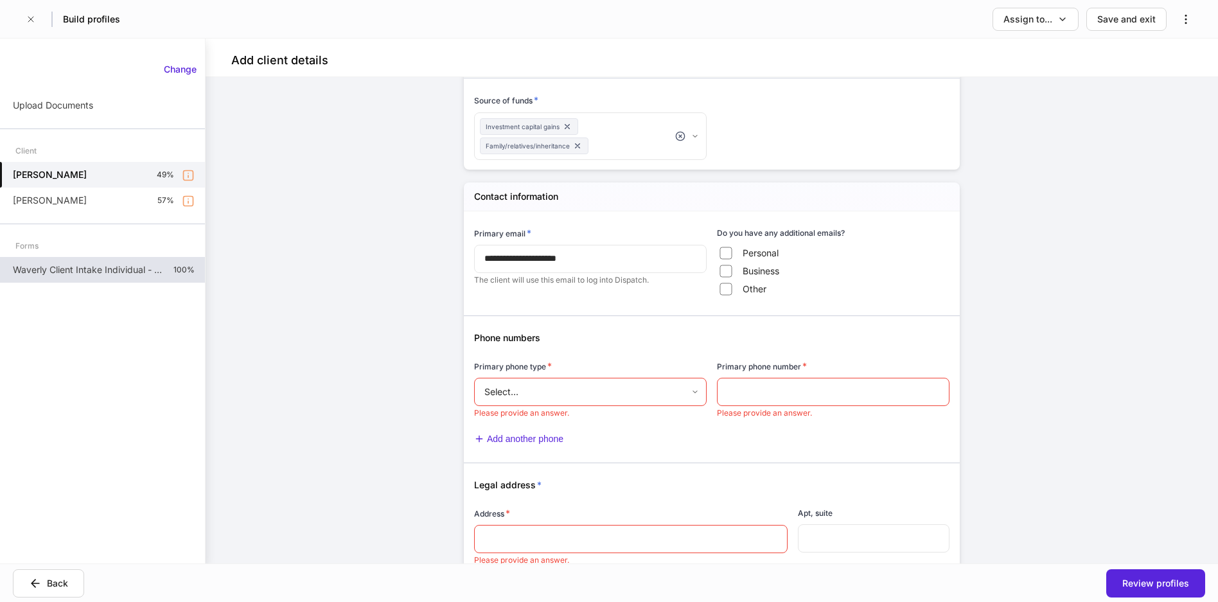
scroll to position [1057, 0]
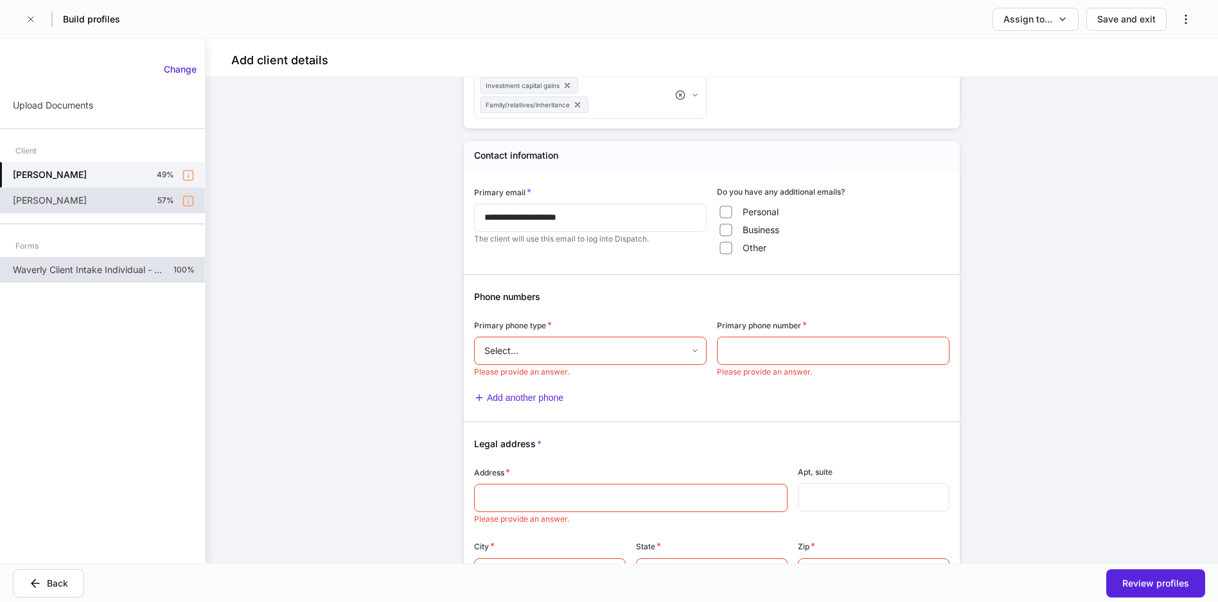
click at [68, 206] on div "[PERSON_NAME] 57%" at bounding box center [102, 201] width 205 height 26
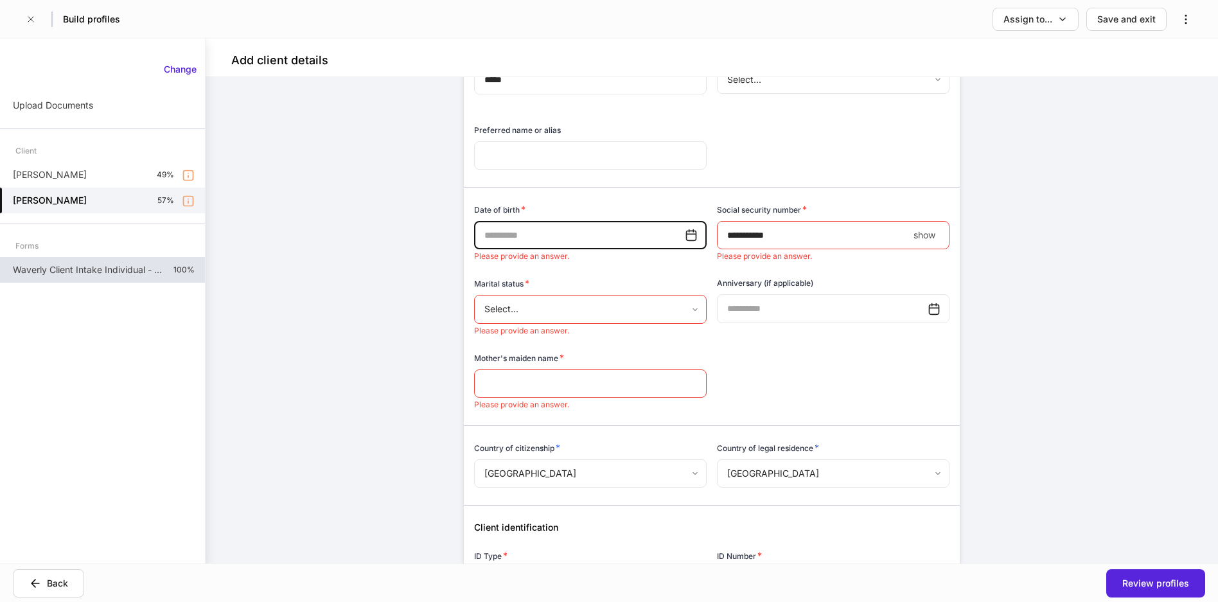
scroll to position [241, 0]
click at [633, 308] on body "Build profiles Assign to... Save and exit Add client details Auto-complete this…" at bounding box center [609, 301] width 1218 height 602
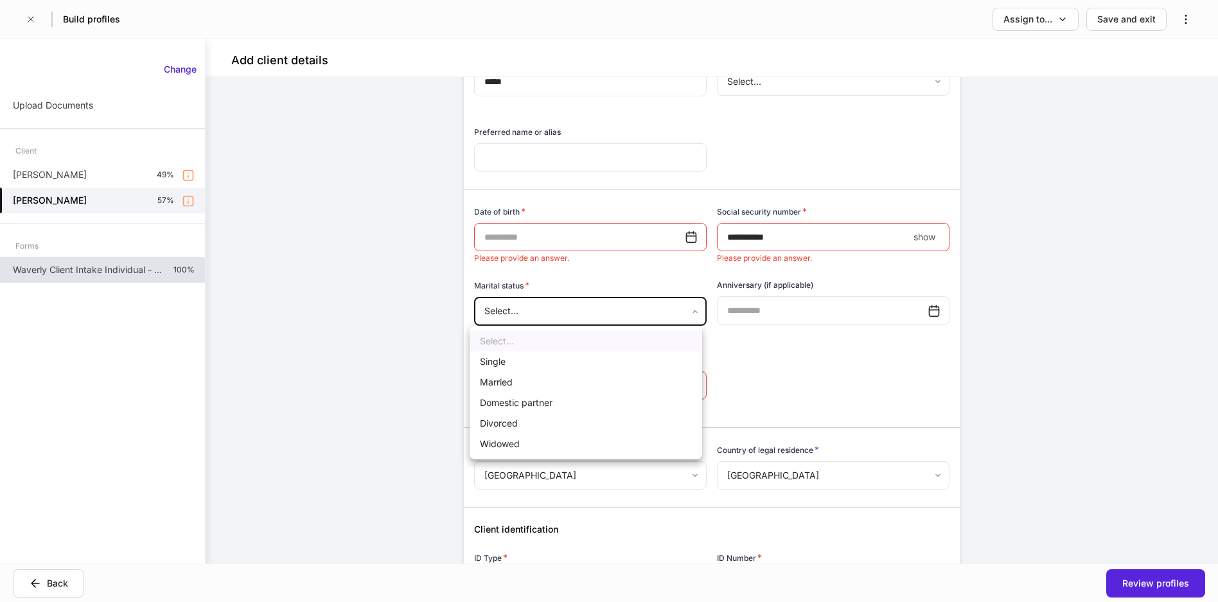
click at [518, 382] on li "Married" at bounding box center [586, 382] width 233 height 21
type input "*******"
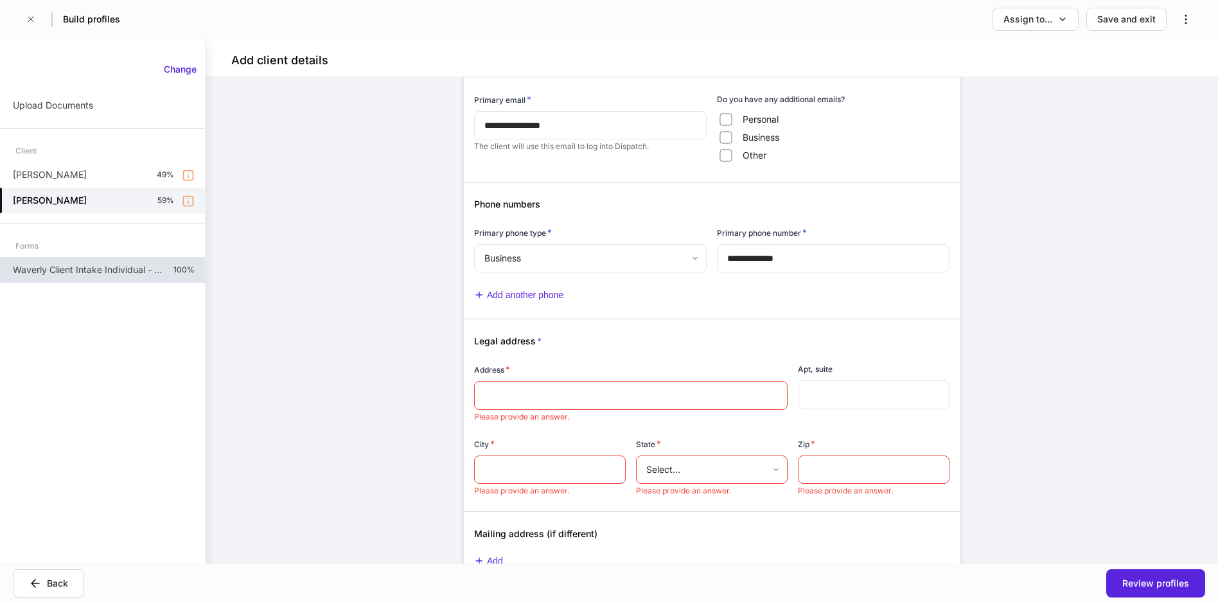
scroll to position [1140, 0]
click at [969, 580] on div "Review profiles" at bounding box center [1155, 583] width 67 height 13
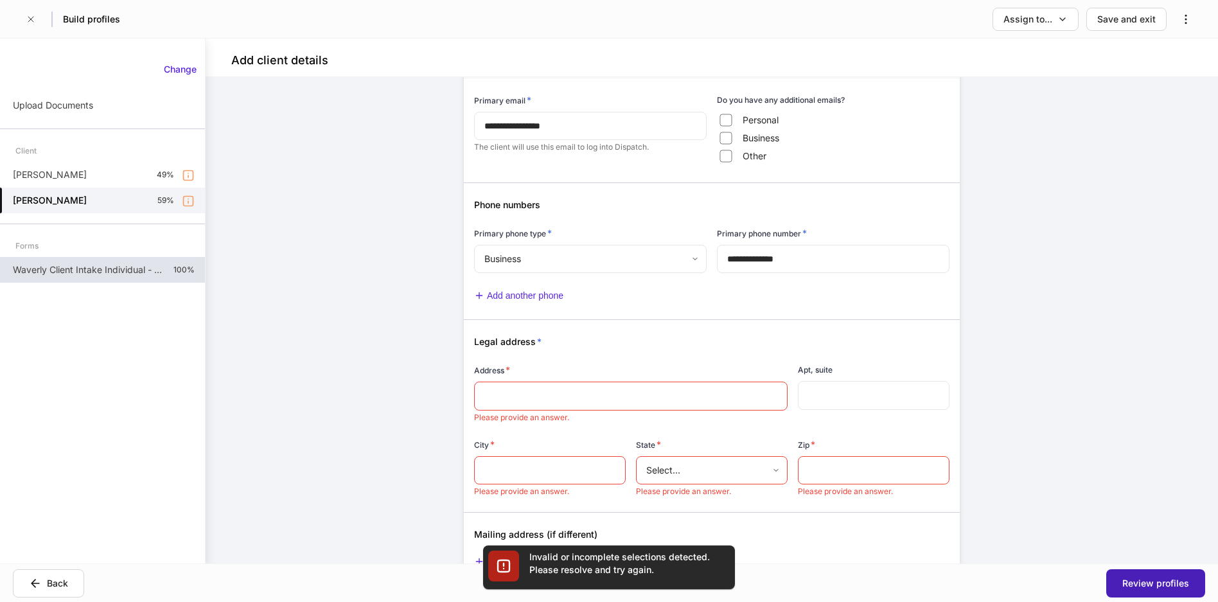
scroll to position [158, 0]
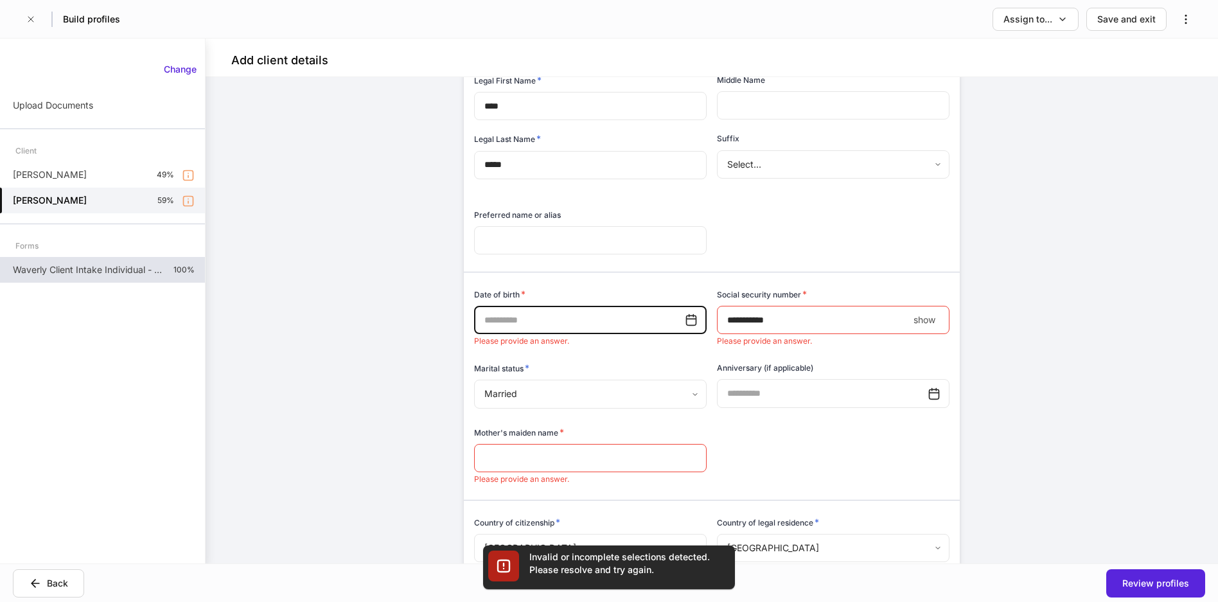
click at [128, 272] on p "Waverly Client Intake Individual - Outside Custodian" at bounding box center [88, 269] width 150 height 13
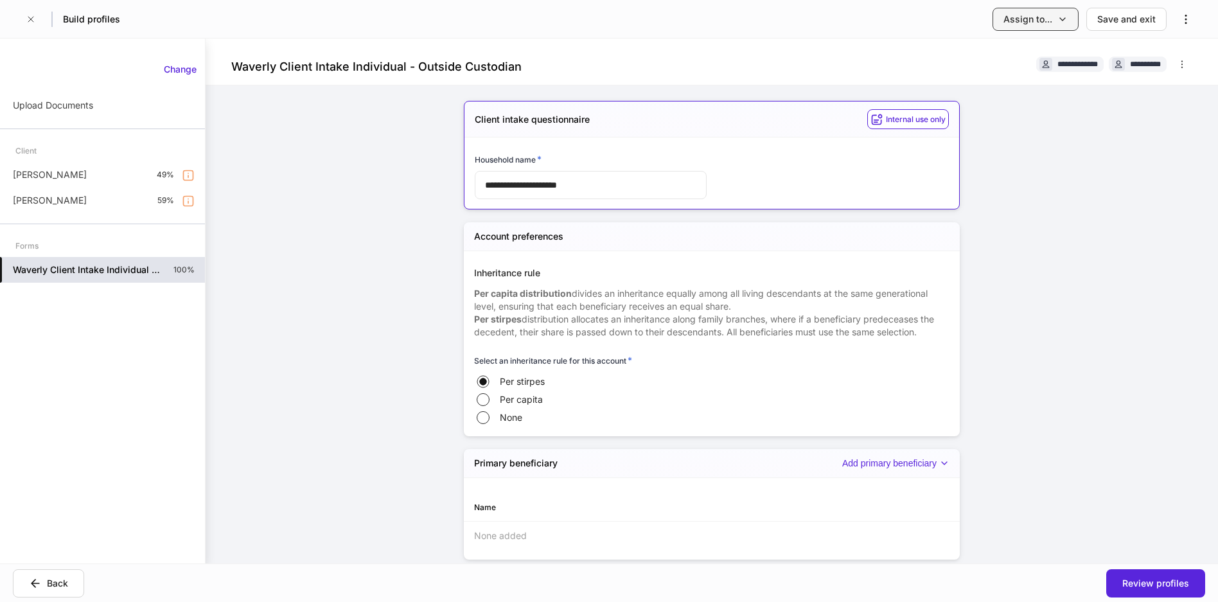
click at [969, 24] on div "Assign to..." at bounding box center [1027, 19] width 49 height 13
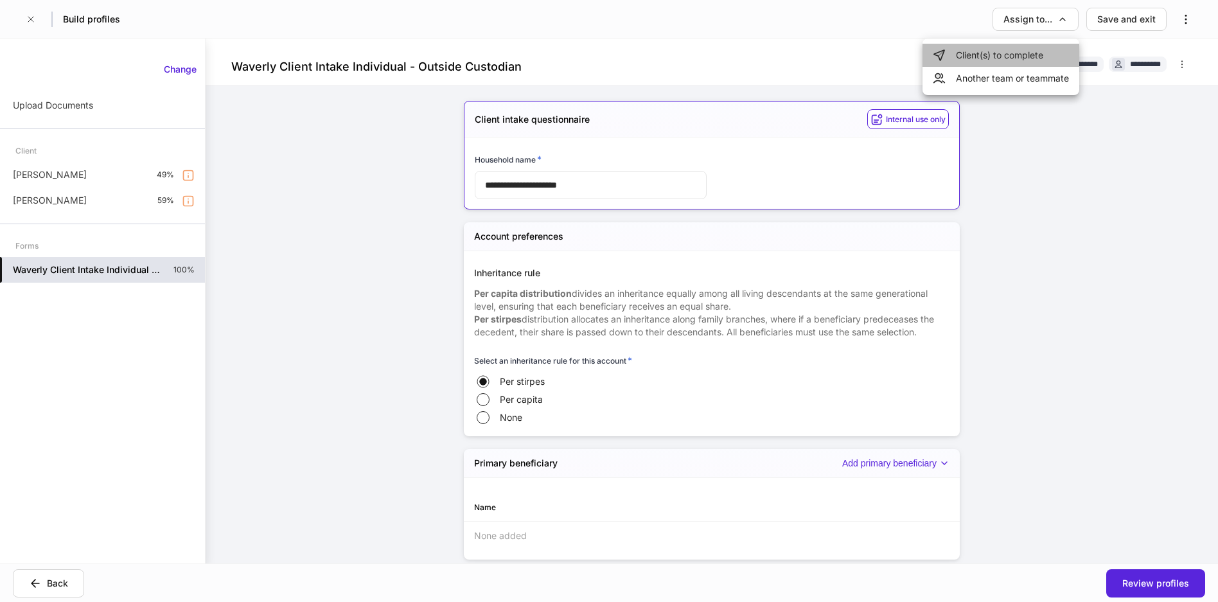
click at [969, 61] on li "Client(s) to complete" at bounding box center [1000, 55] width 157 height 23
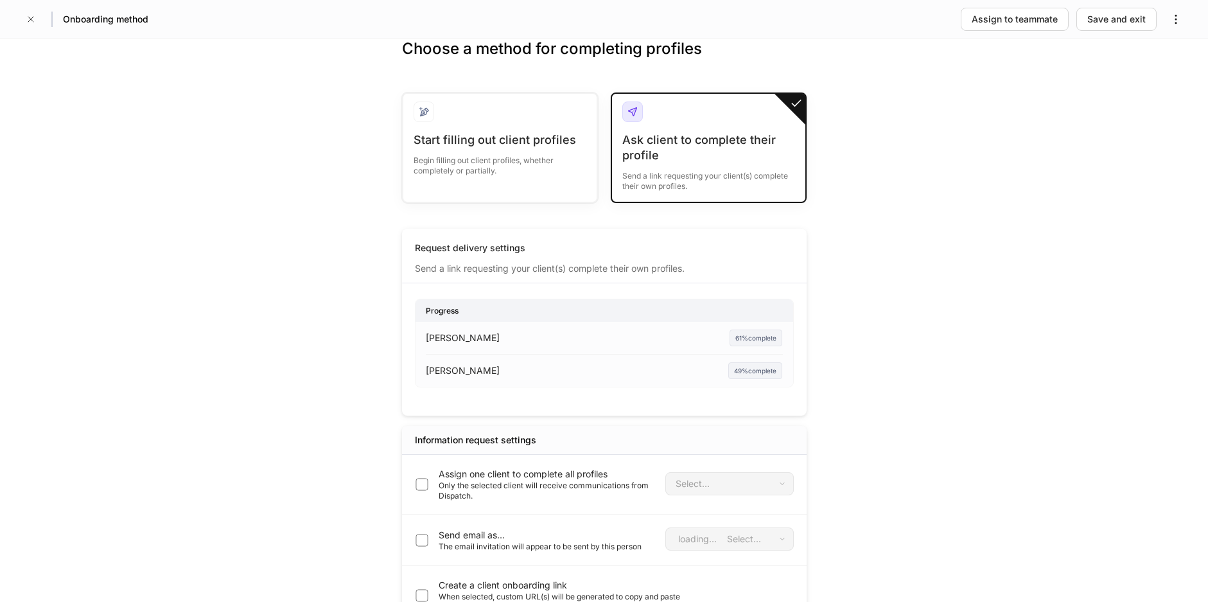
scroll to position [62, 0]
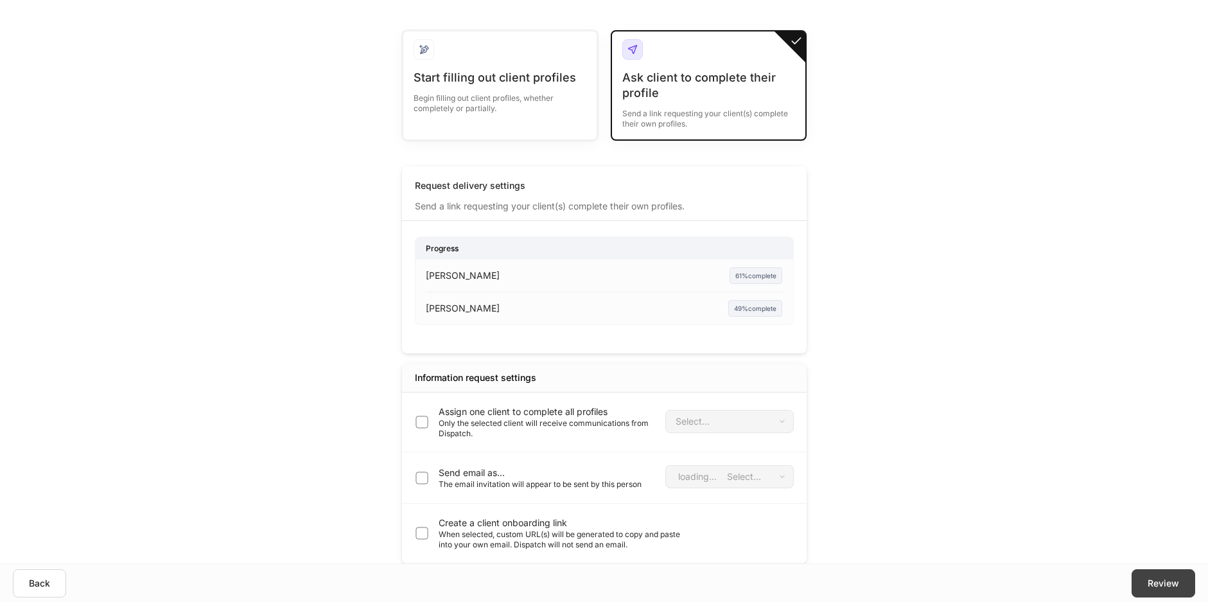
click at [969, 577] on div "Review" at bounding box center [1163, 583] width 31 height 13
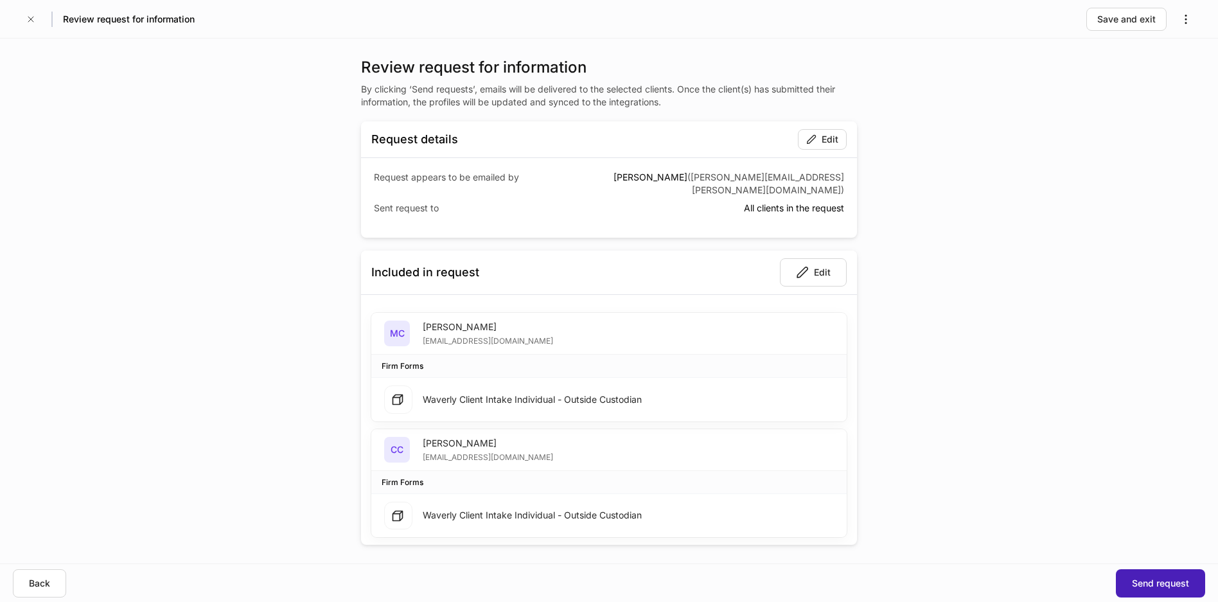
click at [969, 588] on div "Send request" at bounding box center [1160, 583] width 57 height 13
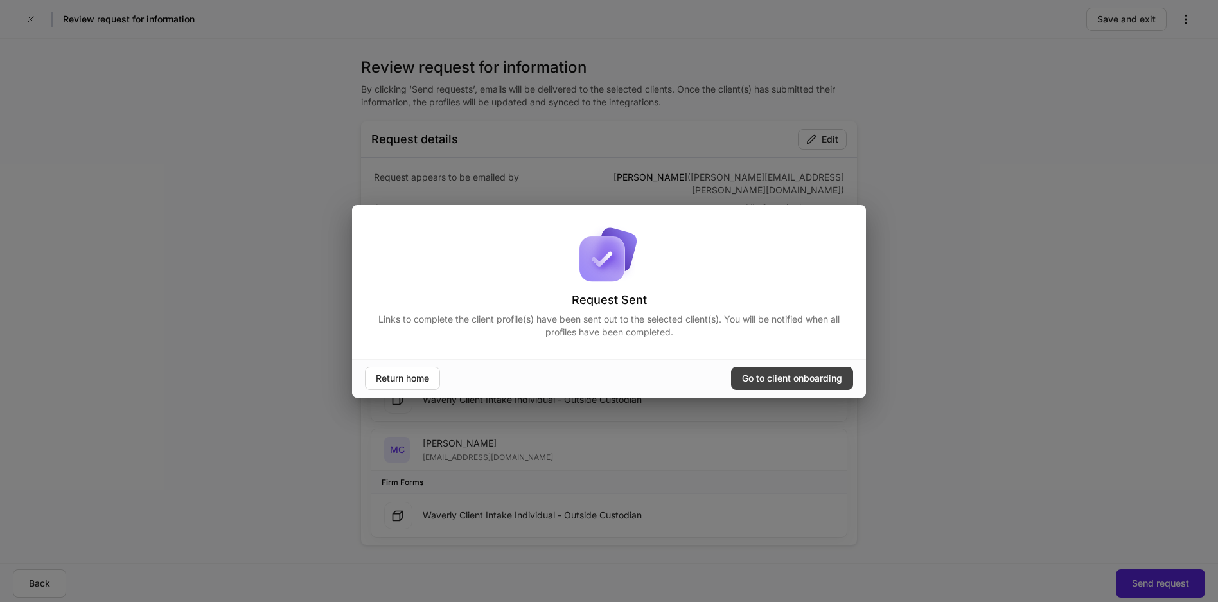
click at [821, 378] on div "Go to client onboarding" at bounding box center [792, 378] width 100 height 13
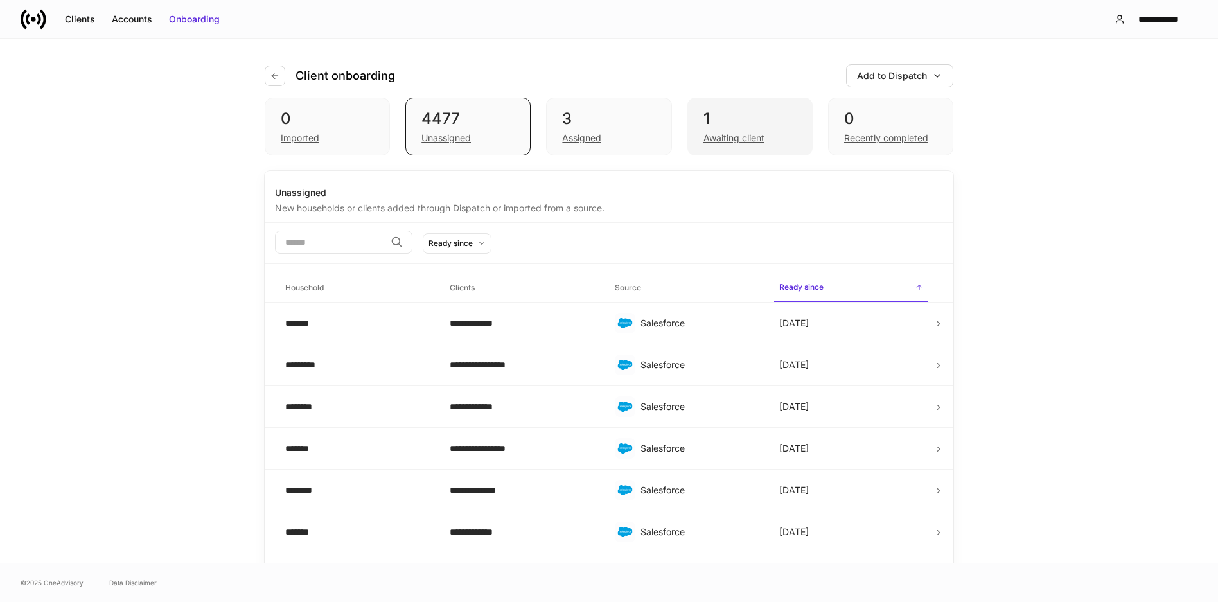
click at [727, 137] on div "Awaiting client" at bounding box center [733, 138] width 61 height 13
